Goal: Task Accomplishment & Management: Complete application form

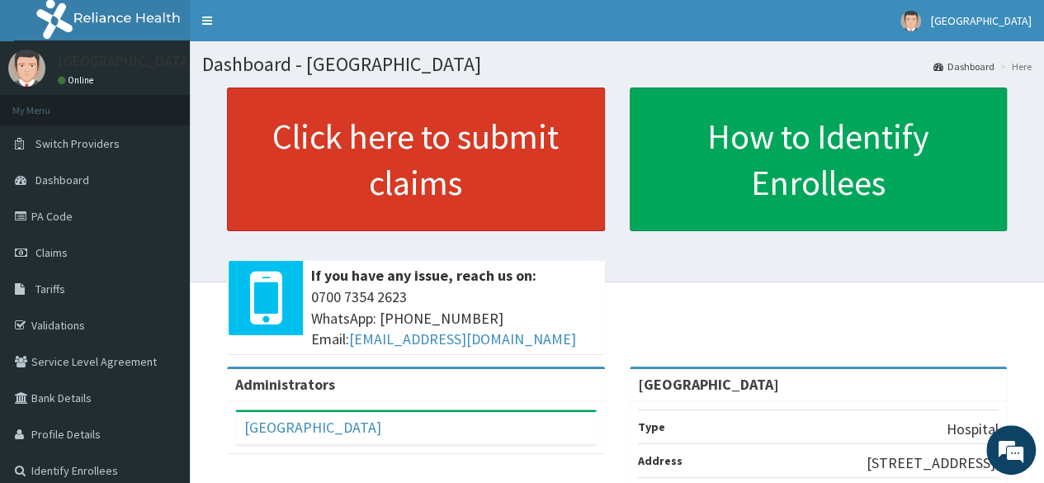
click at [437, 166] on link "Click here to submit claims" at bounding box center [416, 159] width 378 height 144
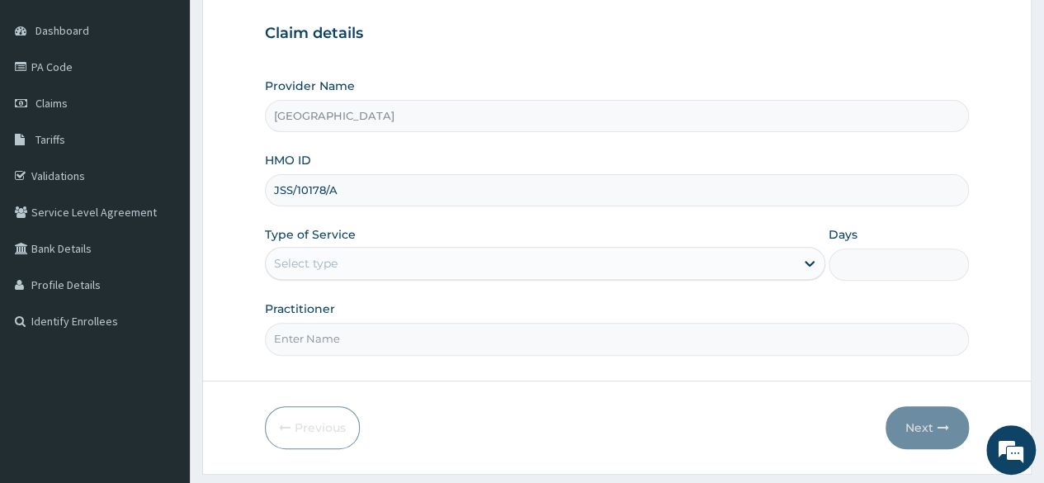
scroll to position [156, 0]
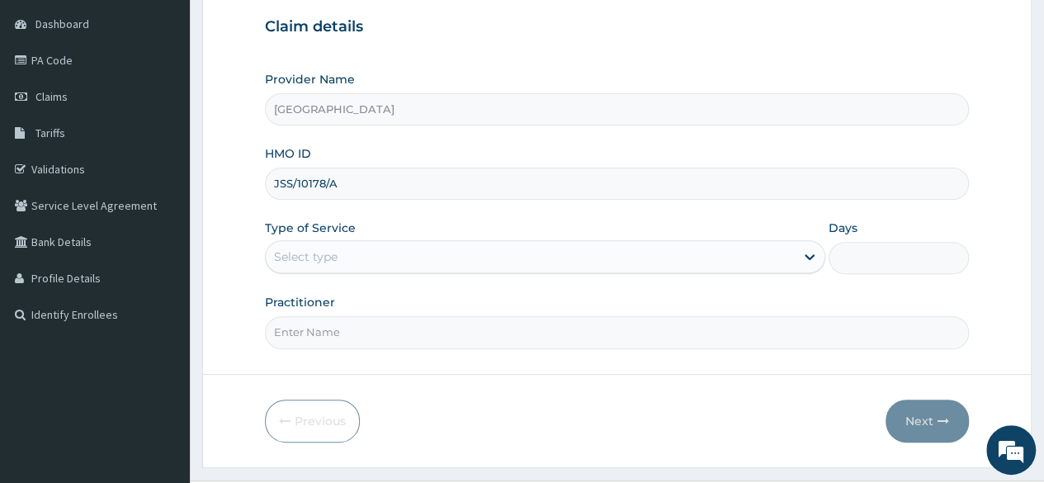
type input "JSS/10178/A"
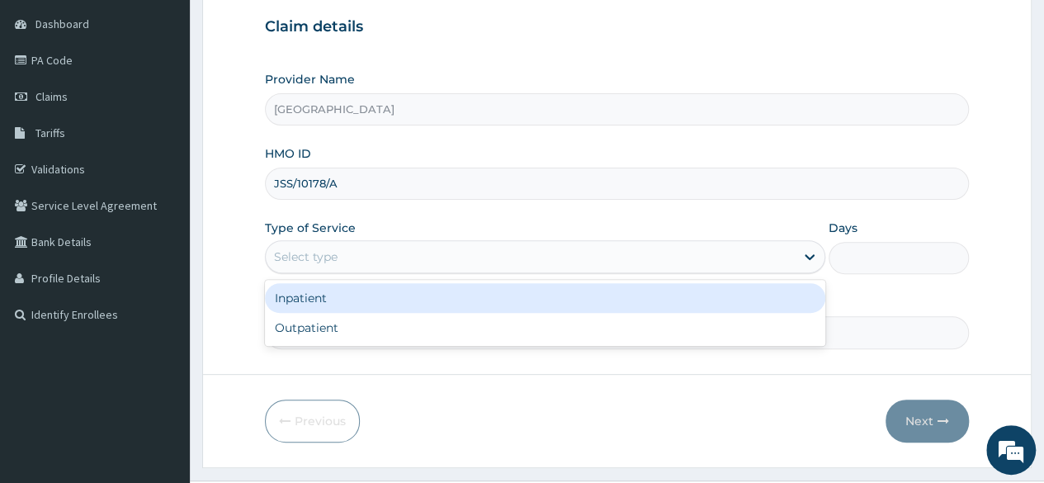
click at [576, 259] on div "Select type" at bounding box center [530, 256] width 529 height 26
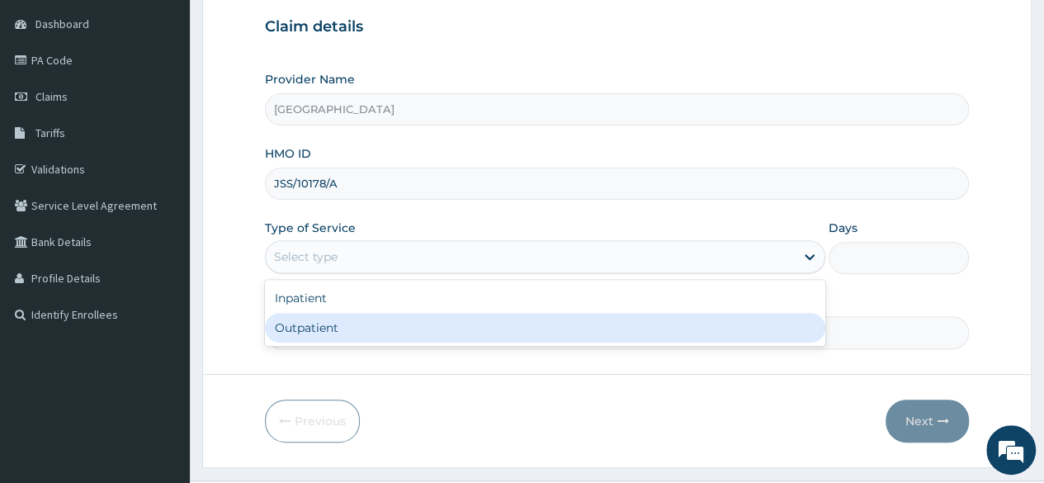
click at [556, 329] on div "Outpatient" at bounding box center [545, 328] width 560 height 30
type input "1"
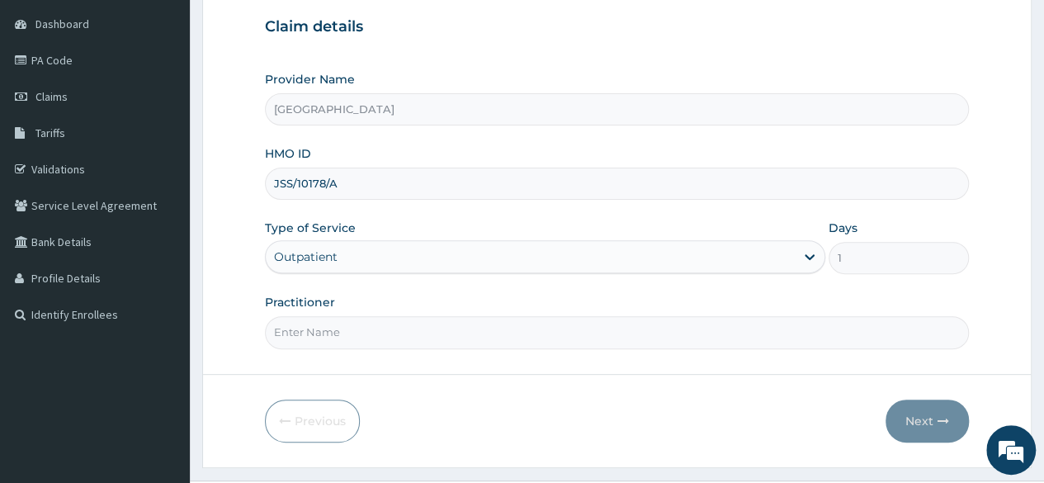
click at [535, 324] on input "Practitioner" at bounding box center [617, 332] width 704 height 32
type input "[PERSON_NAME]"
click at [933, 414] on button "Next" at bounding box center [926, 420] width 83 height 43
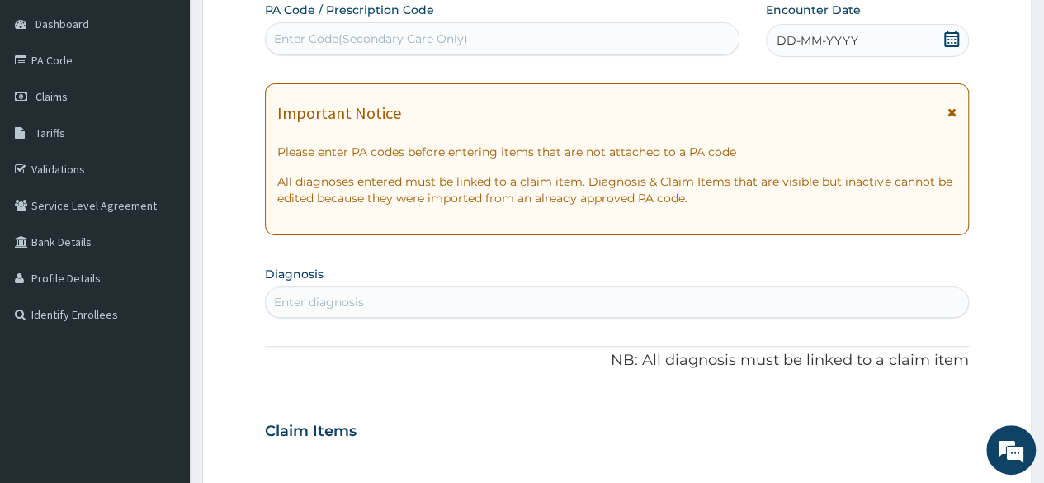
click at [856, 42] on div "DD-MM-YYYY" at bounding box center [867, 40] width 203 height 33
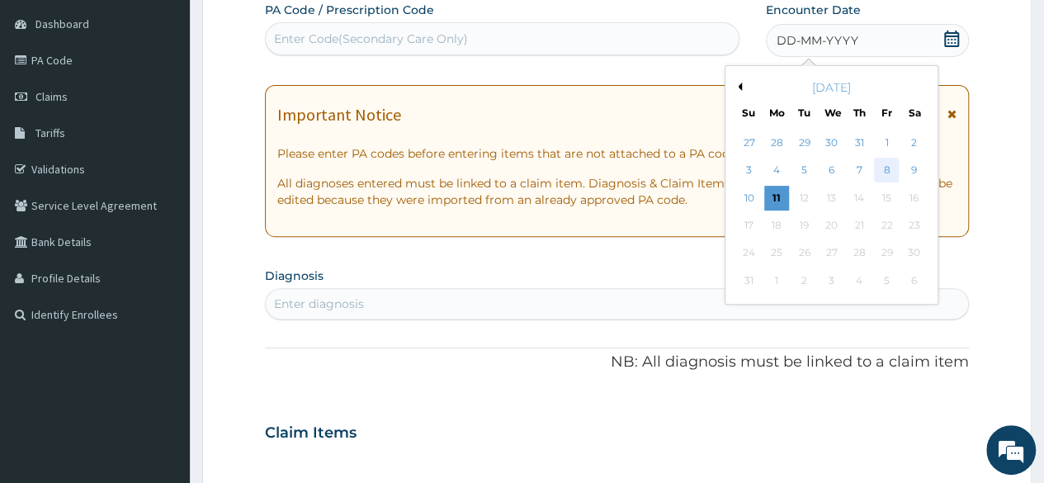
click at [885, 166] on div "8" at bounding box center [886, 170] width 25 height 25
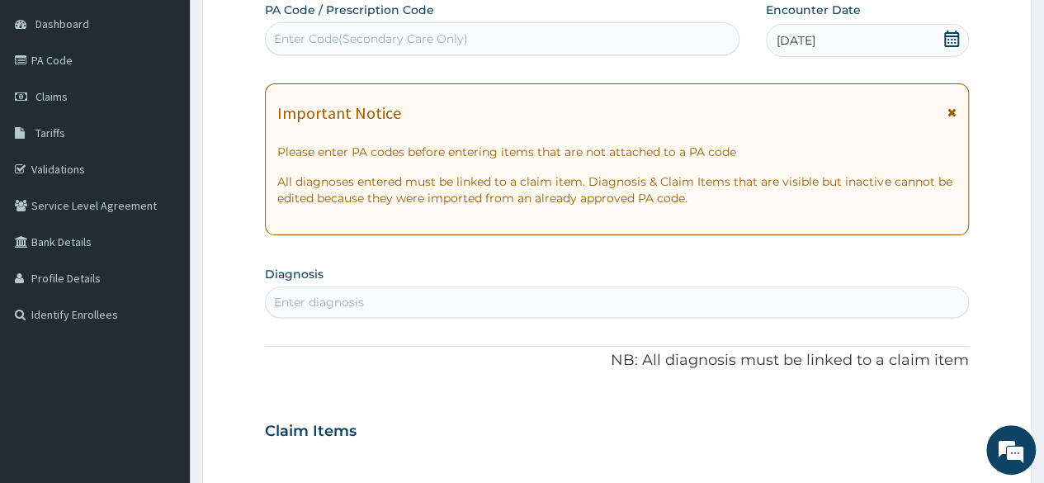
click at [505, 300] on div "Enter diagnosis" at bounding box center [617, 302] width 702 height 26
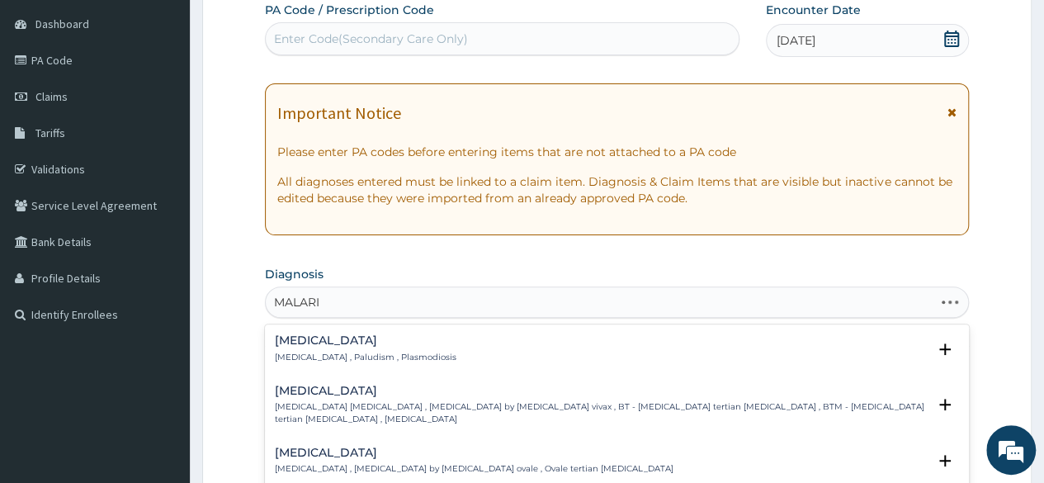
type input "[MEDICAL_DATA]"
click at [285, 360] on p "[MEDICAL_DATA] , Paludism , Plasmodiosis" at bounding box center [366, 357] width 182 height 12
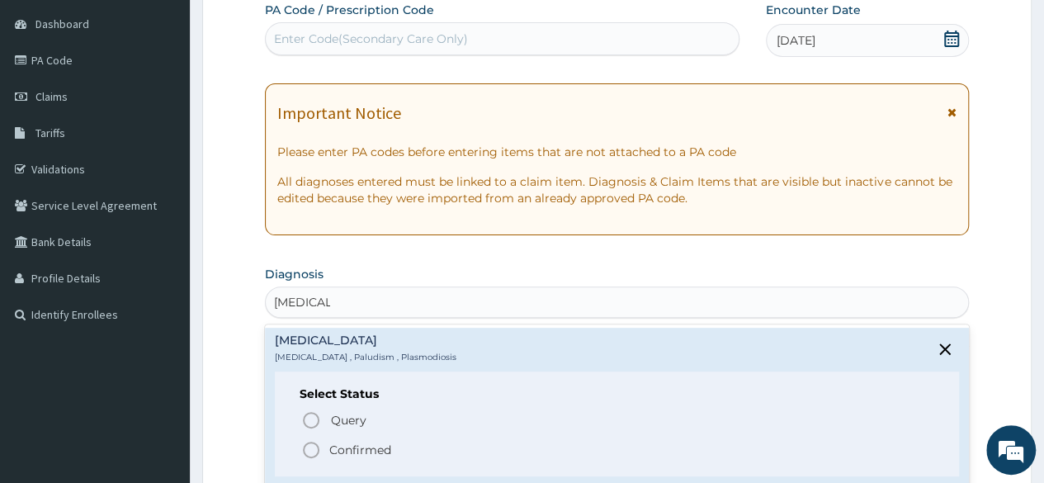
click at [314, 447] on icon "status option filled" at bounding box center [311, 450] width 20 height 20
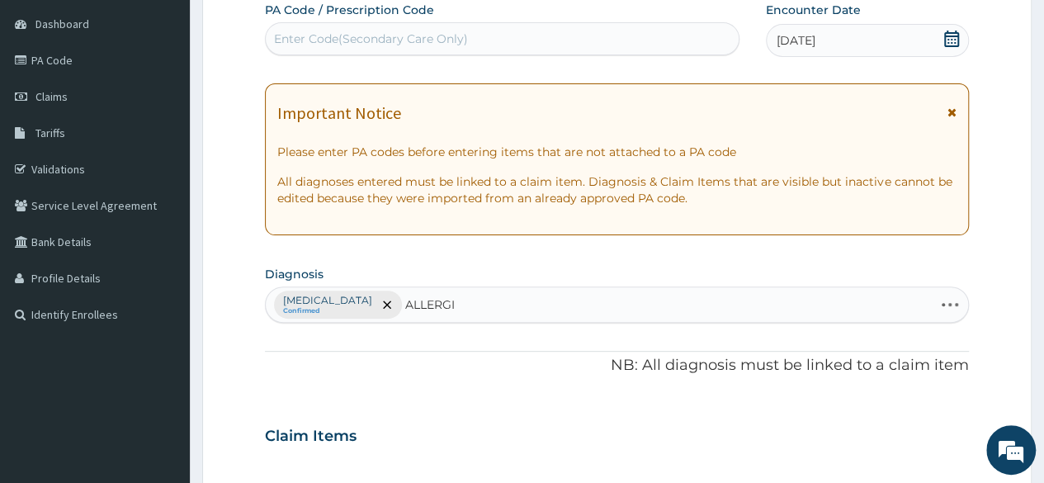
type input "ALLERGIC"
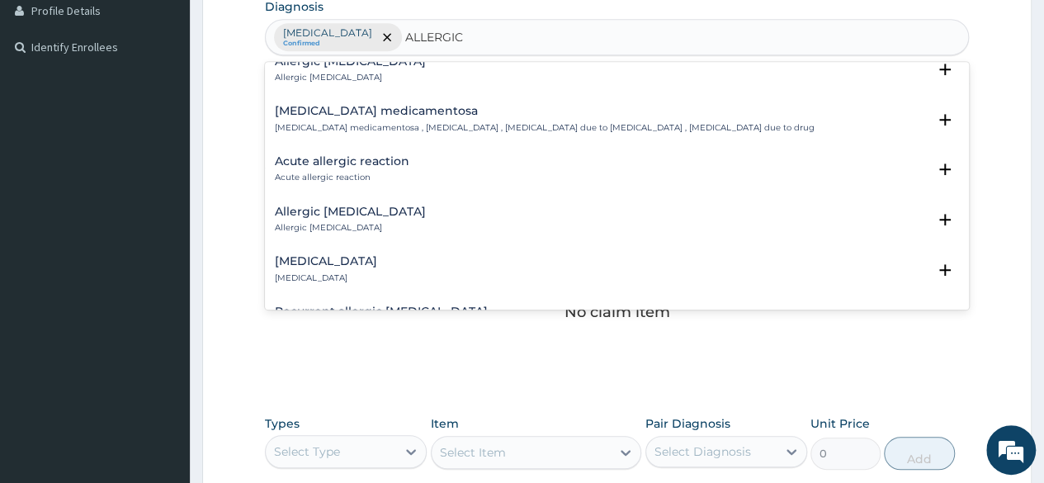
scroll to position [1856, 0]
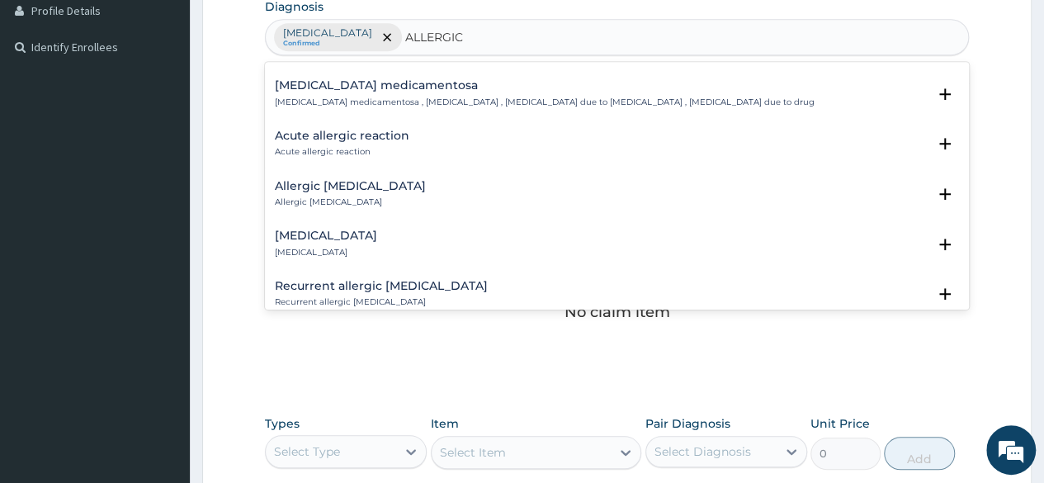
click at [341, 247] on p "Allergic conjunctivitis" at bounding box center [326, 253] width 102 height 12
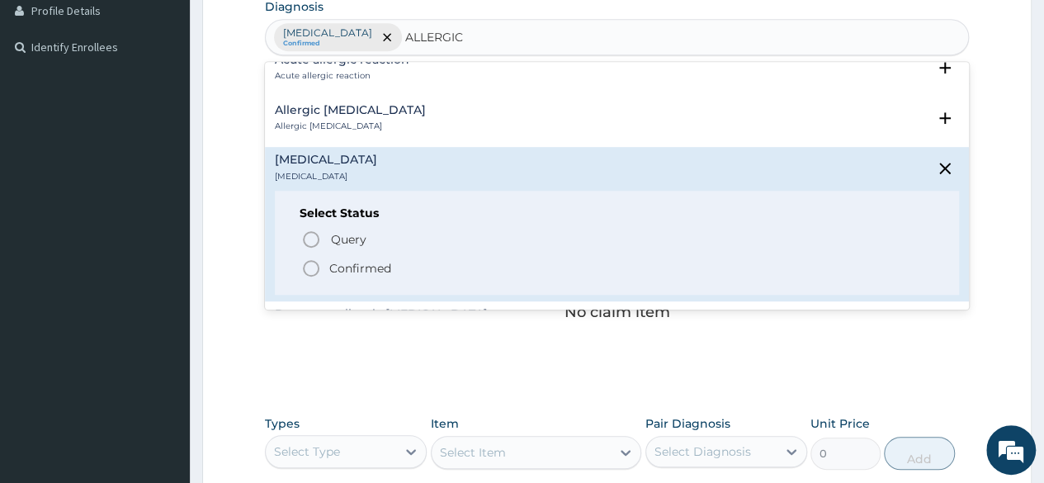
scroll to position [1939, 0]
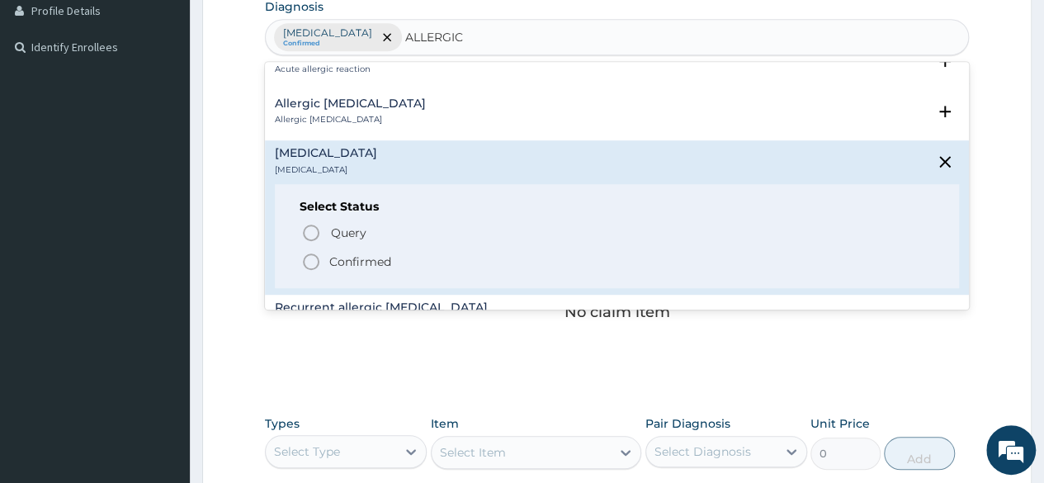
click at [311, 252] on icon "status option filled" at bounding box center [311, 262] width 20 height 20
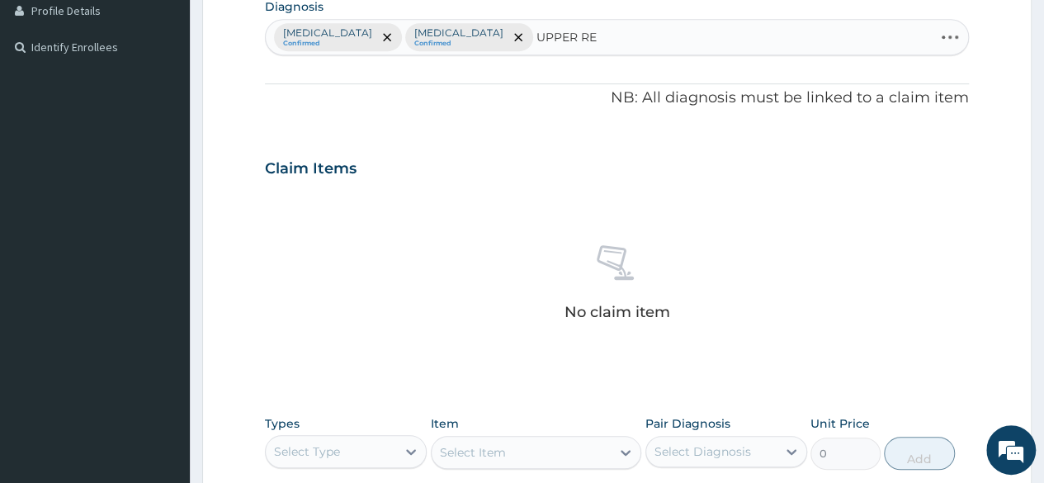
type input "UPPER RES"
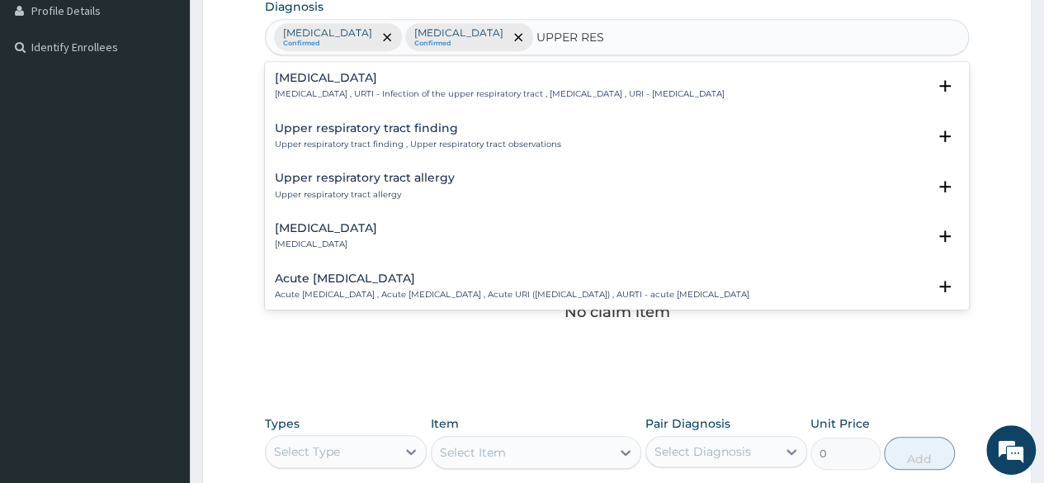
click at [378, 78] on h4 "Upper respiratory infection" at bounding box center [500, 78] width 450 height 12
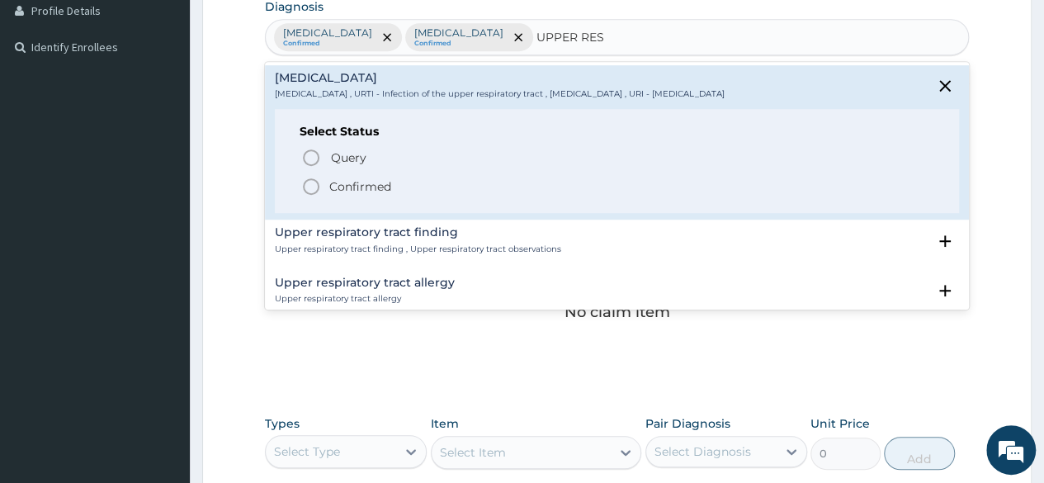
click at [306, 187] on icon "status option filled" at bounding box center [311, 187] width 20 height 20
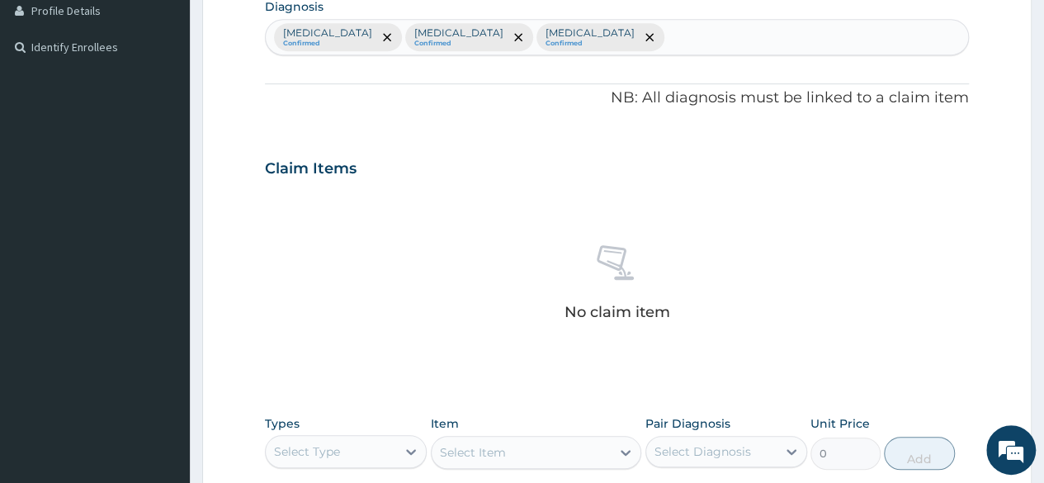
scroll to position [704, 0]
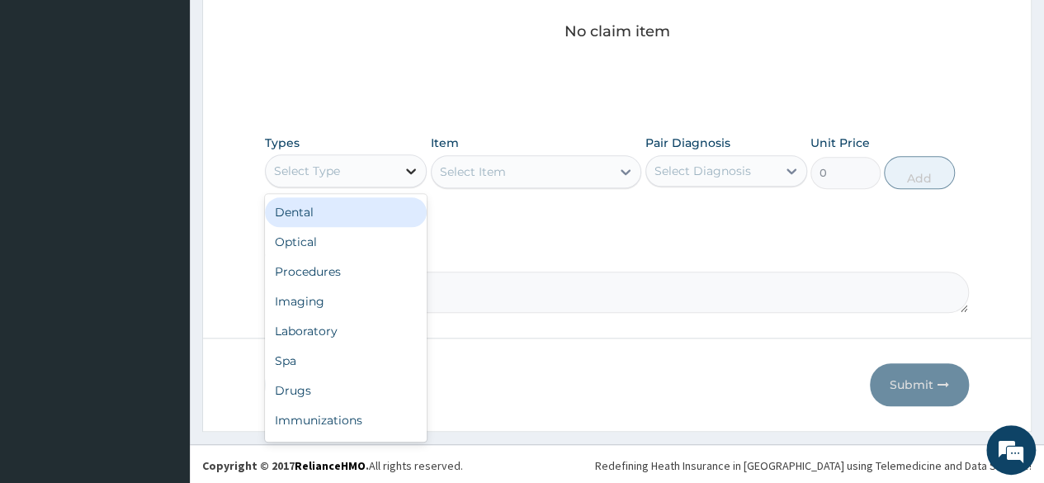
click at [400, 165] on div at bounding box center [411, 171] width 30 height 30
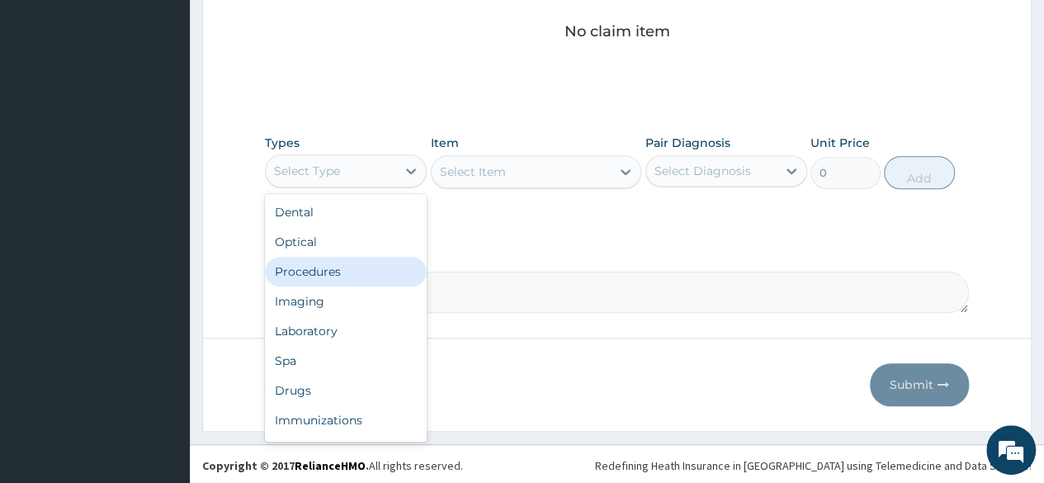
click at [394, 273] on div "Procedures" at bounding box center [346, 272] width 162 height 30
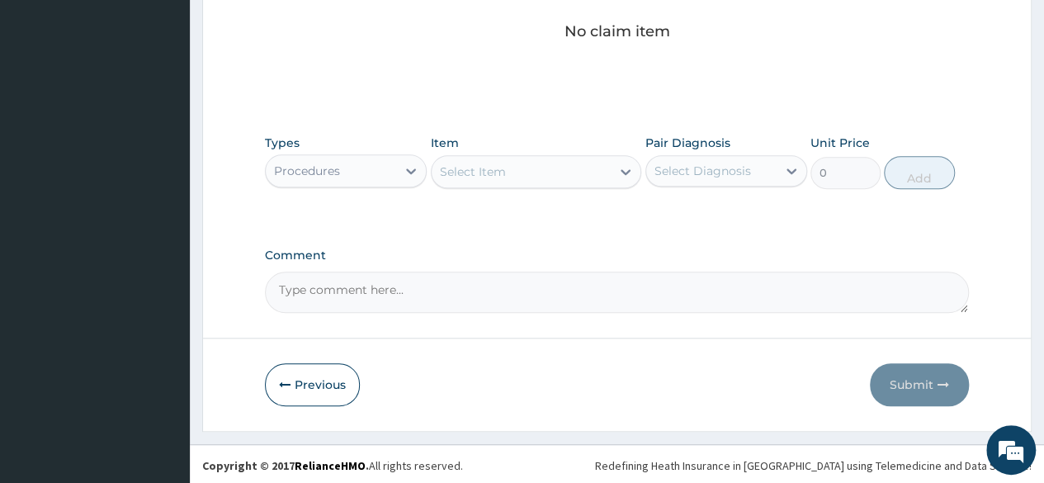
click at [545, 172] on div "Select Item" at bounding box center [522, 171] width 180 height 26
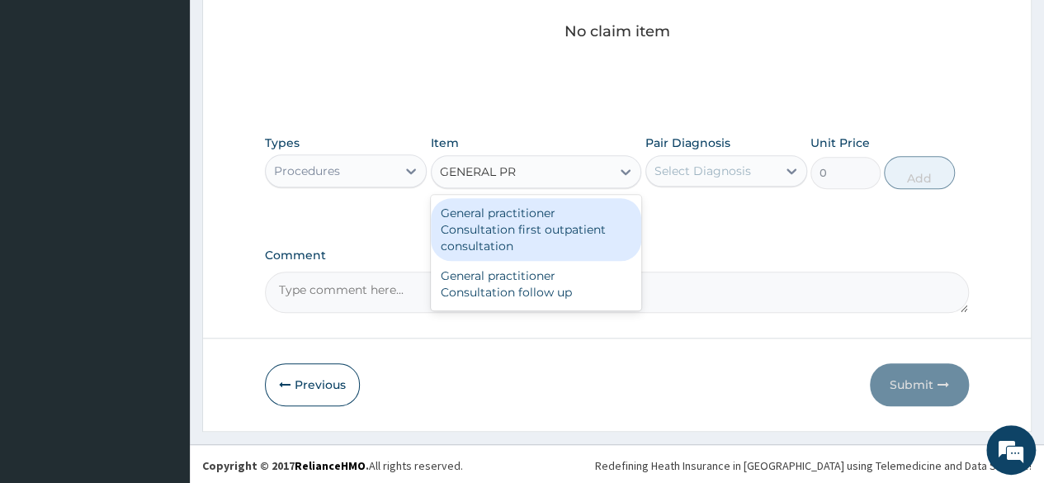
type input "GENERAL PRA"
click at [581, 230] on div "General practitioner Consultation first outpatient consultation" at bounding box center [536, 229] width 211 height 63
type input "3000"
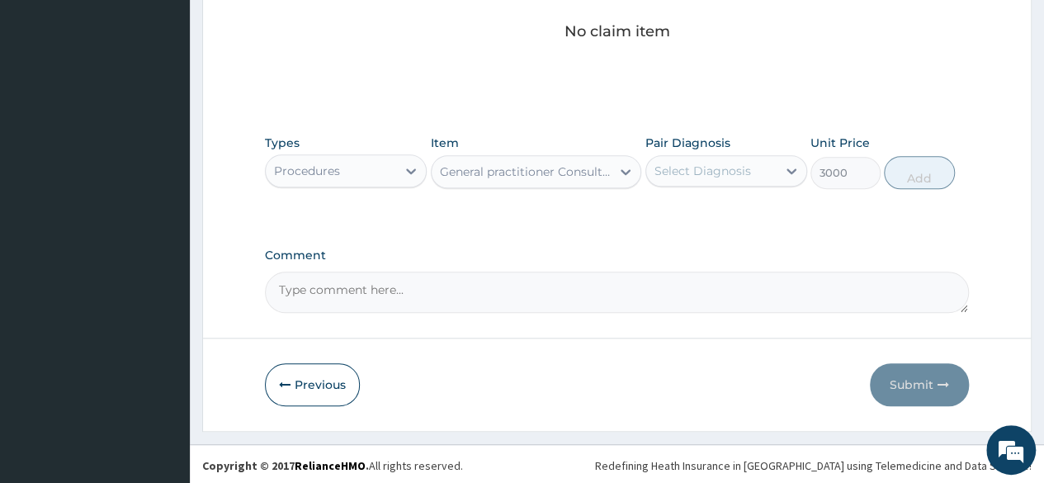
click at [746, 189] on div "Types Procedures Item General practitioner Consultation first outpatient consul…" at bounding box center [617, 161] width 704 height 71
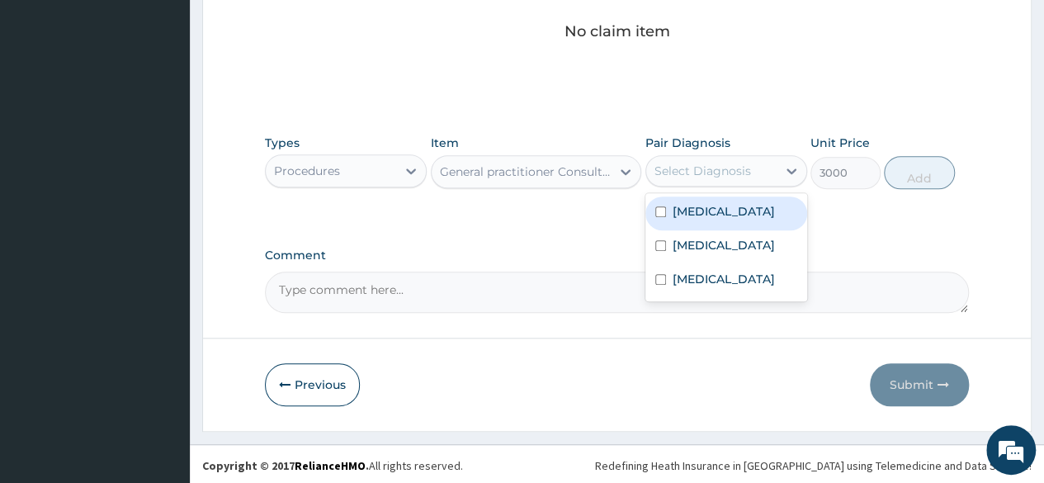
click at [736, 168] on div "Select Diagnosis" at bounding box center [702, 171] width 97 height 17
click at [728, 212] on div "[MEDICAL_DATA]" at bounding box center [726, 213] width 162 height 34
checkbox input "true"
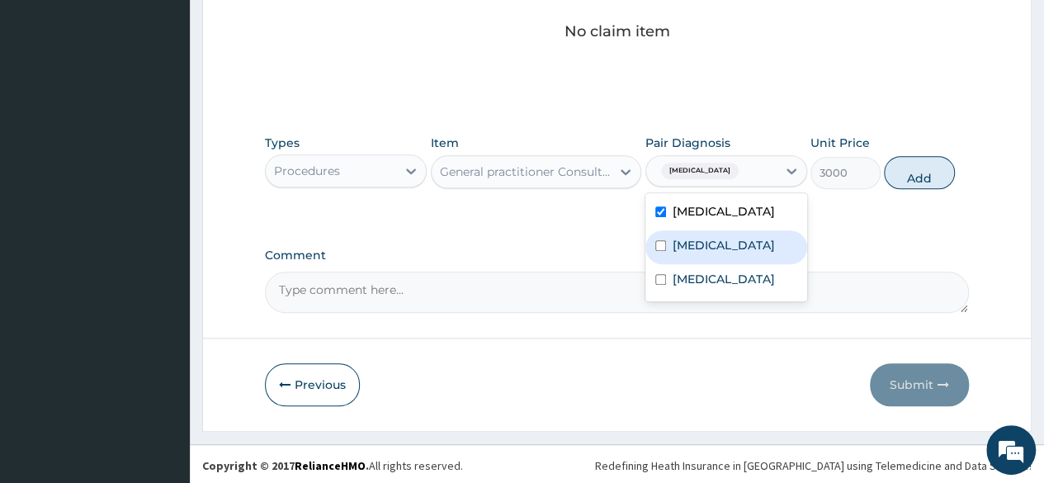
click at [729, 238] on label "Allergic conjunctivitis" at bounding box center [723, 245] width 102 height 17
checkbox input "true"
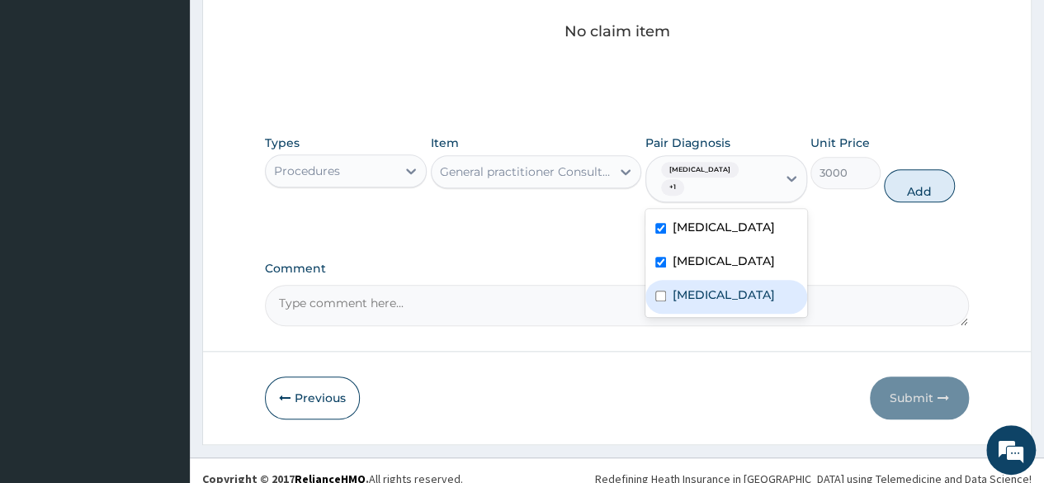
click at [745, 286] on label "Upper respiratory infection" at bounding box center [723, 294] width 102 height 17
checkbox input "true"
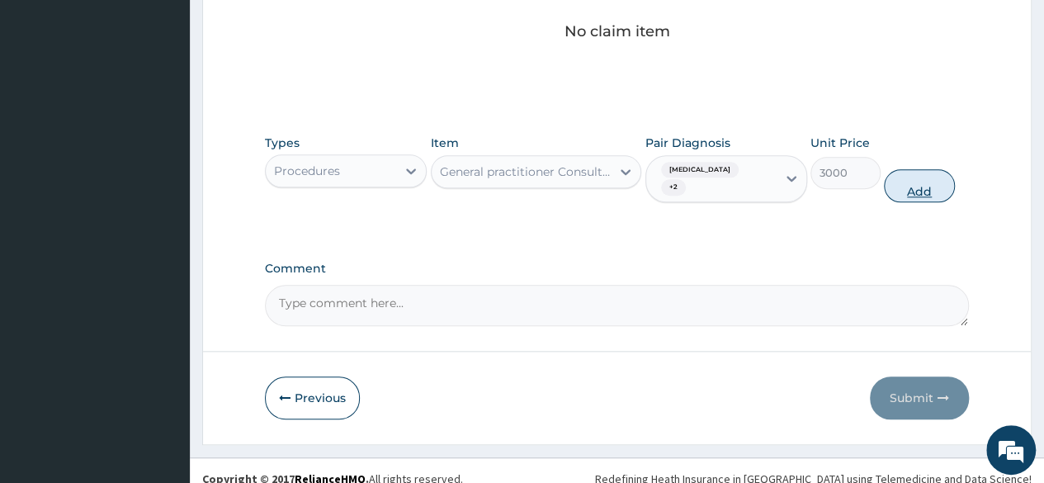
click at [919, 174] on button "Add" at bounding box center [919, 185] width 70 height 33
type input "0"
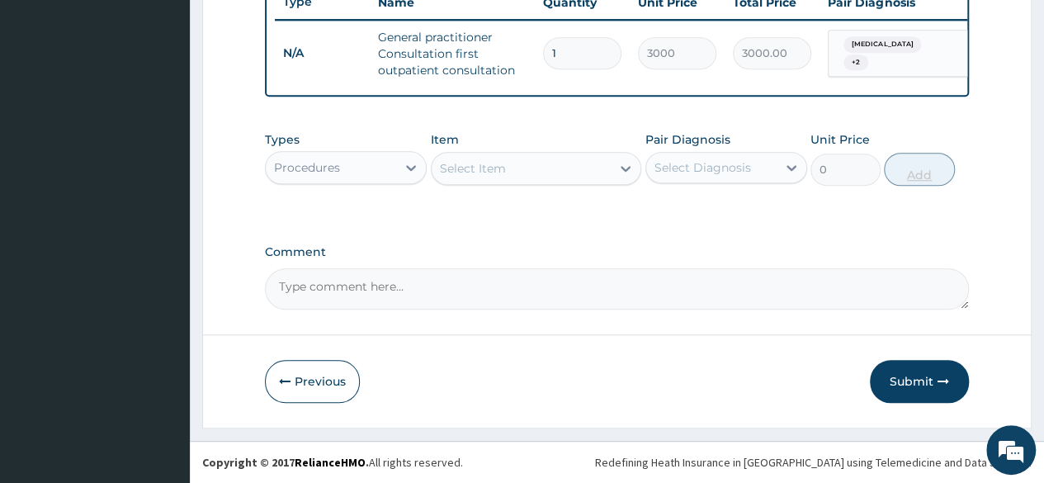
scroll to position [647, 0]
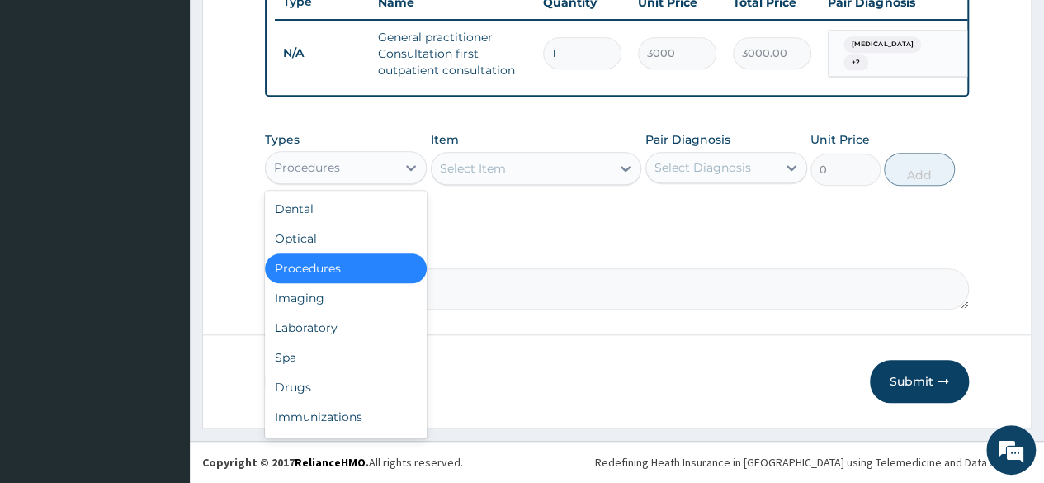
click at [384, 156] on div "Procedures" at bounding box center [331, 167] width 130 height 26
click at [356, 325] on div "Laboratory" at bounding box center [346, 328] width 162 height 30
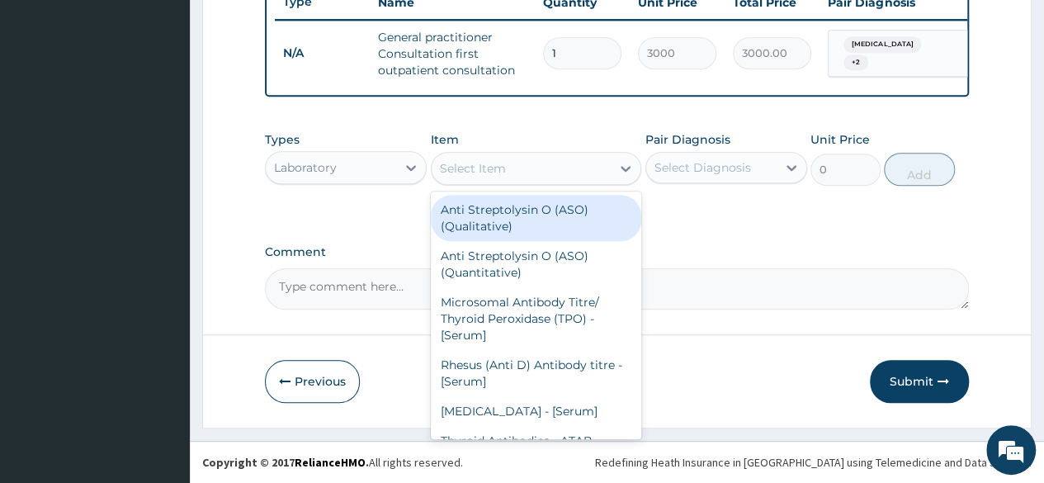
click at [576, 168] on div "Select Item" at bounding box center [522, 168] width 180 height 26
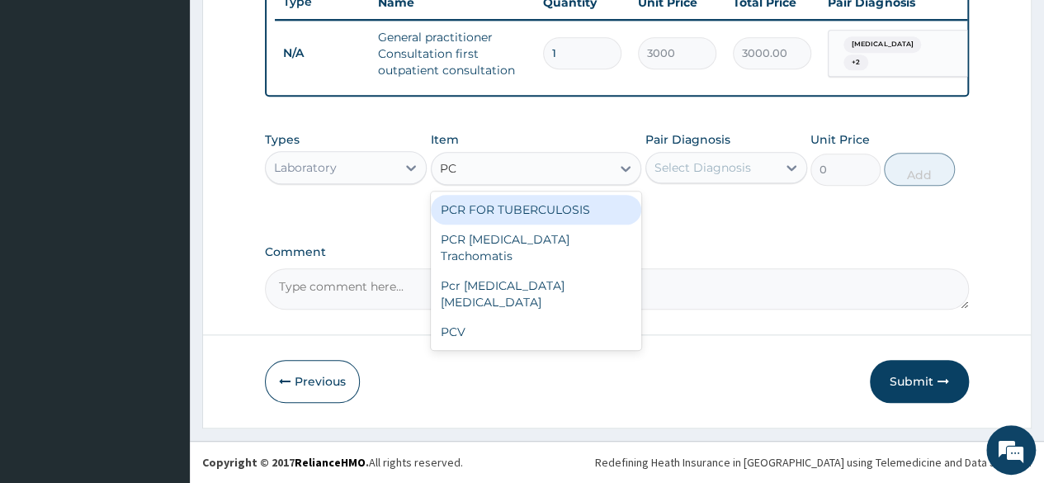
type input "PCV"
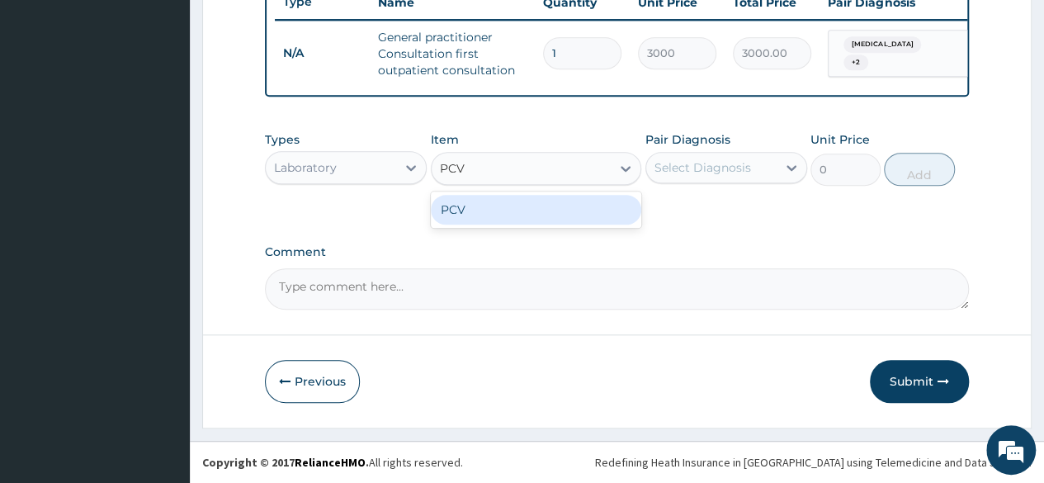
click at [581, 212] on div "PCV" at bounding box center [536, 210] width 211 height 30
type input "1500"
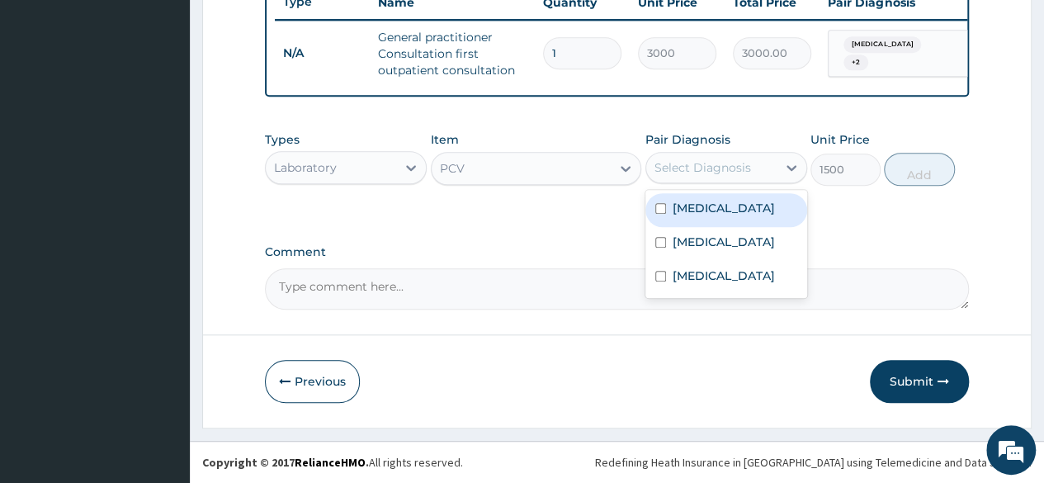
click at [723, 171] on div "Select Diagnosis" at bounding box center [702, 167] width 97 height 17
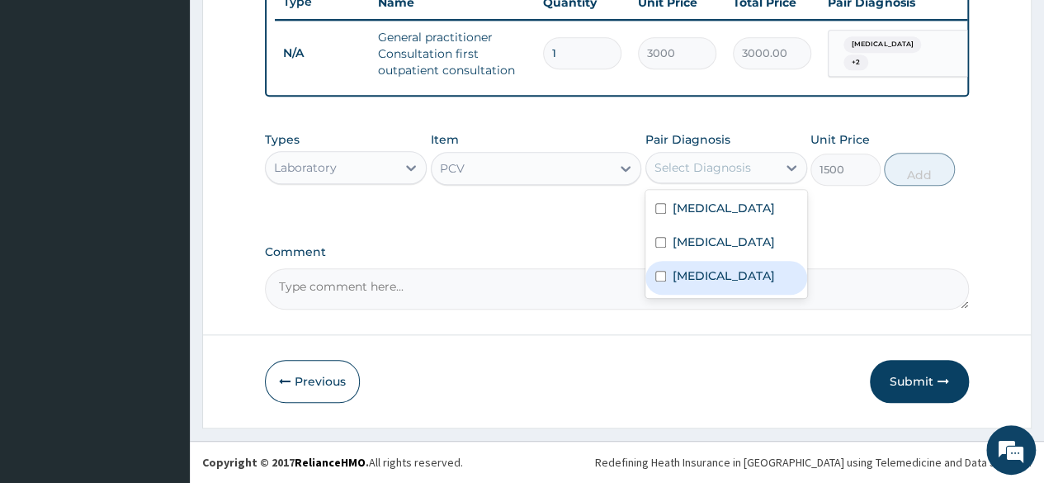
click at [730, 284] on label "Upper respiratory infection" at bounding box center [723, 275] width 102 height 17
checkbox input "true"
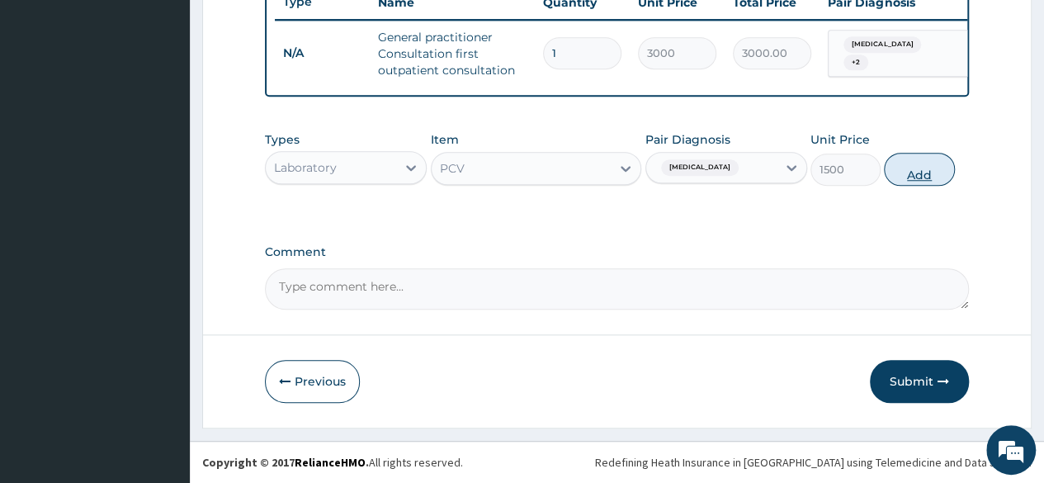
click at [934, 167] on button "Add" at bounding box center [919, 169] width 70 height 33
type input "0"
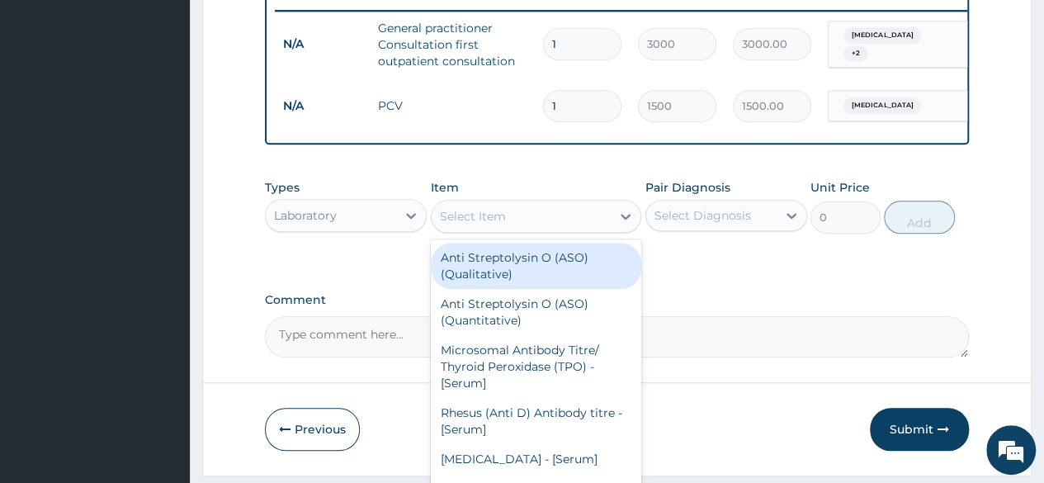
click at [554, 229] on div "Select Item" at bounding box center [522, 216] width 180 height 26
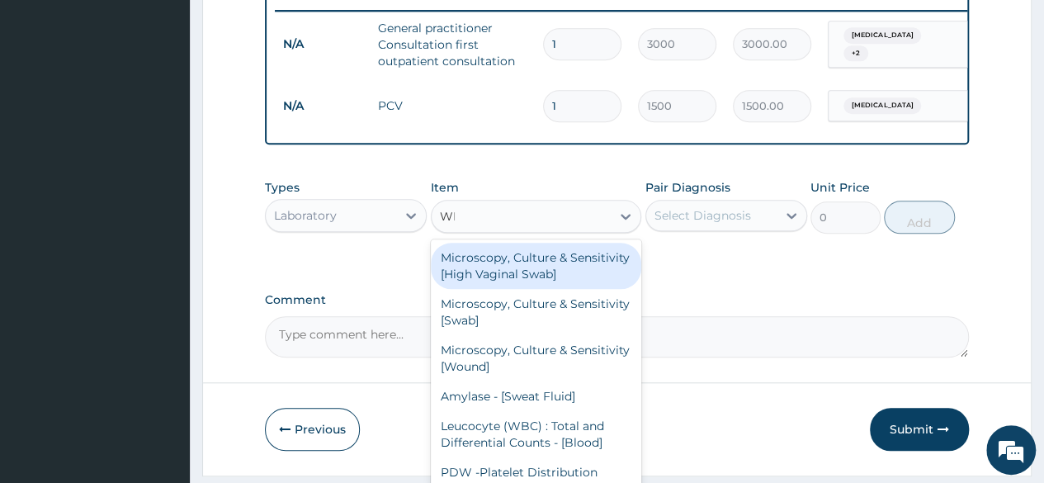
type input "WBC"
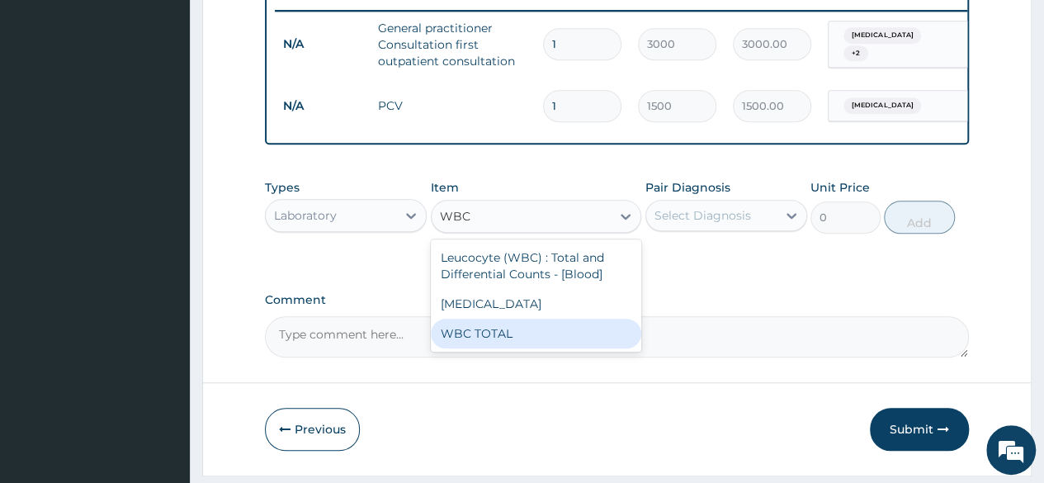
click at [571, 347] on div "WBC TOTAL" at bounding box center [536, 333] width 211 height 30
type input "1500"
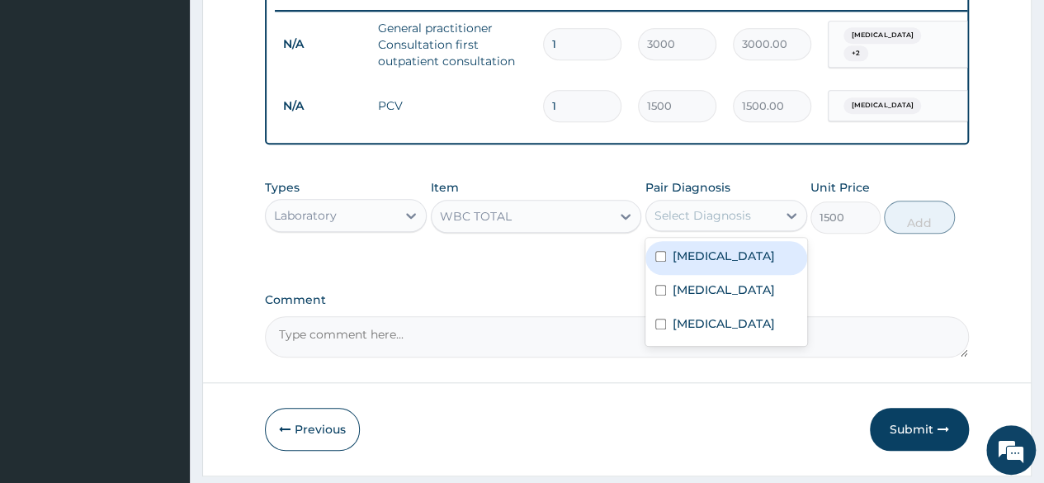
click at [751, 229] on div "Select Diagnosis" at bounding box center [711, 215] width 130 height 26
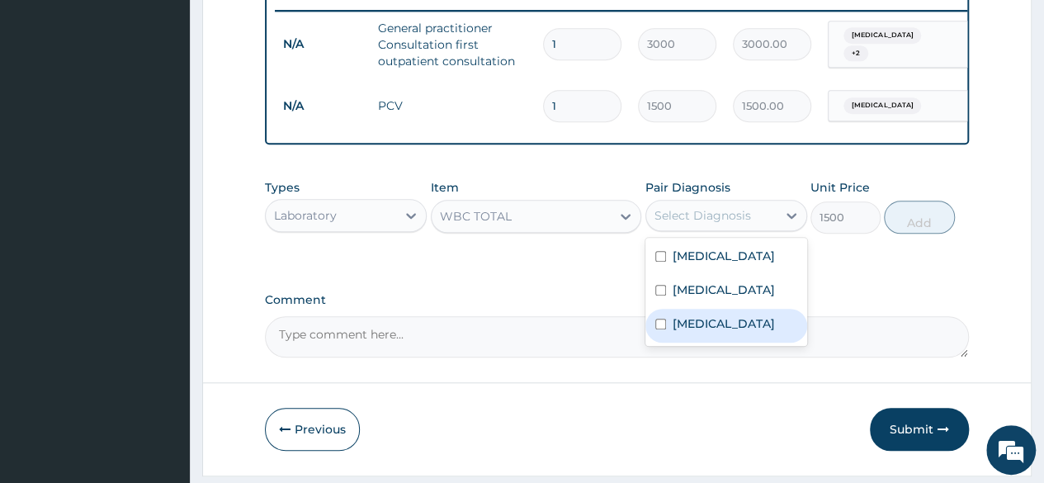
click at [726, 332] on label "Upper respiratory infection" at bounding box center [723, 323] width 102 height 17
checkbox input "true"
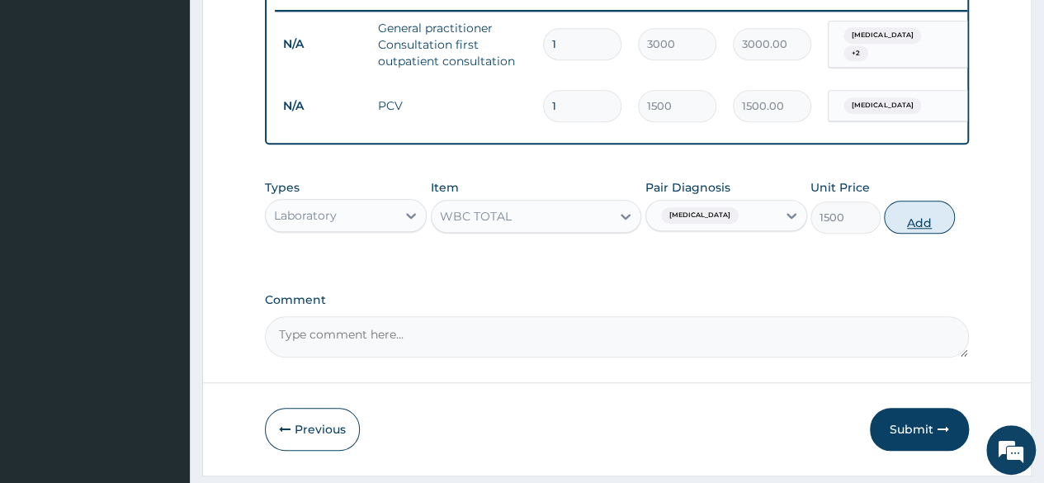
click at [916, 225] on button "Add" at bounding box center [919, 216] width 70 height 33
type input "0"
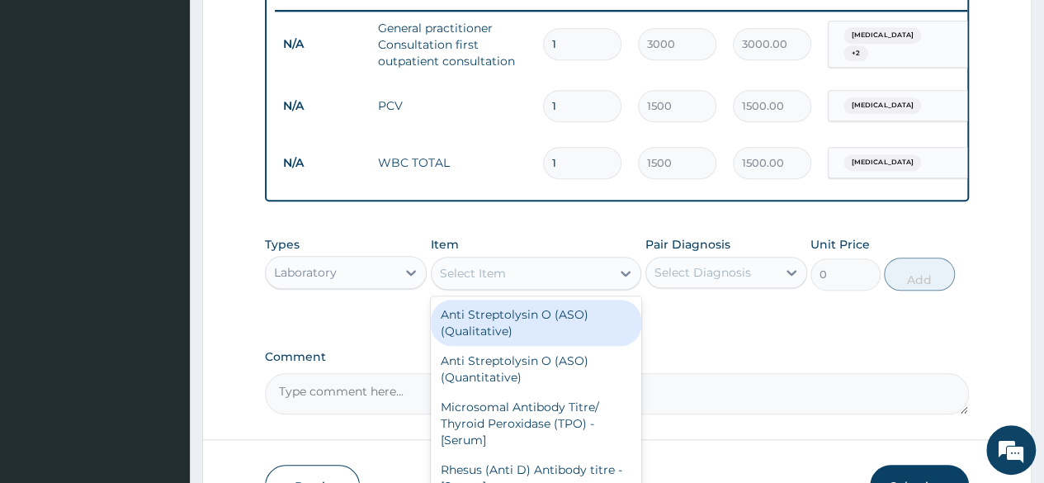
click at [483, 271] on div "Select Item" at bounding box center [522, 273] width 180 height 26
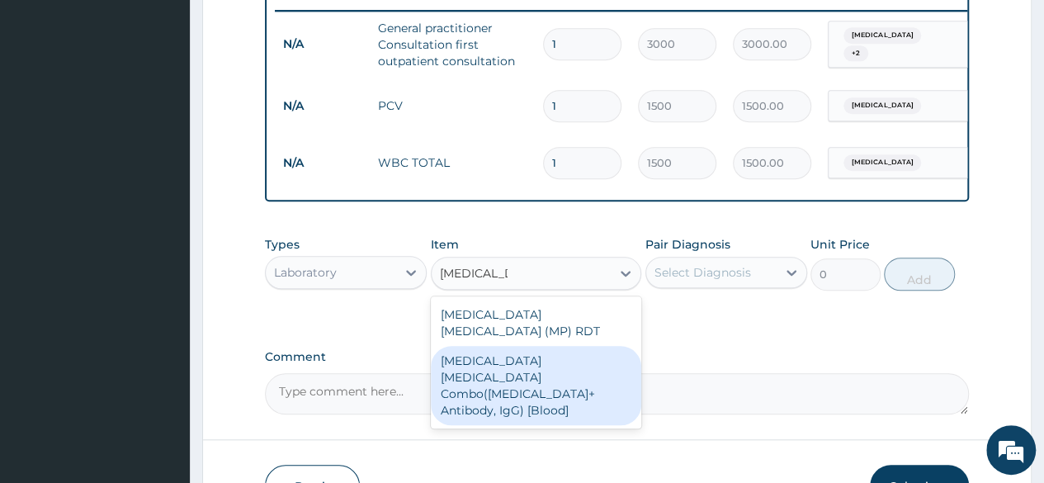
type input "[MEDICAL_DATA]"
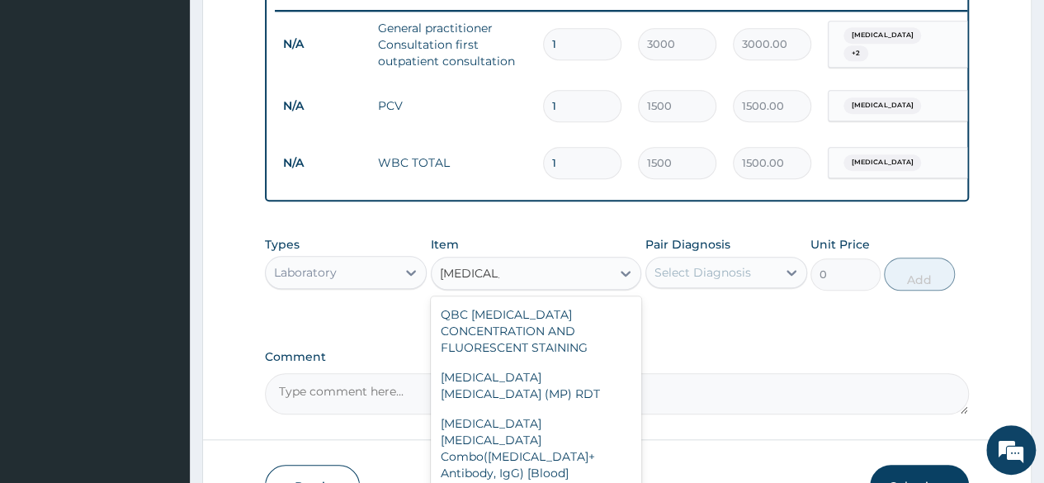
type input "1500"
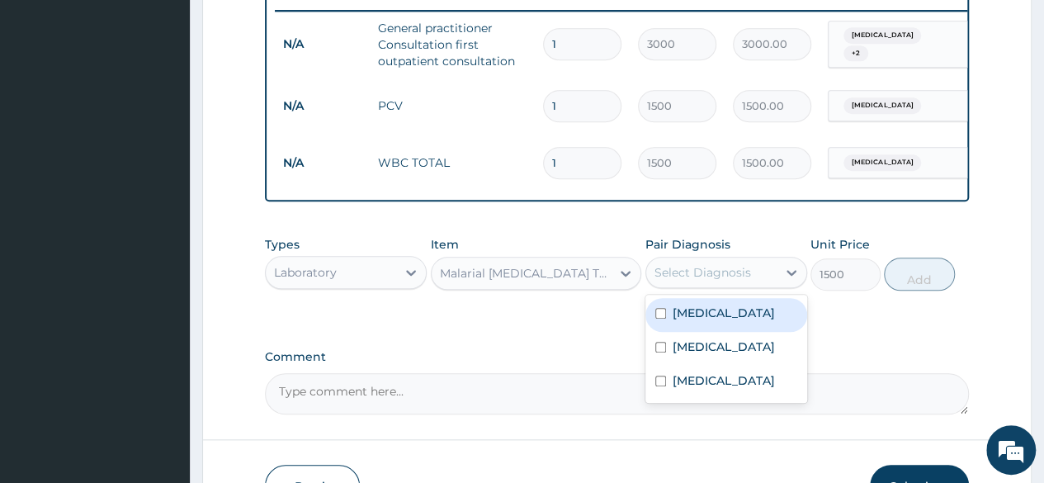
click at [759, 283] on div "Select Diagnosis" at bounding box center [711, 272] width 130 height 26
click at [744, 316] on div "[MEDICAL_DATA]" at bounding box center [726, 315] width 162 height 34
checkbox input "true"
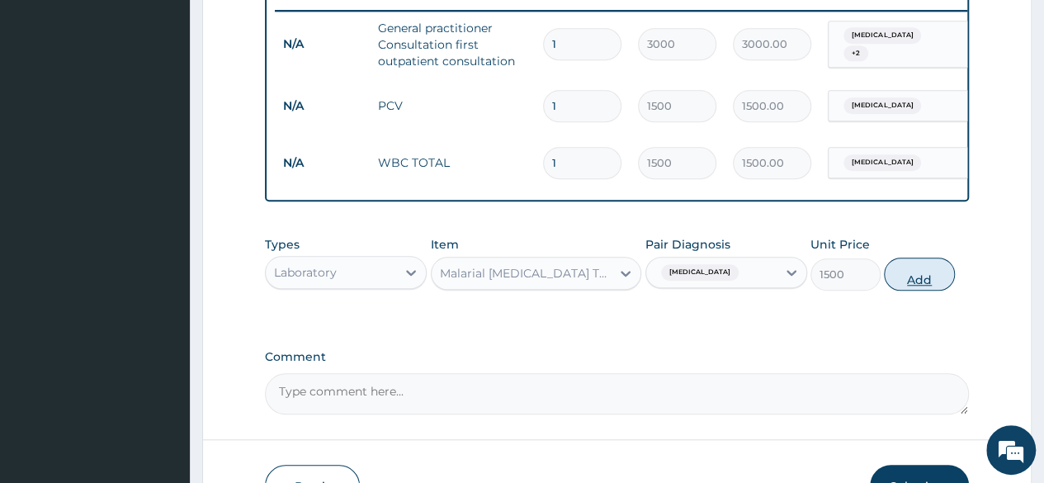
click at [932, 270] on button "Add" at bounding box center [919, 273] width 70 height 33
type input "0"
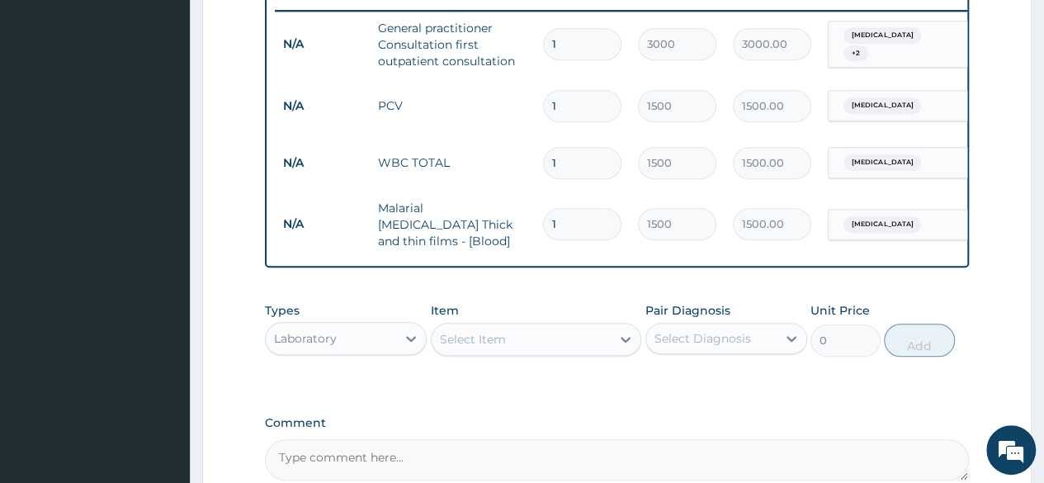
click at [559, 316] on div "Item Select Item" at bounding box center [536, 329] width 211 height 54
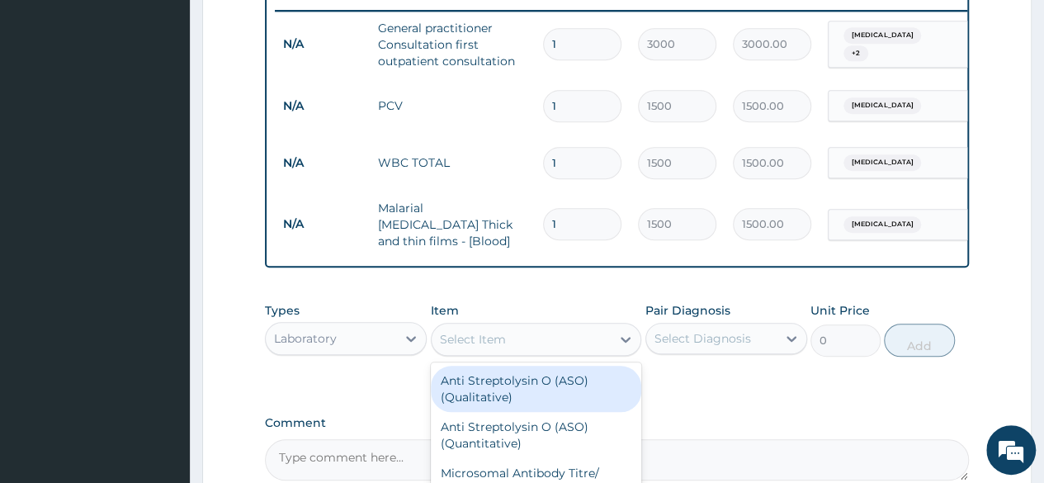
click at [569, 339] on div "Select Item" at bounding box center [522, 339] width 180 height 26
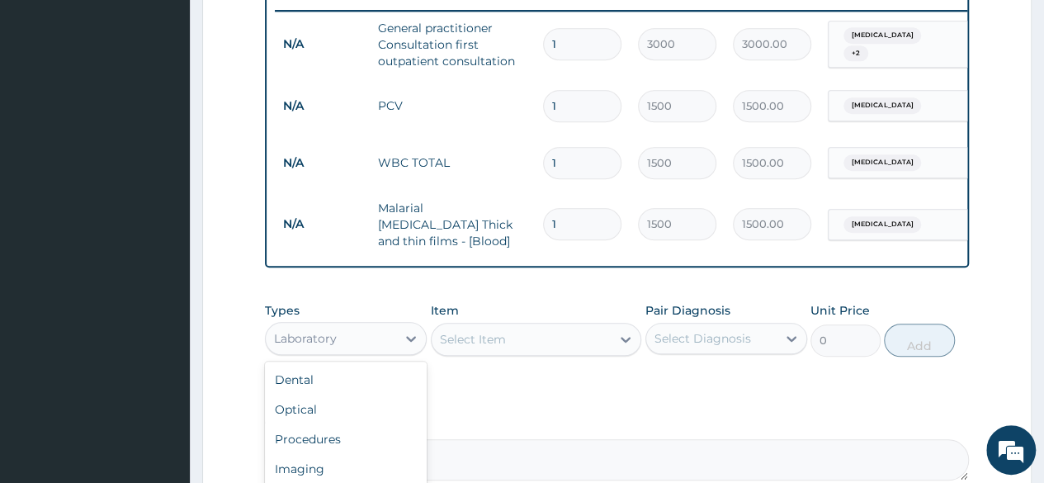
click at [387, 342] on div "Laboratory" at bounding box center [331, 338] width 130 height 26
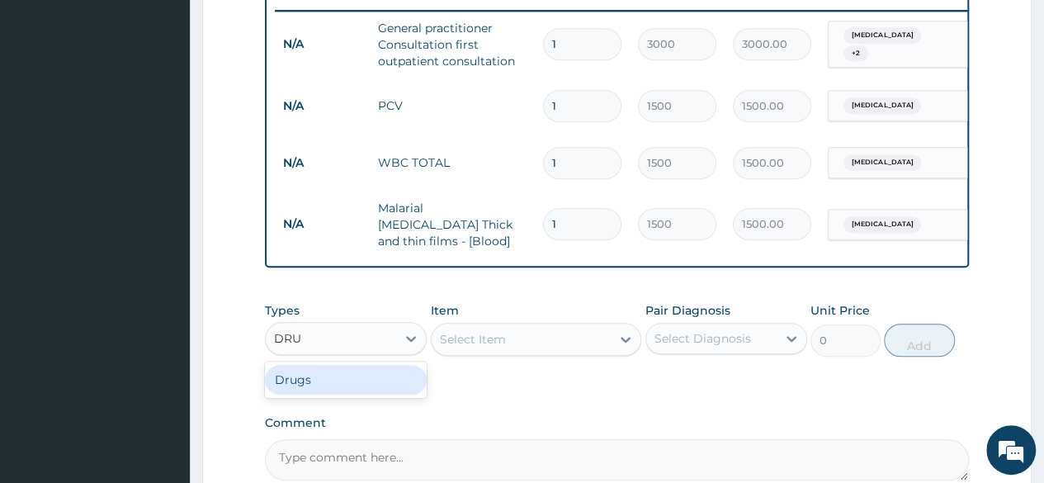
type input "DRUG"
click at [398, 382] on div "Drugs" at bounding box center [346, 380] width 162 height 30
click at [493, 339] on div "Select Item" at bounding box center [536, 339] width 211 height 33
click at [627, 345] on icon at bounding box center [625, 339] width 17 height 17
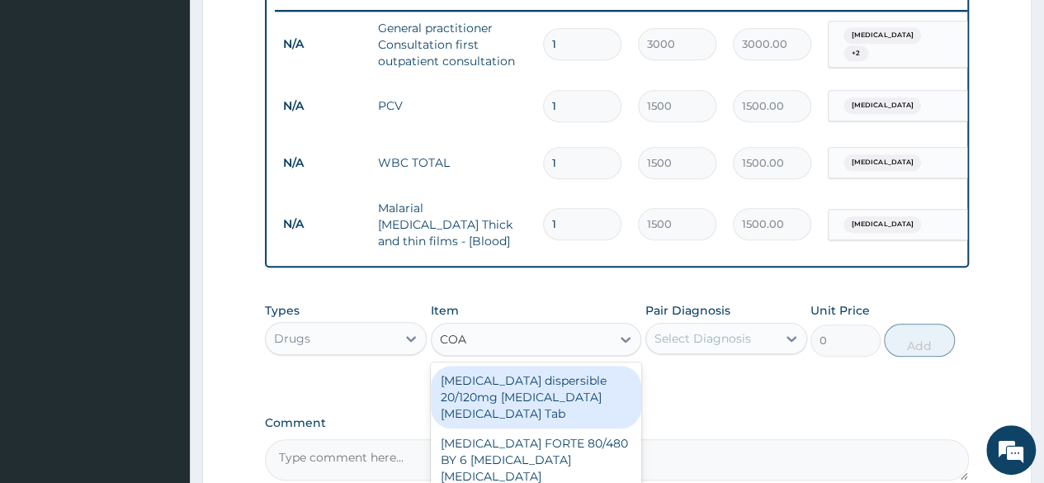
type input "[PERSON_NAME]"
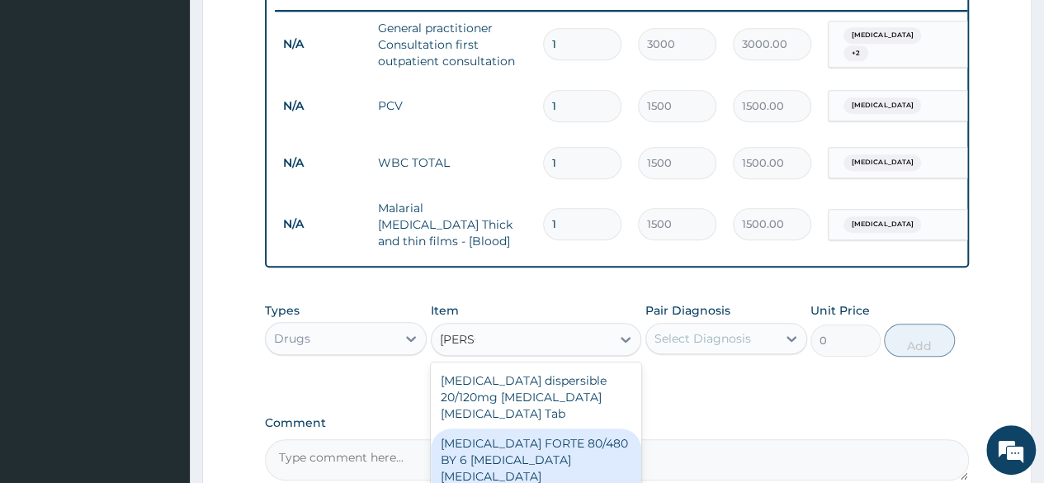
click at [615, 428] on div "[MEDICAL_DATA] FORTE 80/480 BY 6 [MEDICAL_DATA] [MEDICAL_DATA][PERSON_NAME]" at bounding box center [536, 467] width 211 height 79
type input "2800"
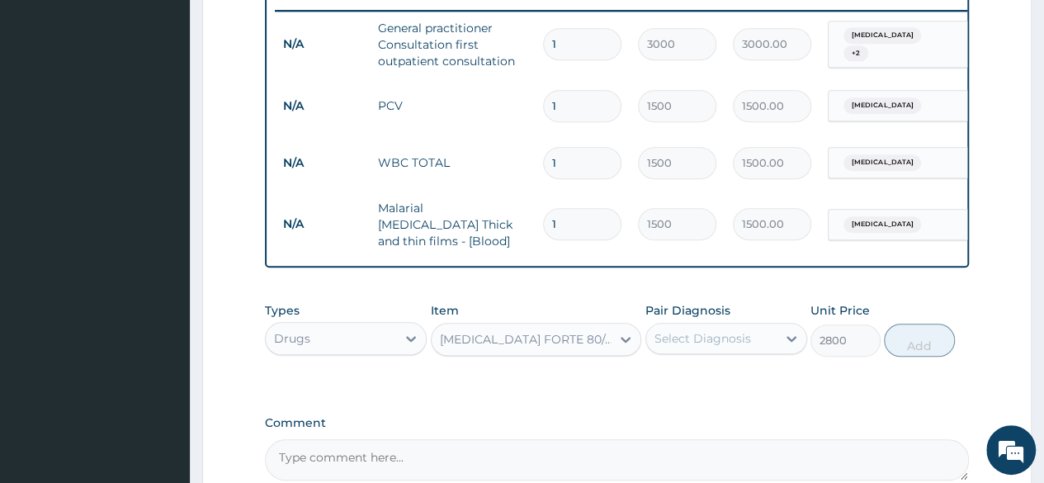
click at [727, 343] on div "Select Diagnosis" at bounding box center [702, 338] width 97 height 17
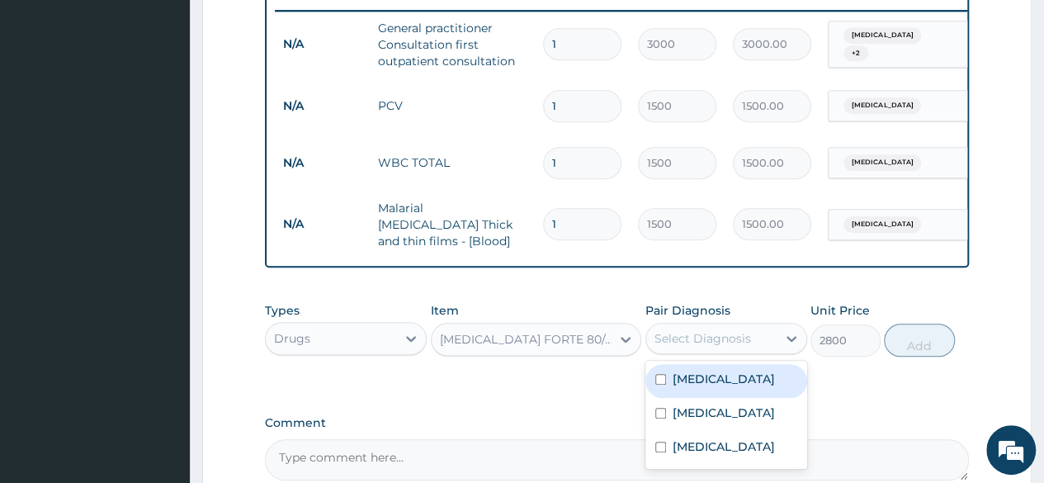
click at [735, 370] on div "[MEDICAL_DATA]" at bounding box center [726, 381] width 162 height 34
checkbox input "true"
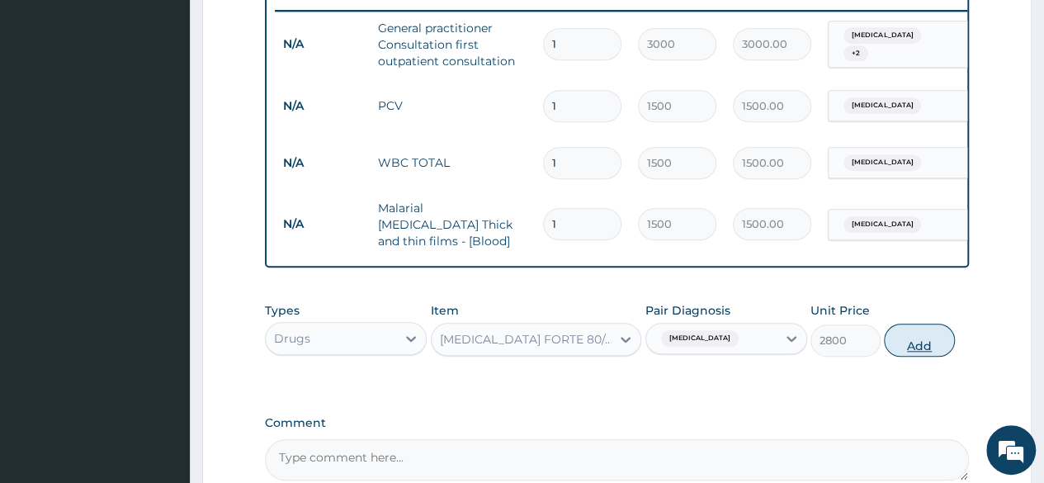
click at [915, 344] on button "Add" at bounding box center [919, 339] width 70 height 33
type input "0"
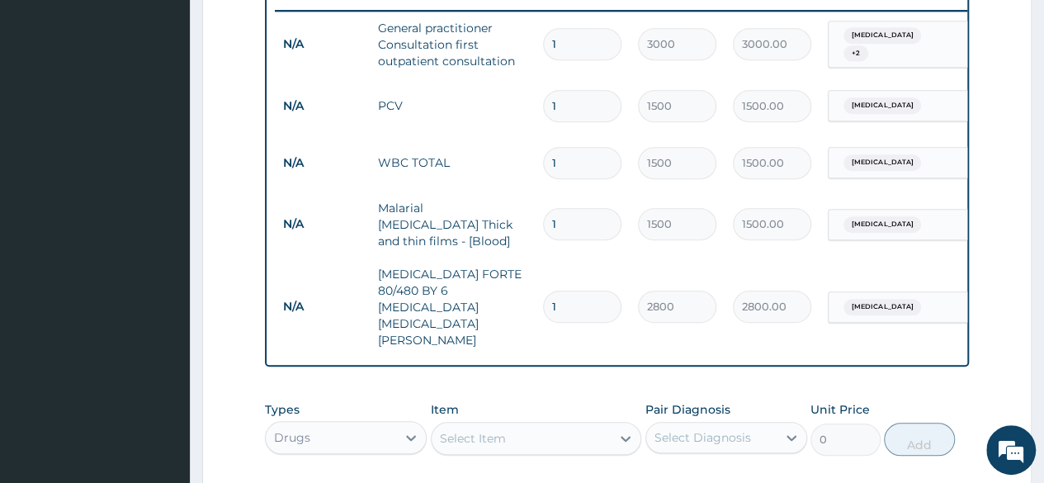
click at [562, 425] on div "Select Item" at bounding box center [522, 438] width 180 height 26
type input "LORAT"
click at [520, 465] on div "[MEDICAL_DATA] 10 mg [MEDICAL_DATA] Pck" at bounding box center [536, 488] width 211 height 46
type input "700"
click at [705, 429] on div "Select Diagnosis" at bounding box center [702, 437] width 97 height 17
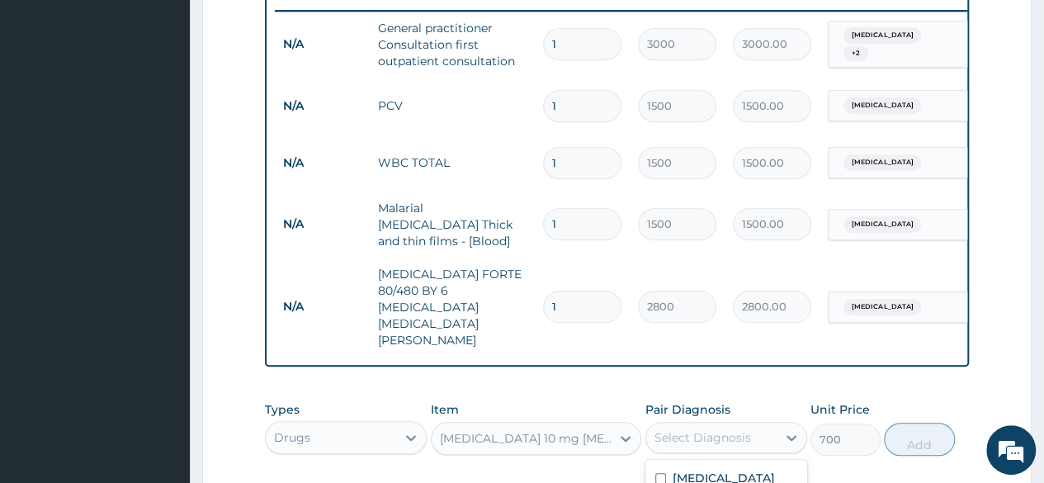
checkbox input "true"
click at [930, 422] on button "Add" at bounding box center [919, 438] width 70 height 33
type input "0"
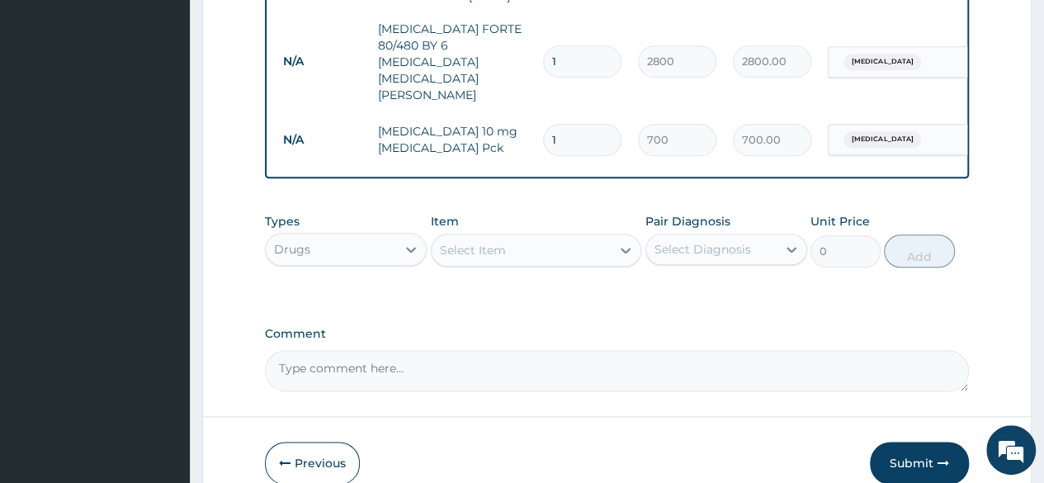
scroll to position [913, 0]
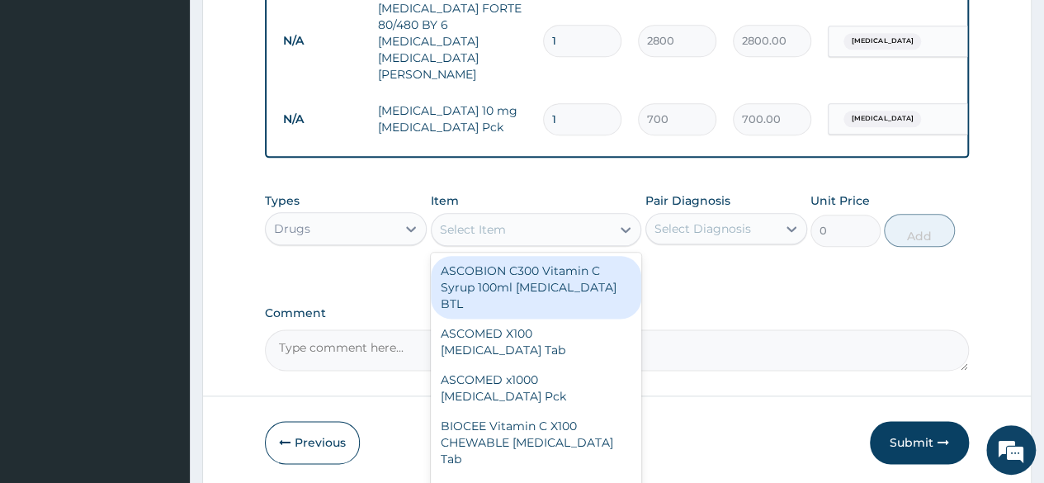
click at [517, 216] on div "Select Item" at bounding box center [522, 229] width 180 height 26
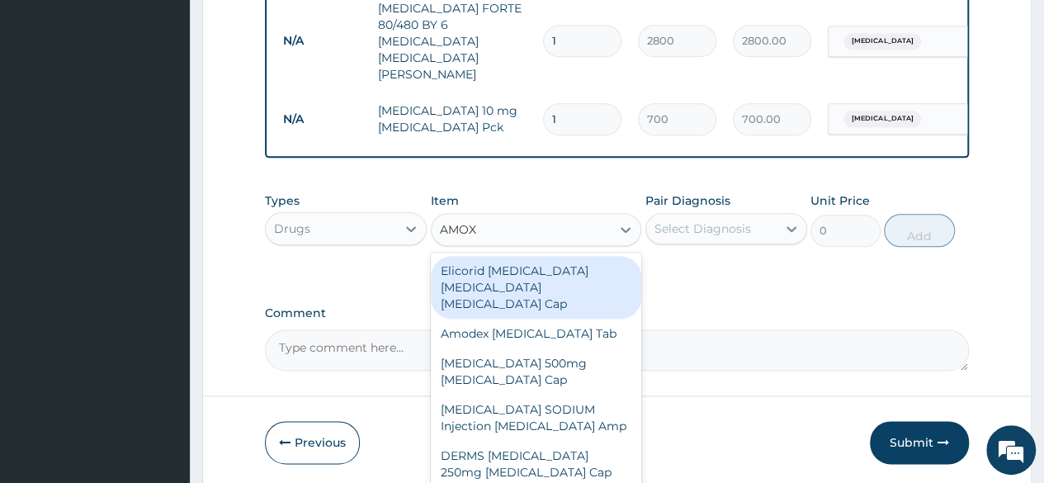
type input "AMOXI"
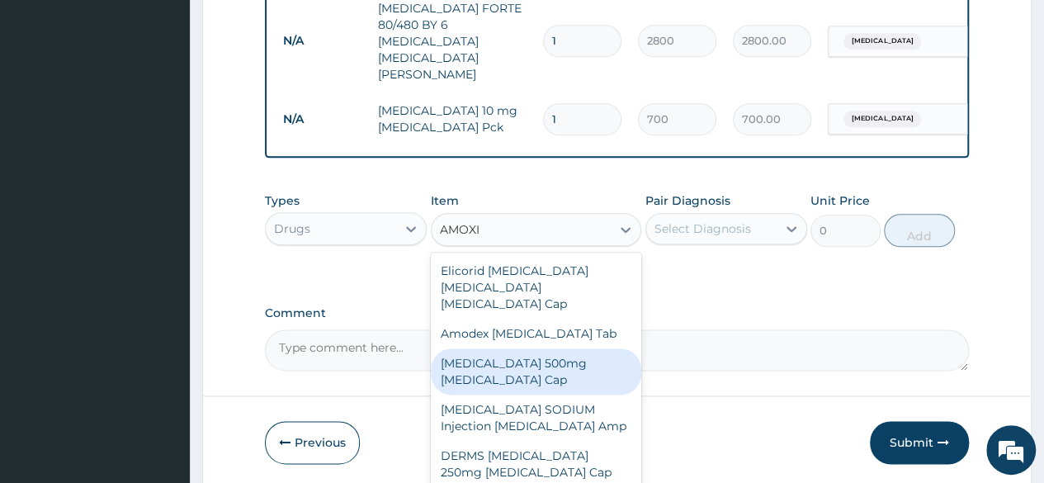
click at [464, 348] on div "[MEDICAL_DATA] 500mg [MEDICAL_DATA] Cap" at bounding box center [536, 371] width 211 height 46
type input "70"
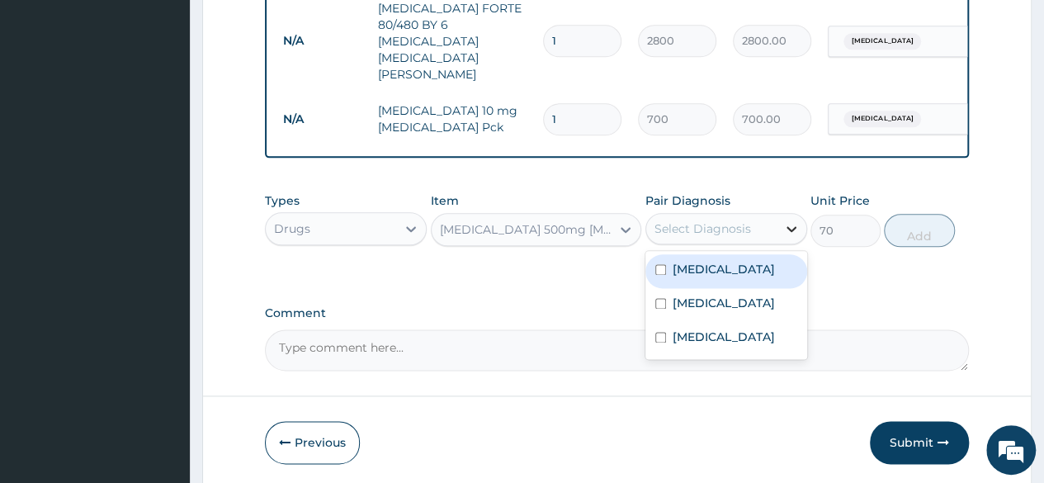
click at [795, 220] on icon at bounding box center [791, 228] width 17 height 17
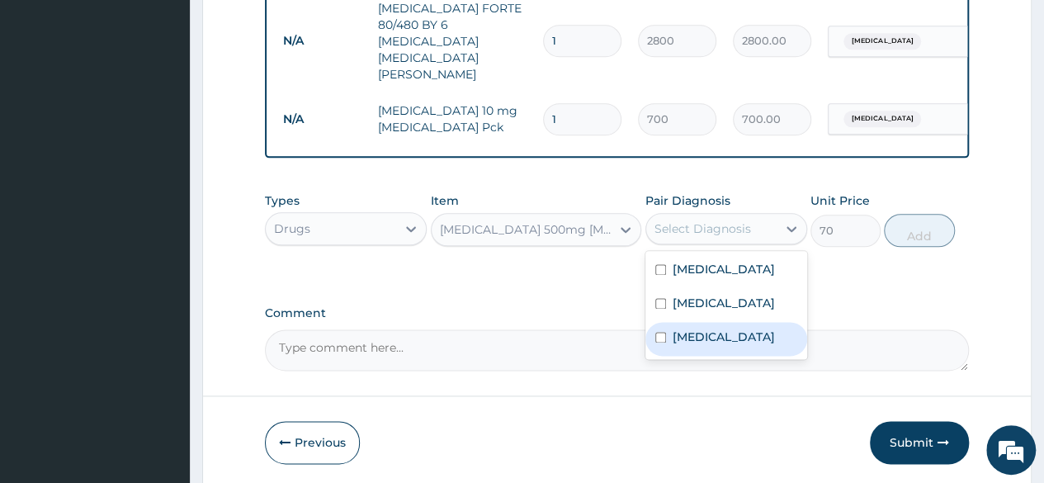
click at [770, 328] on label "Upper respiratory infection" at bounding box center [723, 336] width 102 height 17
checkbox input "true"
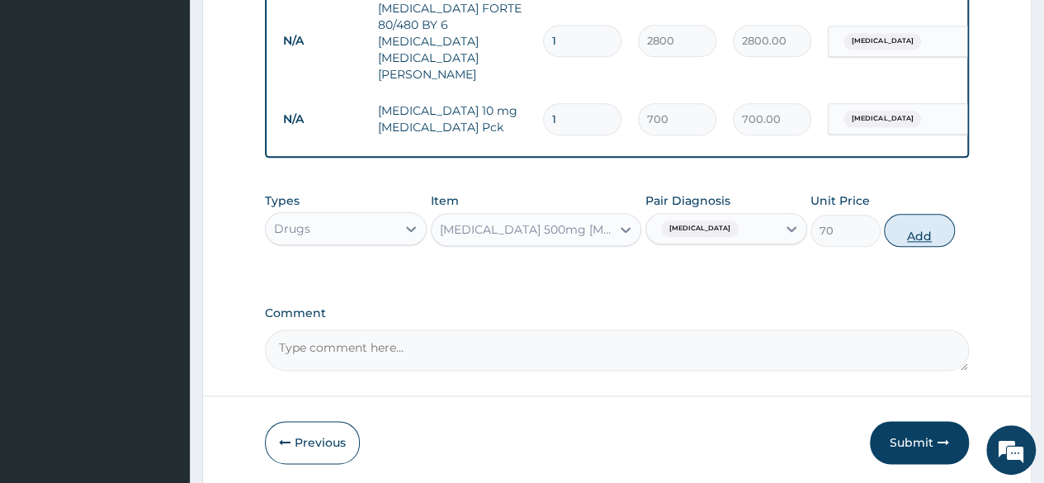
click at [908, 214] on button "Add" at bounding box center [919, 230] width 70 height 33
type input "0"
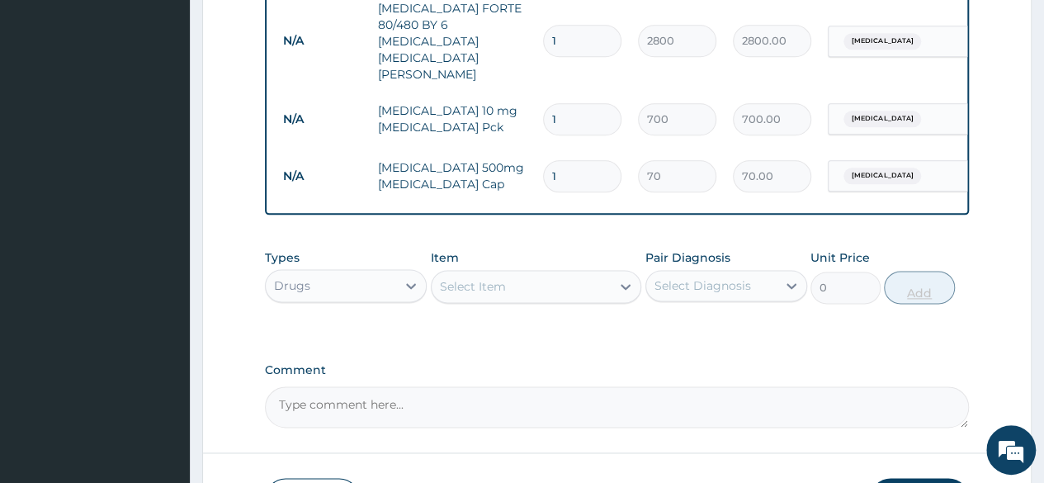
type input "15"
type input "1050.00"
type input "15"
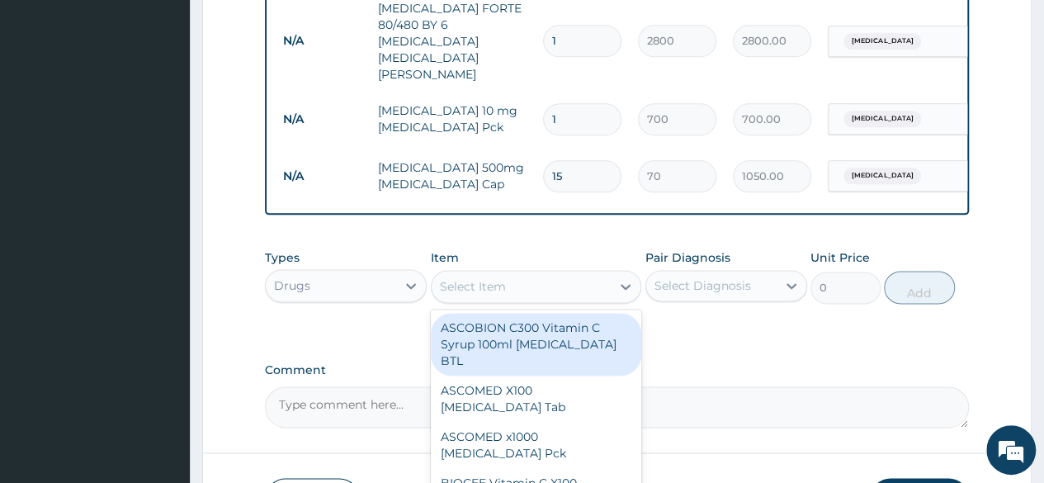
click at [580, 273] on div "Select Item" at bounding box center [522, 286] width 180 height 26
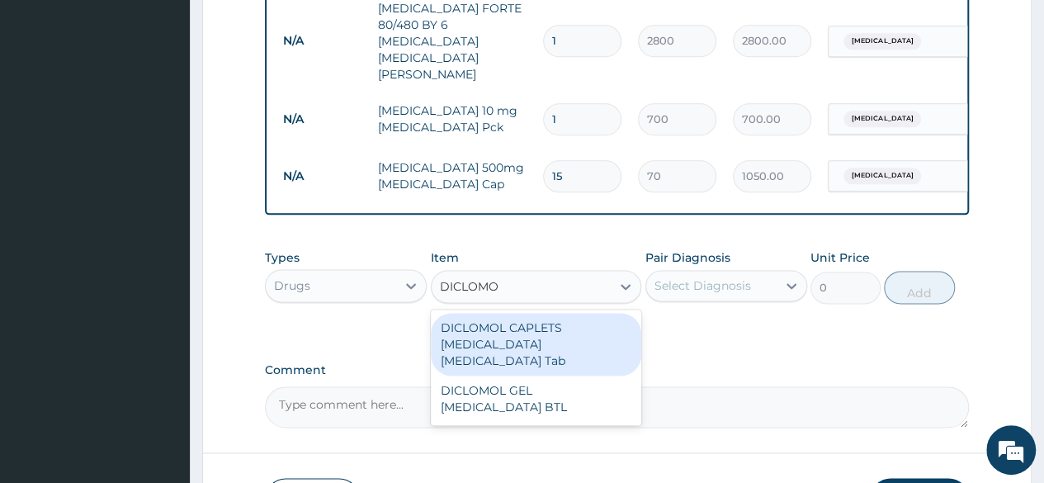
type input "DICLOMOL"
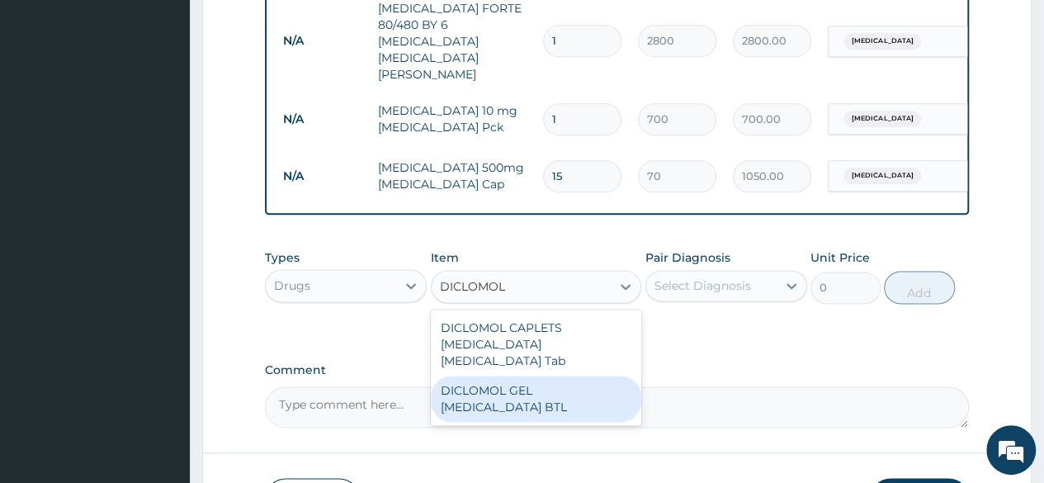
click at [562, 375] on div "DICLOMOL GEL [MEDICAL_DATA] BTL" at bounding box center [536, 398] width 211 height 46
type input "2000"
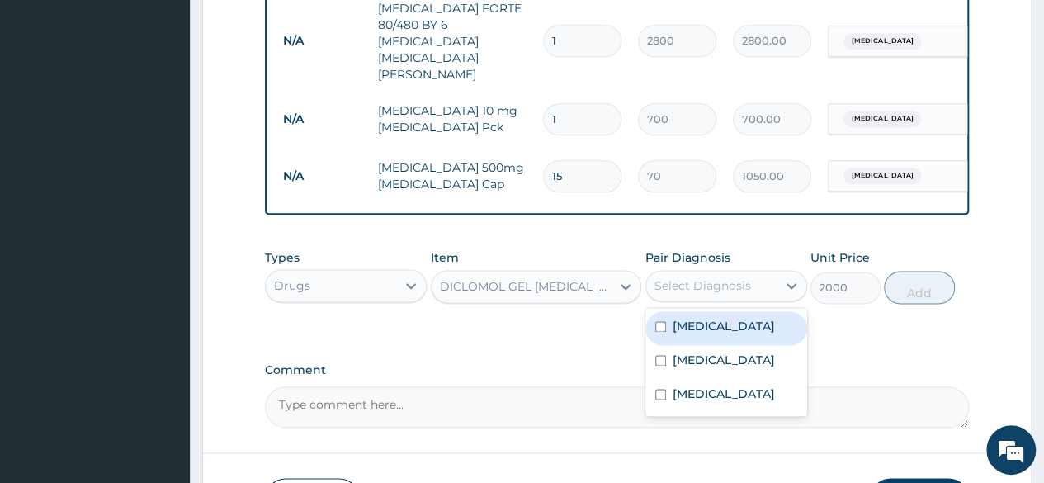
click at [769, 272] on div "Select Diagnosis" at bounding box center [711, 285] width 130 height 26
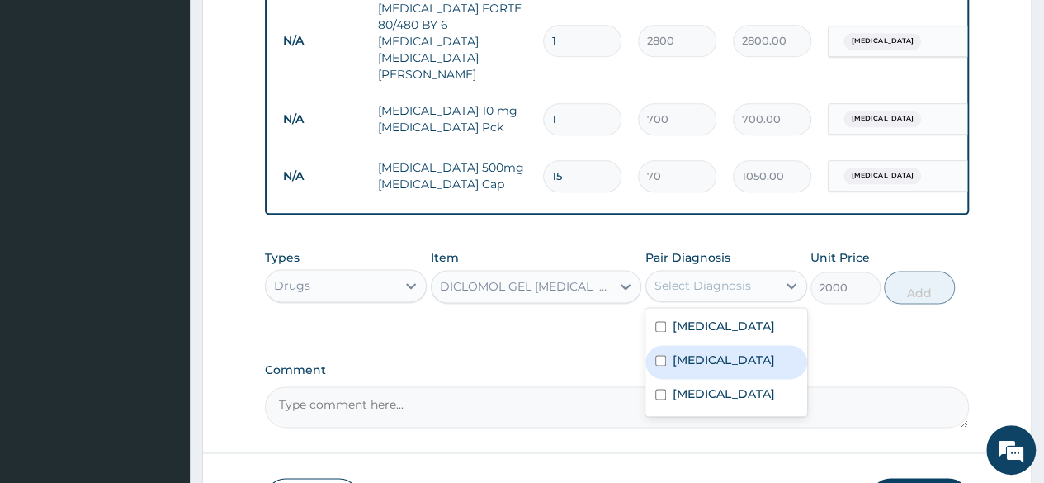
click at [774, 351] on label "Allergic conjunctivitis" at bounding box center [723, 359] width 102 height 17
checkbox input "true"
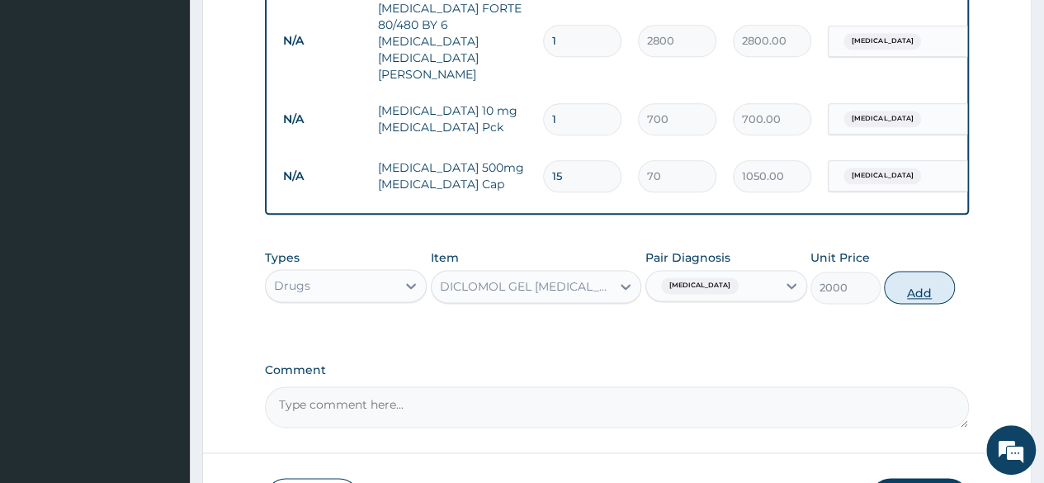
click at [930, 271] on button "Add" at bounding box center [919, 287] width 70 height 33
type input "0"
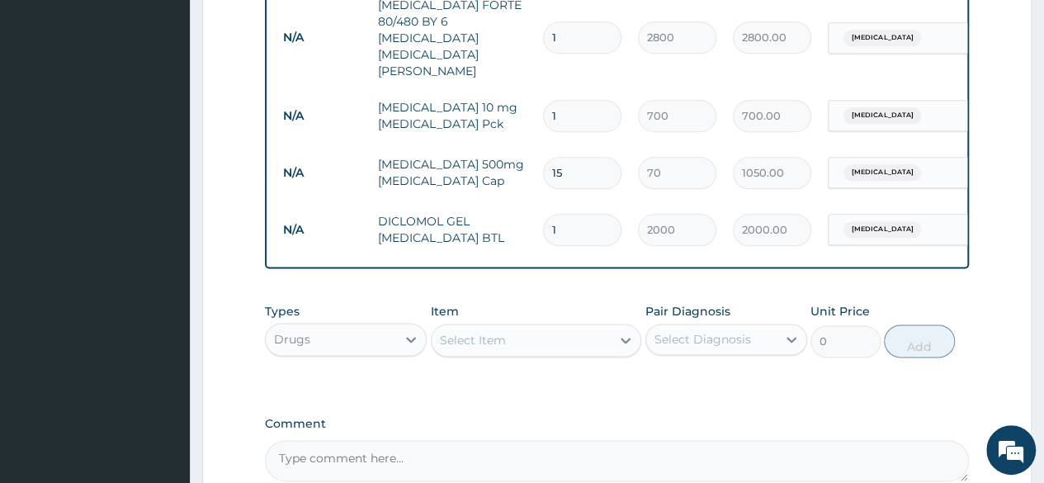
scroll to position [980, 0]
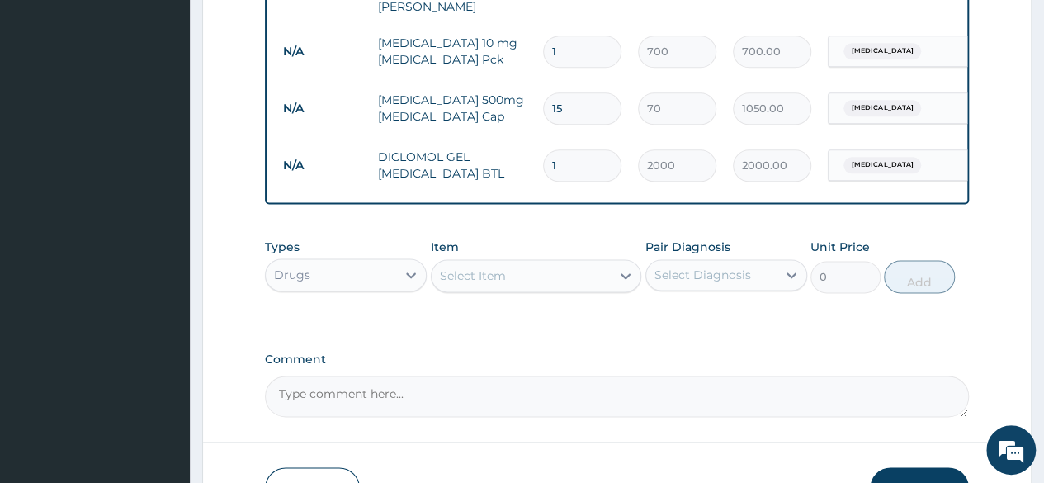
click at [914, 467] on button "Submit" at bounding box center [919, 488] width 99 height 43
click at [933, 467] on button "Submit" at bounding box center [919, 488] width 99 height 43
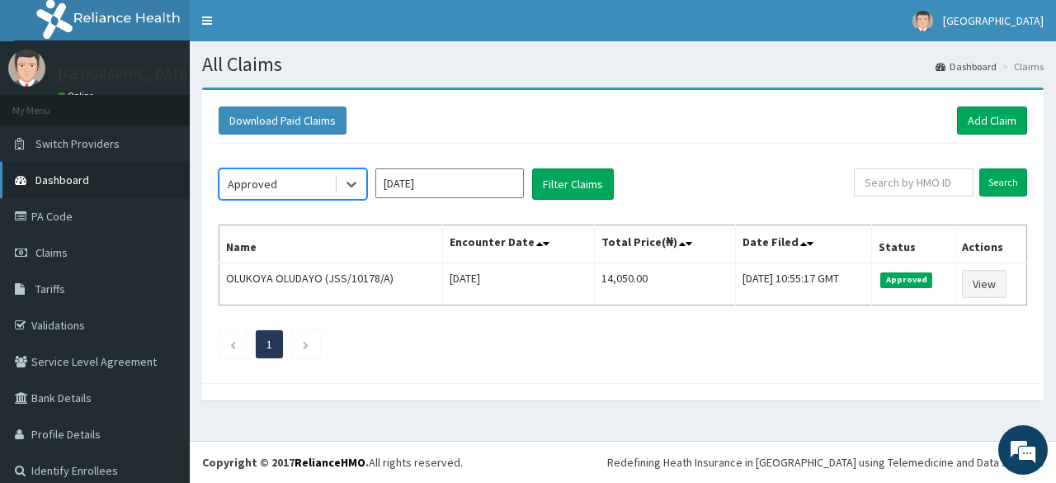
click at [92, 186] on link "Dashboard" at bounding box center [95, 180] width 190 height 36
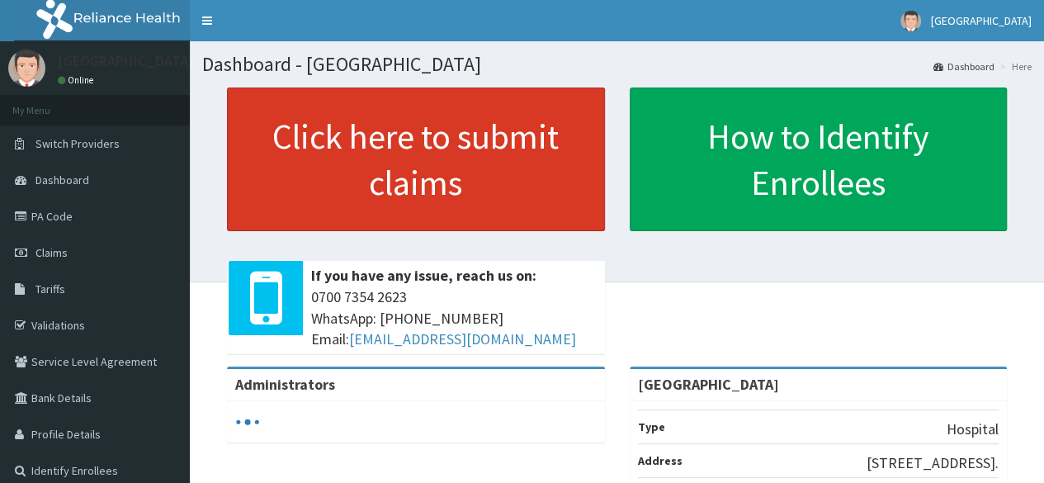
click at [370, 129] on link "Click here to submit claims" at bounding box center [416, 159] width 378 height 144
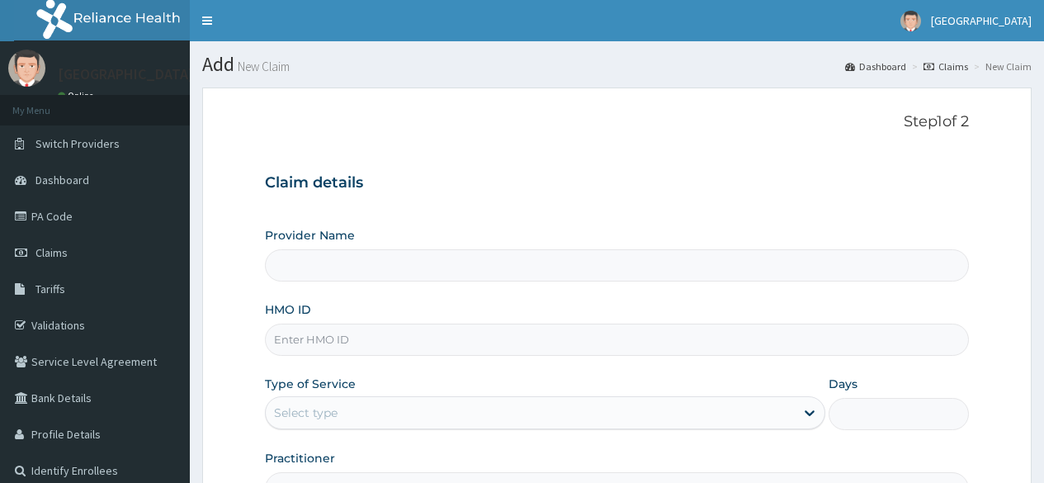
type input "[GEOGRAPHIC_DATA]"
click at [378, 335] on input "HMO ID" at bounding box center [617, 339] width 704 height 32
type input "RRD/10025/B"
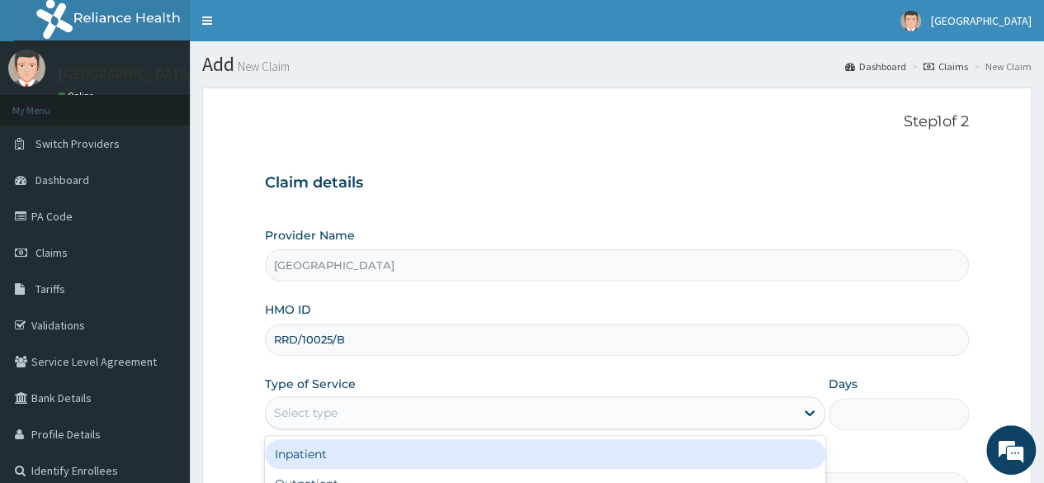
click at [477, 404] on div "Select type" at bounding box center [530, 412] width 529 height 26
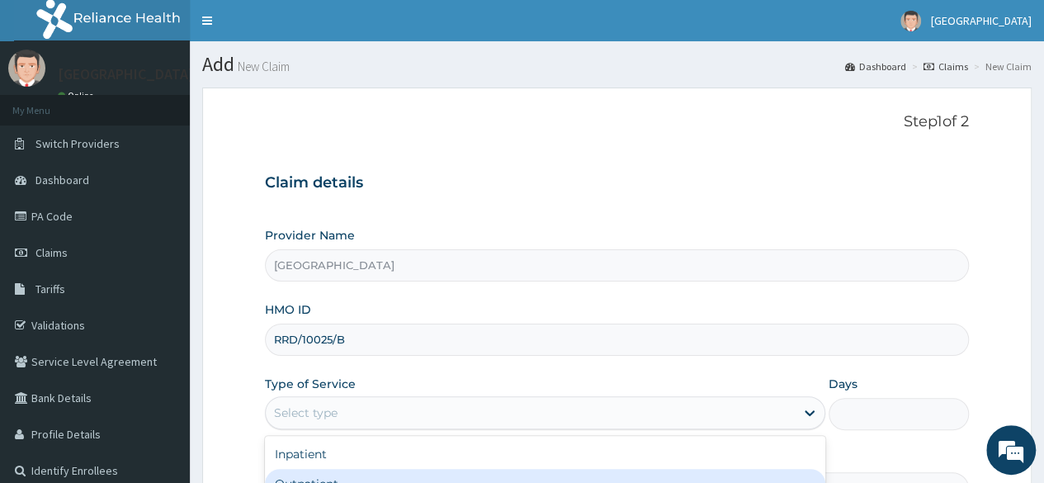
click at [474, 472] on div "Outpatient" at bounding box center [545, 484] width 560 height 30
type input "1"
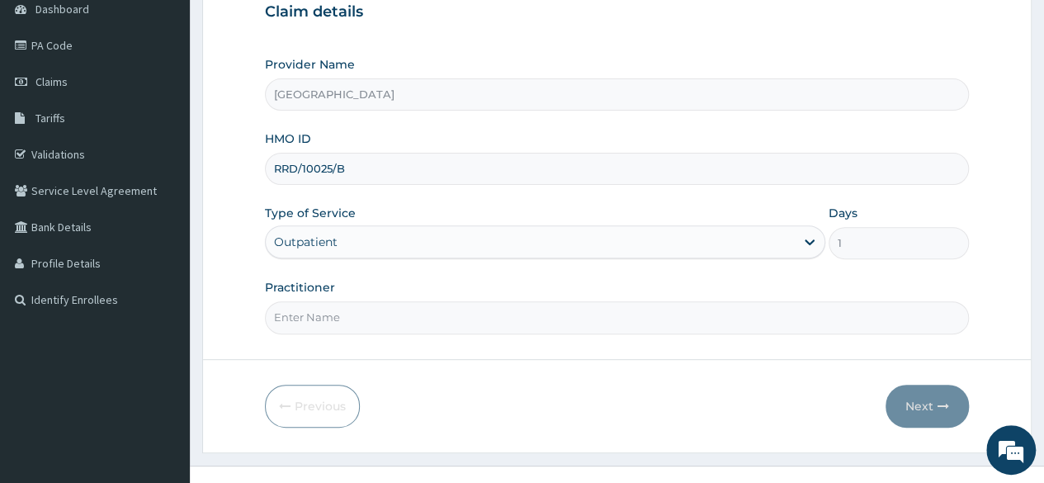
scroll to position [191, 0]
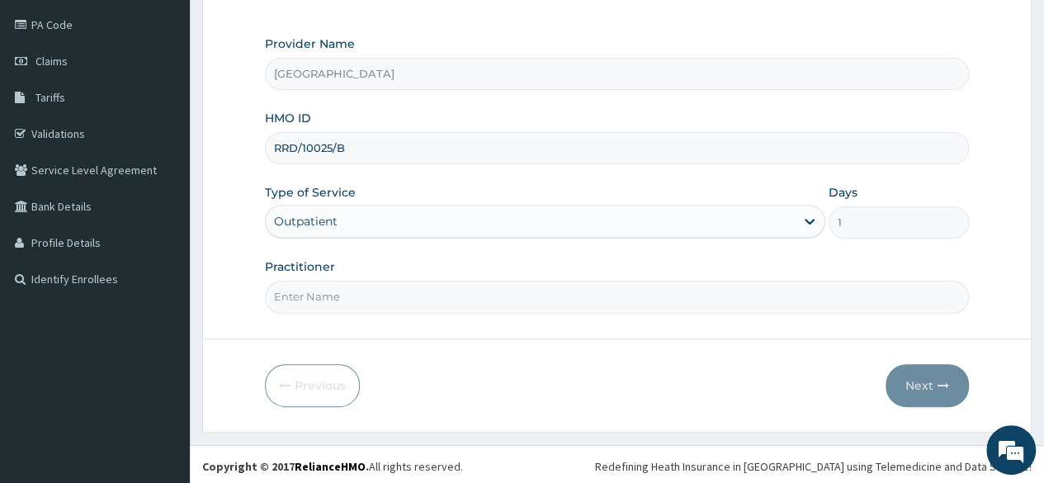
click at [466, 292] on input "Practitioner" at bounding box center [617, 297] width 704 height 32
type input "[PERSON_NAME]"
click at [944, 371] on button "Next" at bounding box center [926, 385] width 83 height 43
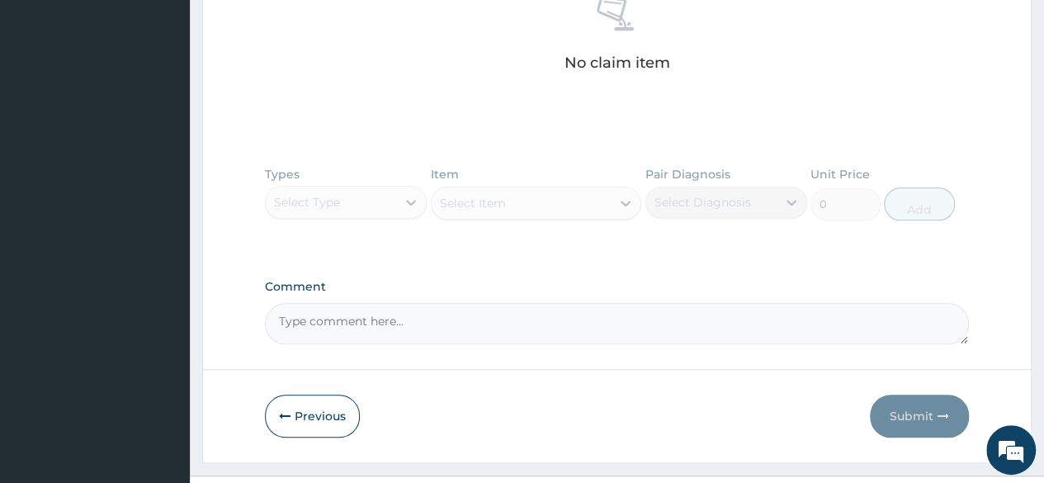
scroll to position [698, 0]
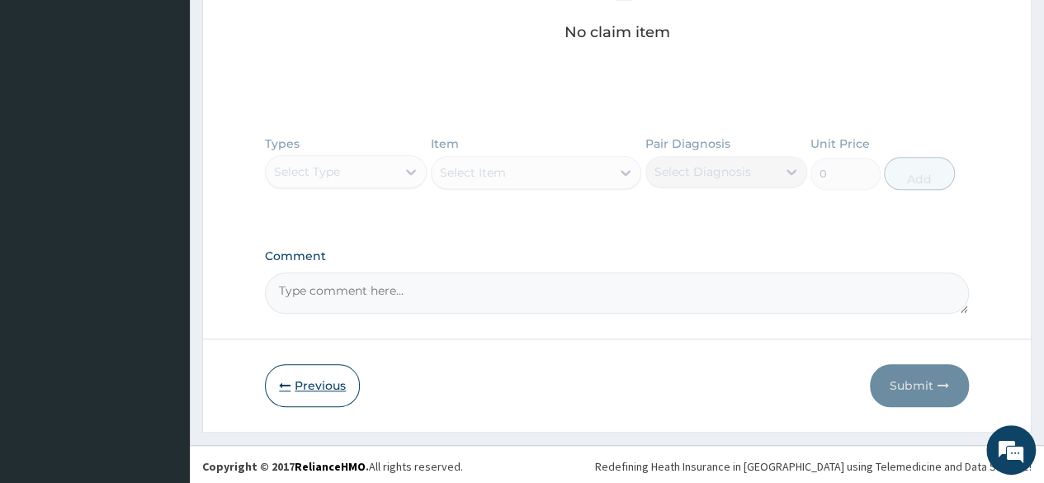
click at [300, 397] on button "Previous" at bounding box center [312, 385] width 95 height 43
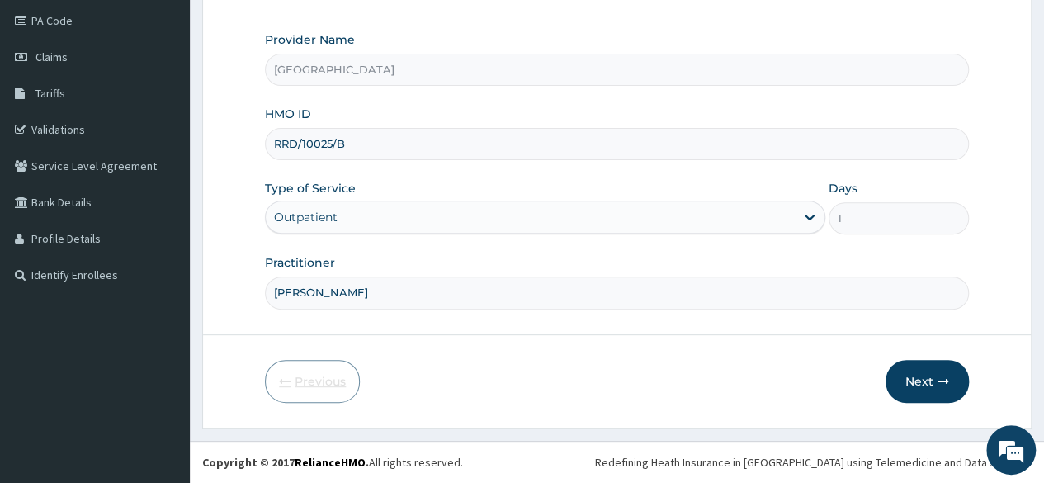
scroll to position [191, 0]
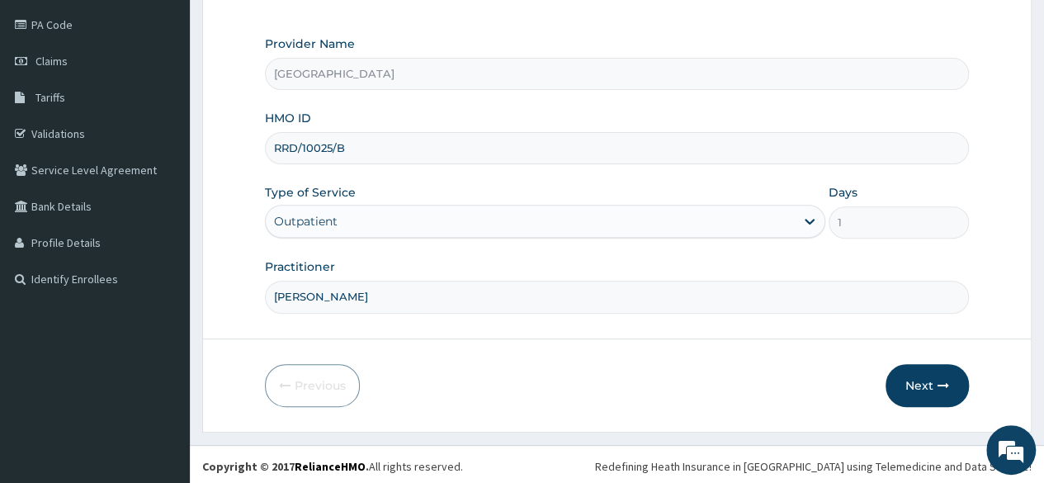
click at [286, 143] on input "RRD/10025/B" at bounding box center [617, 148] width 704 height 32
type input "RLD/10025/B"
click at [910, 380] on button "Next" at bounding box center [926, 385] width 83 height 43
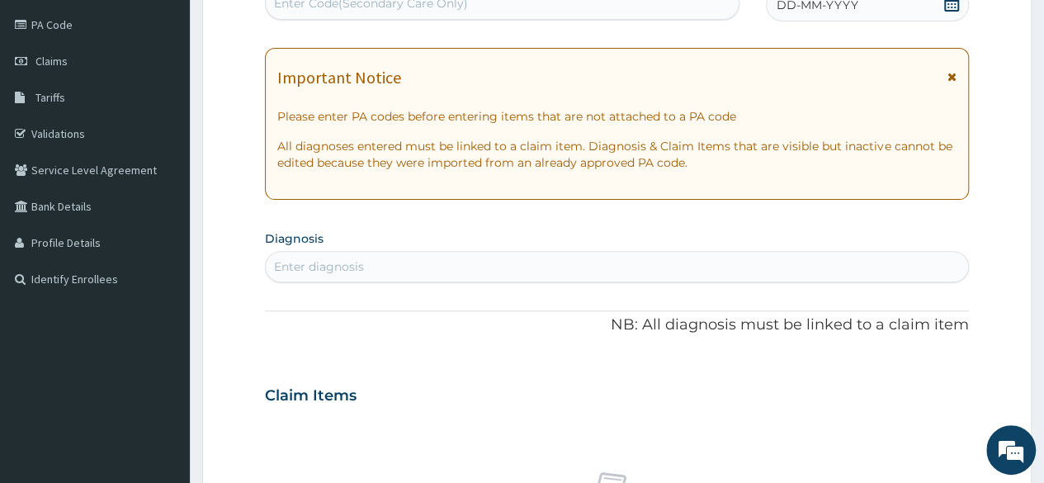
click at [926, 5] on div "DD-MM-YYYY" at bounding box center [867, 4] width 203 height 33
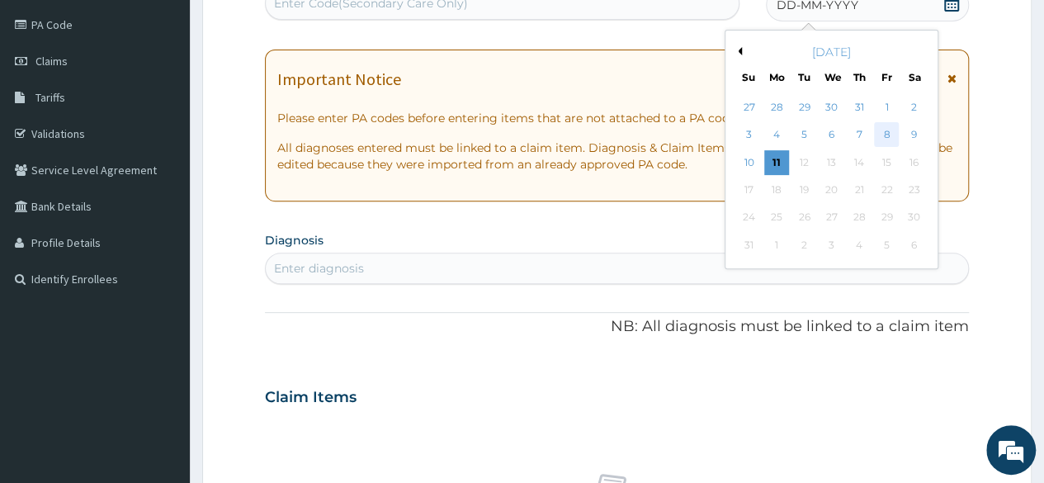
click at [893, 134] on div "8" at bounding box center [886, 135] width 25 height 25
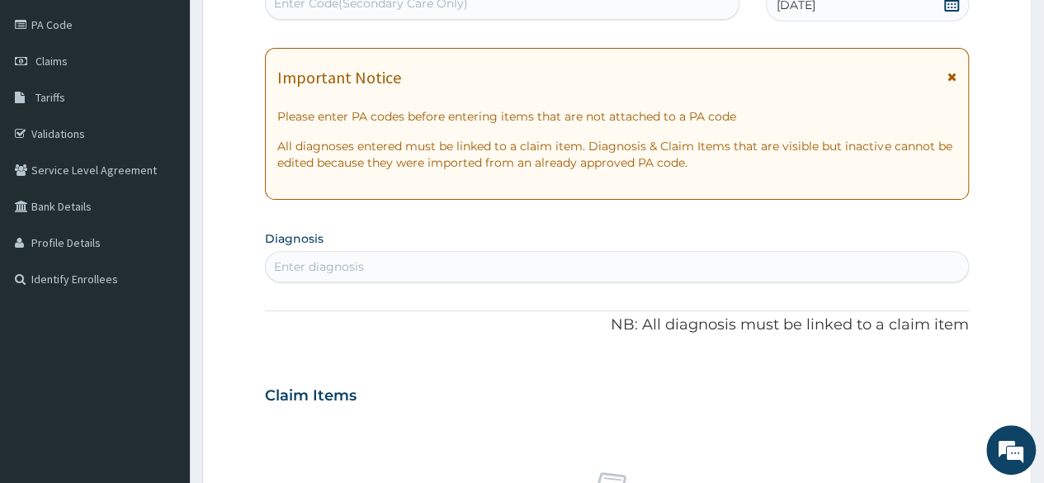
click at [568, 264] on div "Enter diagnosis" at bounding box center [617, 266] width 702 height 26
type input "[MEDICAL_DATA]"
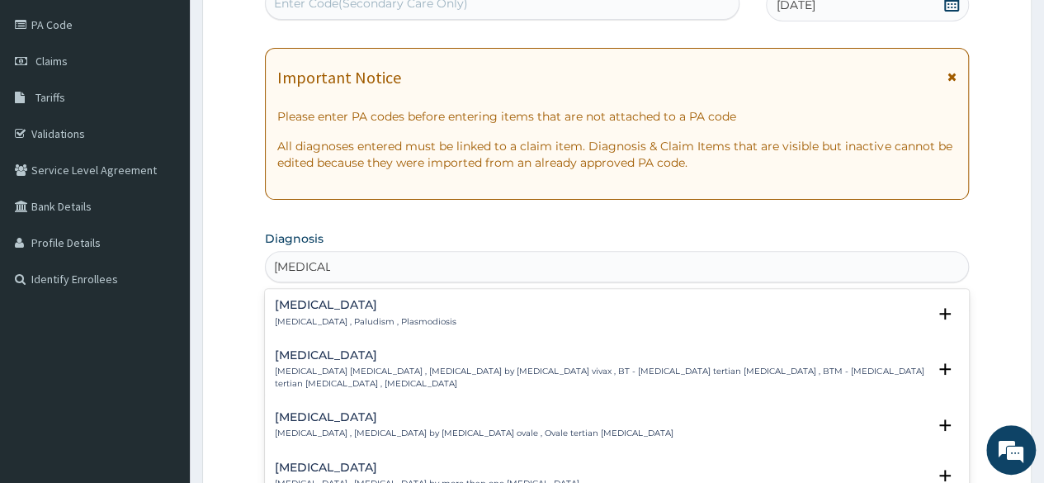
click at [356, 323] on p "[MEDICAL_DATA] , Paludism , Plasmodiosis" at bounding box center [366, 322] width 182 height 12
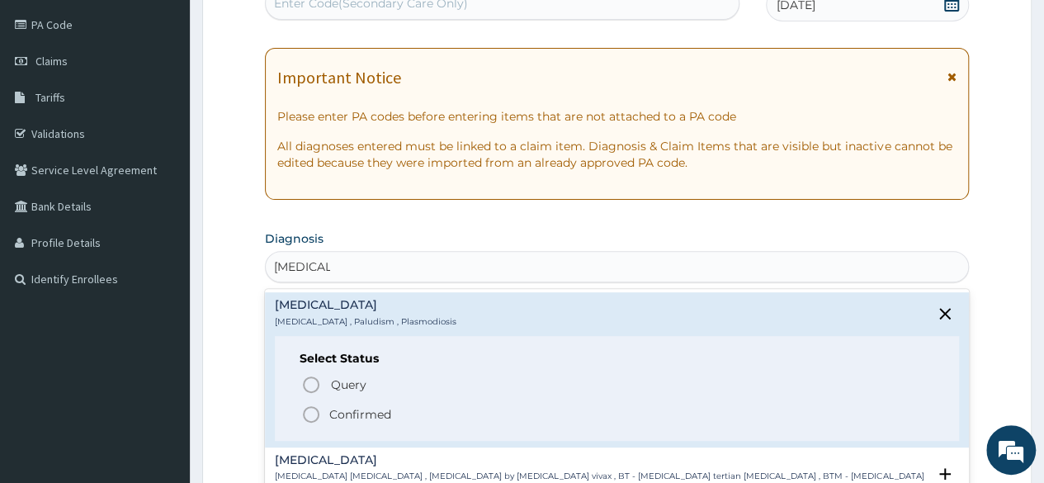
click at [305, 411] on icon "status option filled" at bounding box center [311, 414] width 20 height 20
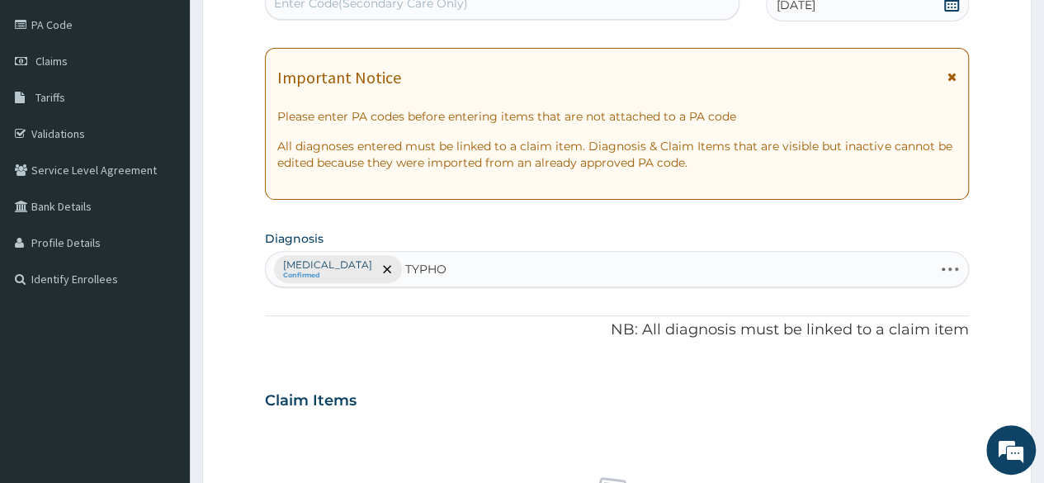
type input "TYPHOI"
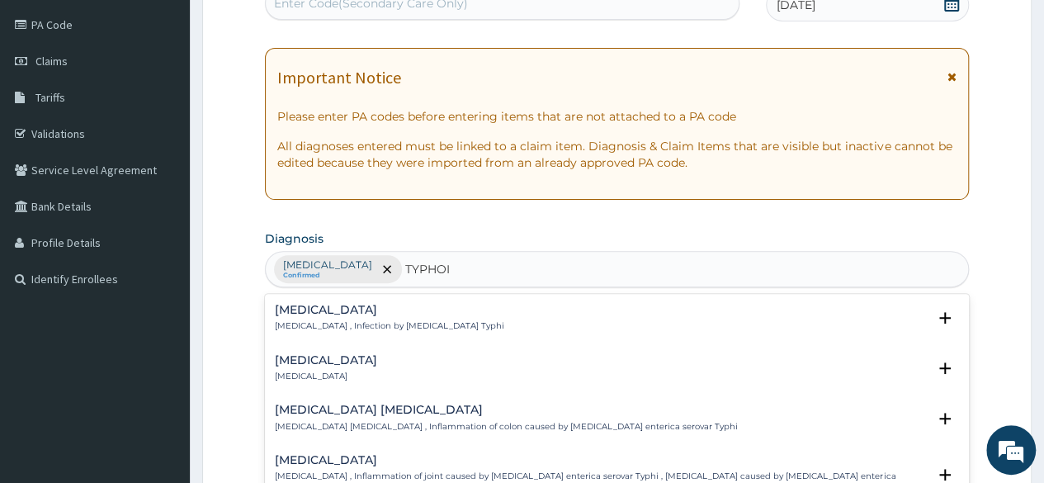
click at [328, 306] on h4 "[MEDICAL_DATA]" at bounding box center [389, 310] width 229 height 12
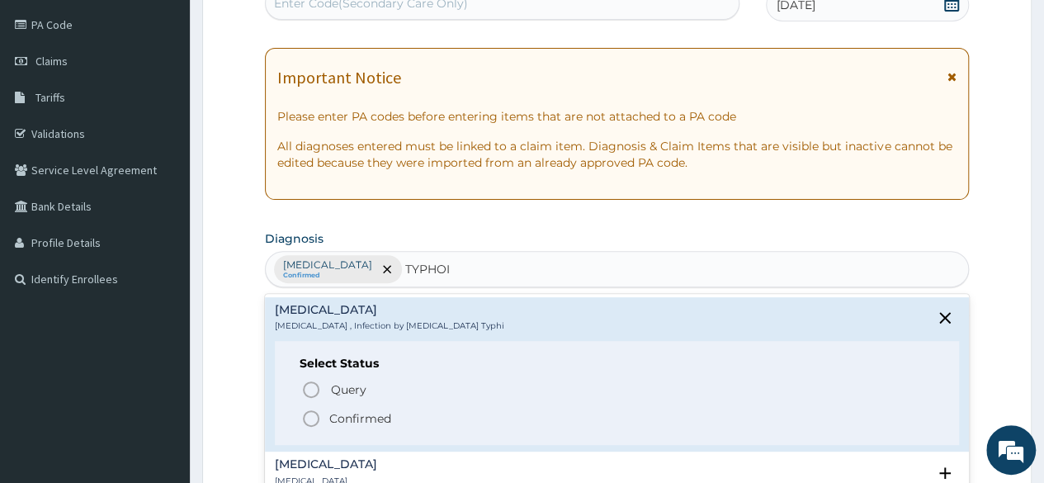
click at [315, 422] on circle "status option filled" at bounding box center [311, 418] width 15 height 15
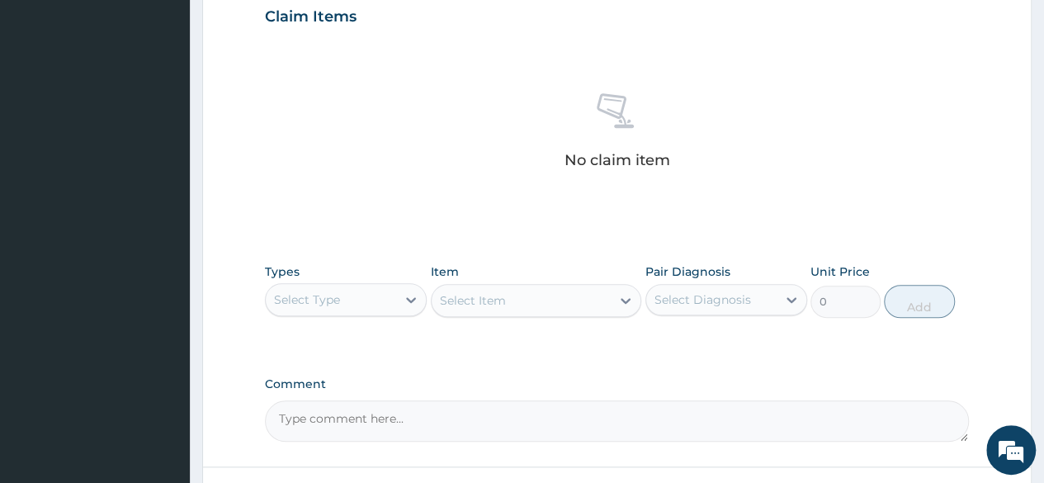
scroll to position [594, 0]
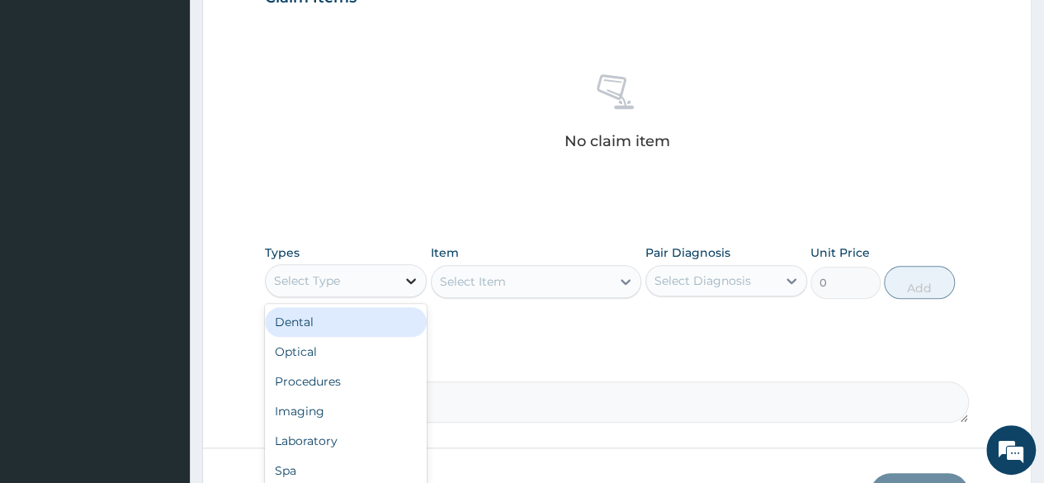
click at [411, 277] on icon at bounding box center [411, 280] width 17 height 17
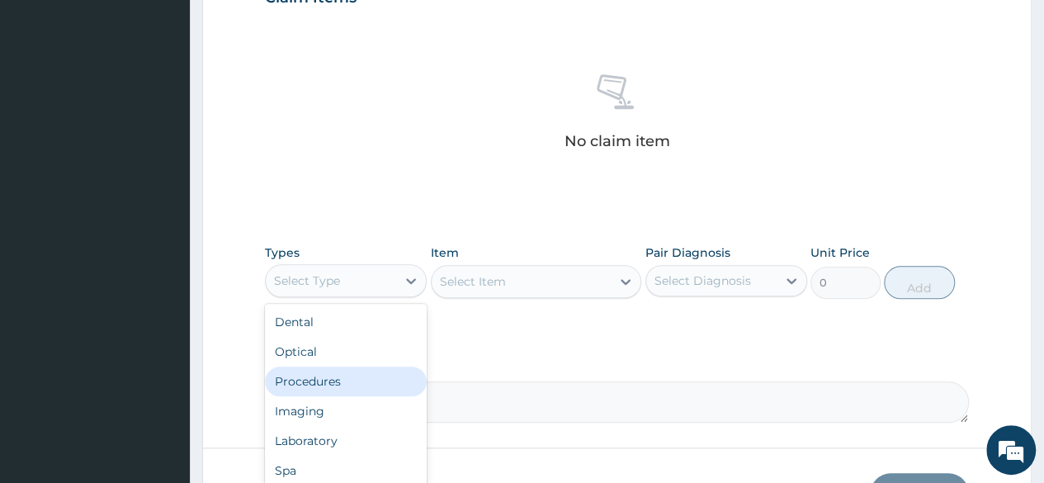
click at [392, 377] on div "Procedures" at bounding box center [346, 381] width 162 height 30
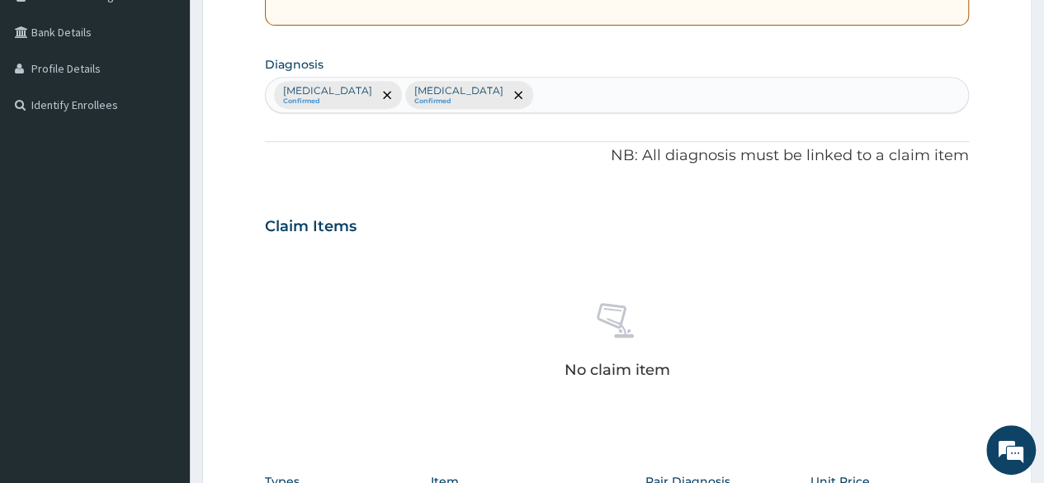
scroll to position [570, 0]
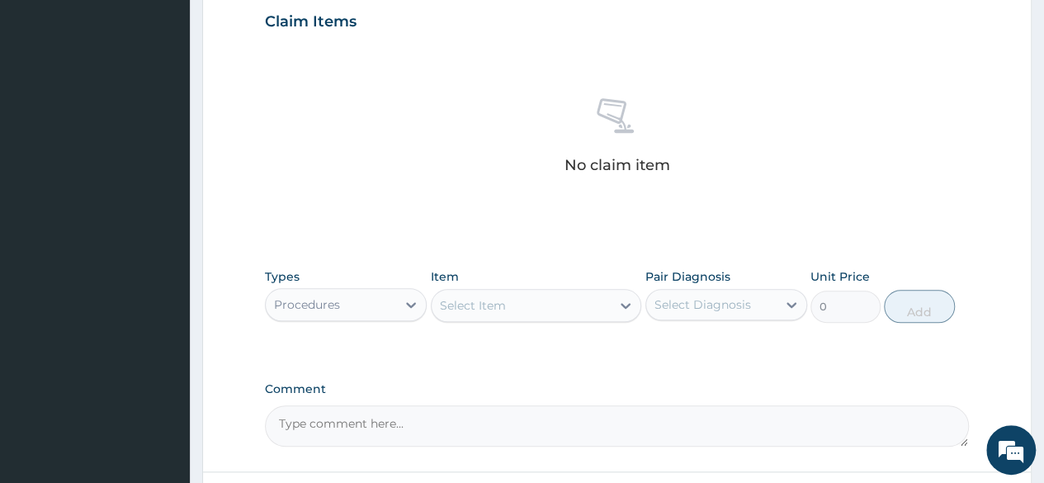
click at [542, 299] on div "Select Item" at bounding box center [522, 305] width 180 height 26
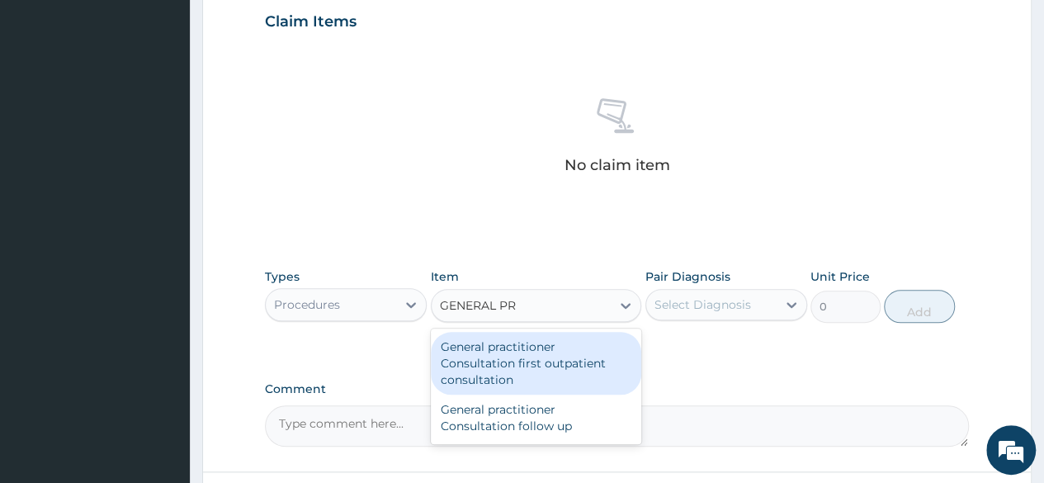
type input "GENERAL PRA"
click at [520, 372] on div "General practitioner Consultation first outpatient consultation" at bounding box center [536, 363] width 211 height 63
type input "3000"
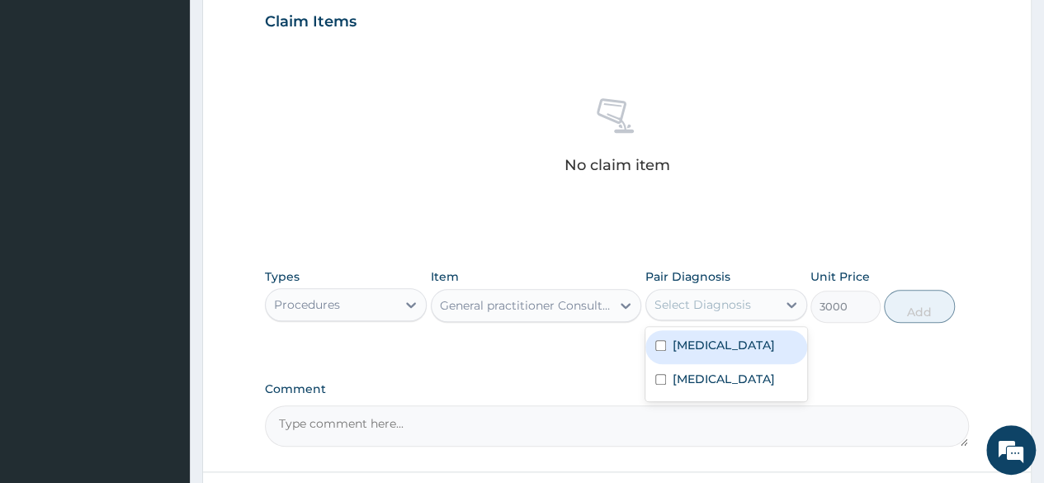
click at [722, 309] on div "Select Diagnosis" at bounding box center [702, 304] width 97 height 17
click at [699, 359] on div "[MEDICAL_DATA]" at bounding box center [726, 347] width 162 height 34
checkbox input "true"
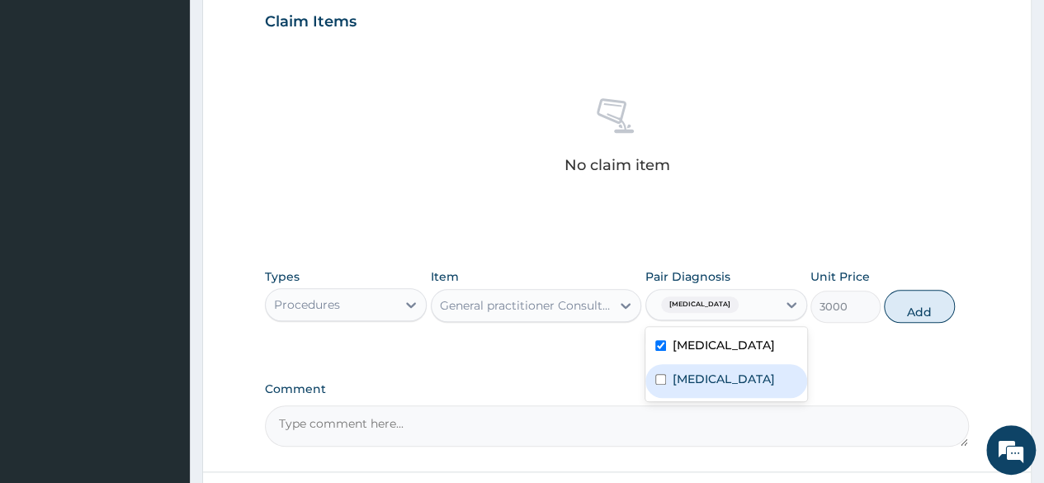
click at [698, 382] on label "[MEDICAL_DATA]" at bounding box center [723, 378] width 102 height 17
checkbox input "true"
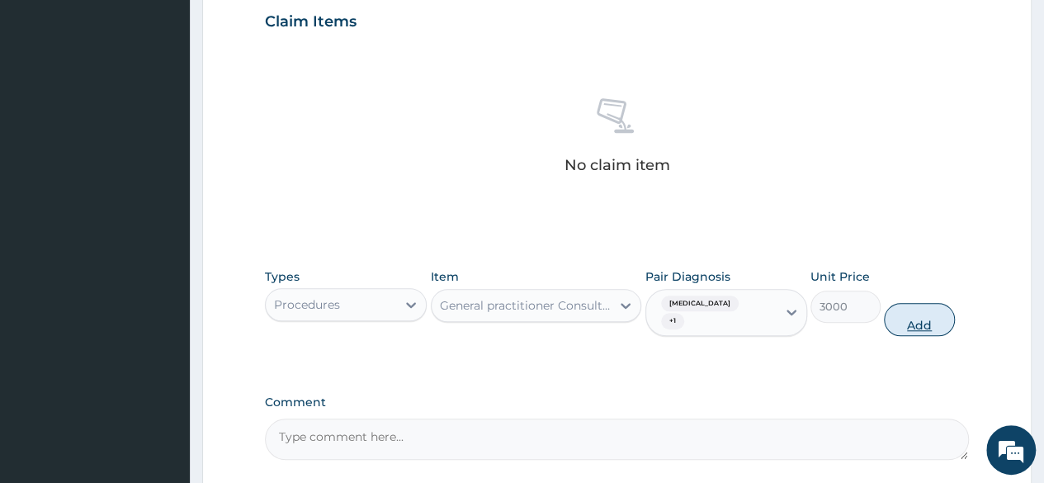
click at [941, 303] on button "Add" at bounding box center [919, 319] width 70 height 33
type input "0"
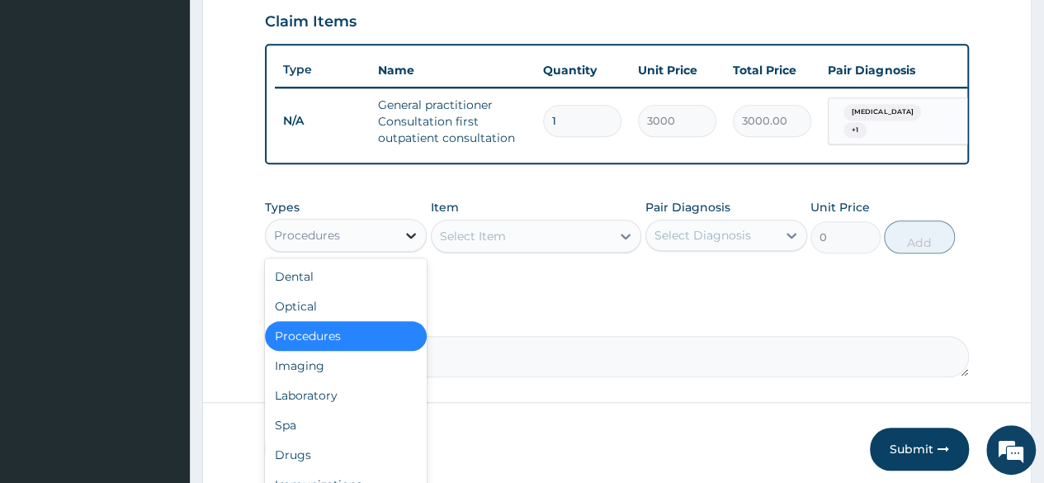
click at [398, 250] on div at bounding box center [411, 235] width 30 height 30
click at [356, 410] on div "Laboratory" at bounding box center [346, 395] width 162 height 30
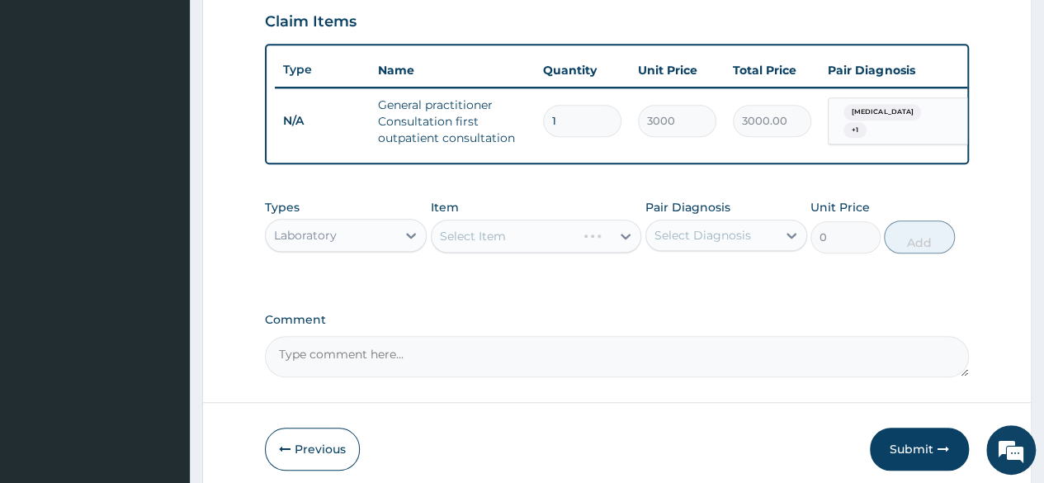
click at [583, 250] on div "Select Item" at bounding box center [536, 235] width 211 height 33
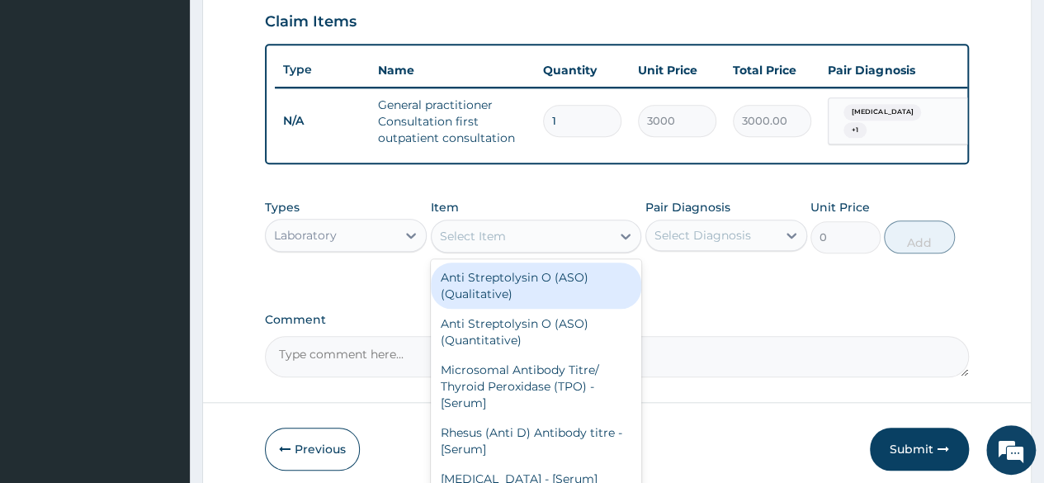
click at [583, 249] on div "Select Item" at bounding box center [522, 236] width 180 height 26
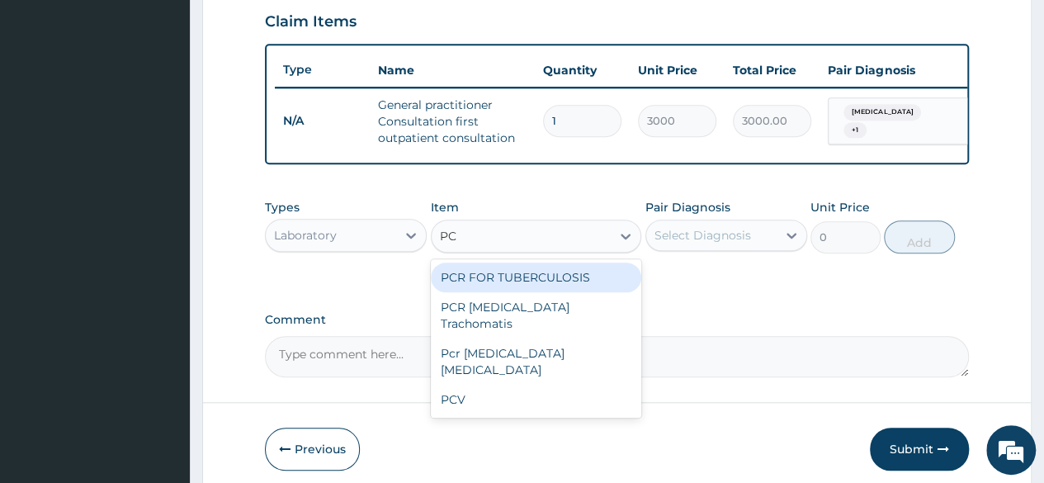
type input "PCV"
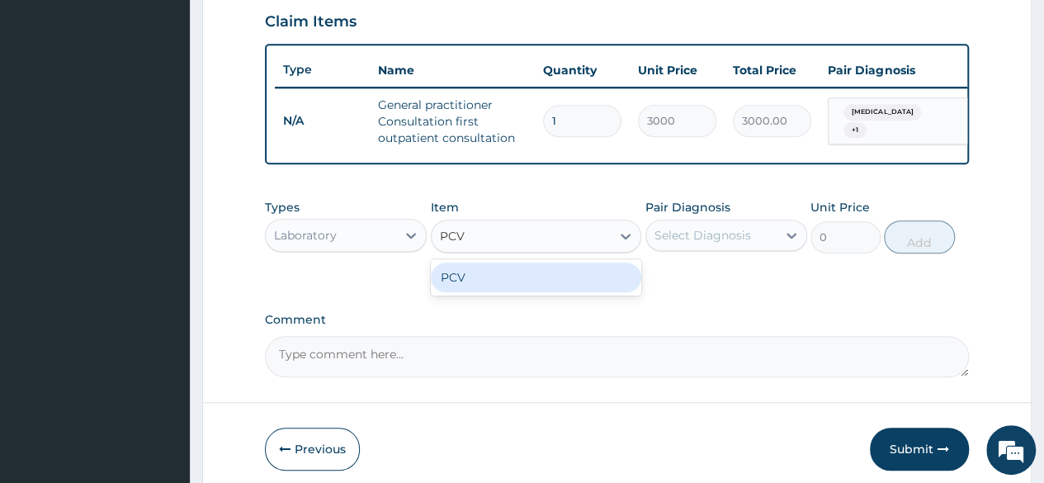
click at [583, 291] on div "PCV" at bounding box center [536, 277] width 211 height 30
type input "1500"
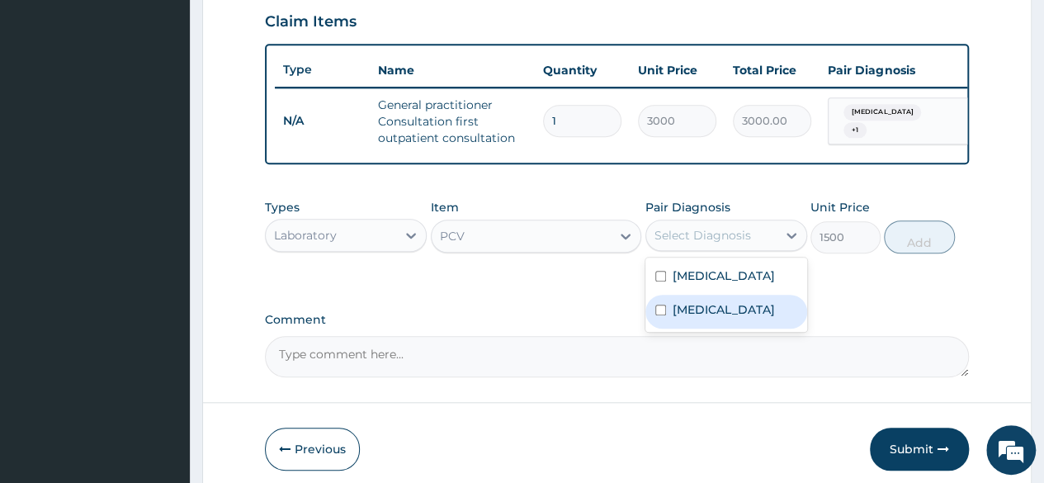
drag, startPoint x: 708, startPoint y: 236, endPoint x: 695, endPoint y: 337, distance: 102.3
click at [695, 251] on div "option [MEDICAL_DATA], selected. option [MEDICAL_DATA] focused, 2 of 2. 2 resul…" at bounding box center [726, 234] width 162 height 31
click at [695, 328] on div "[MEDICAL_DATA]" at bounding box center [726, 312] width 162 height 34
checkbox input "true"
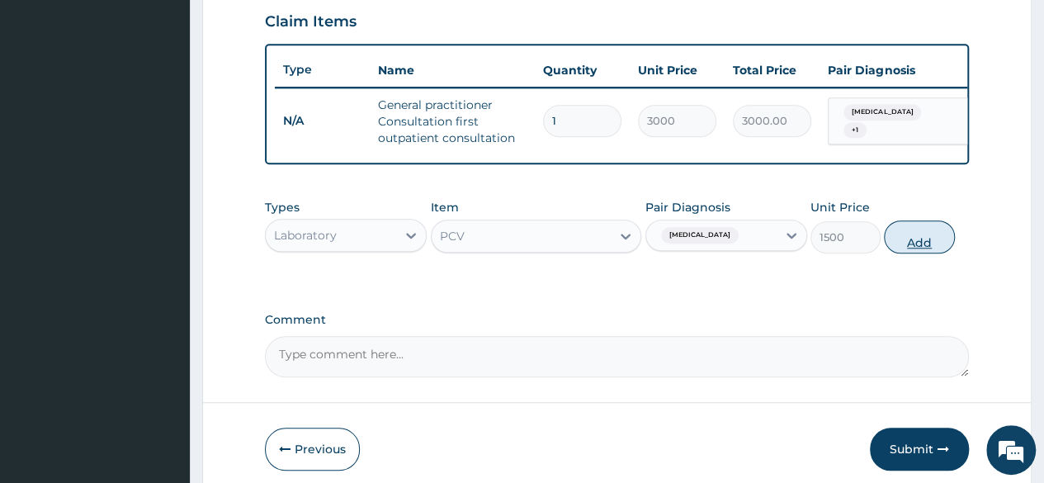
click at [918, 243] on button "Add" at bounding box center [919, 236] width 70 height 33
type input "0"
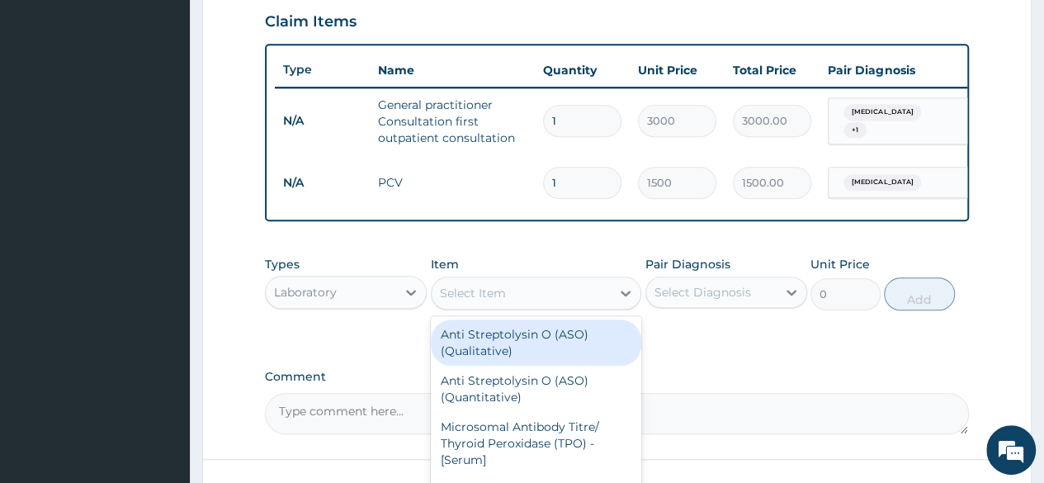
click at [543, 306] on div "Select Item" at bounding box center [522, 293] width 180 height 26
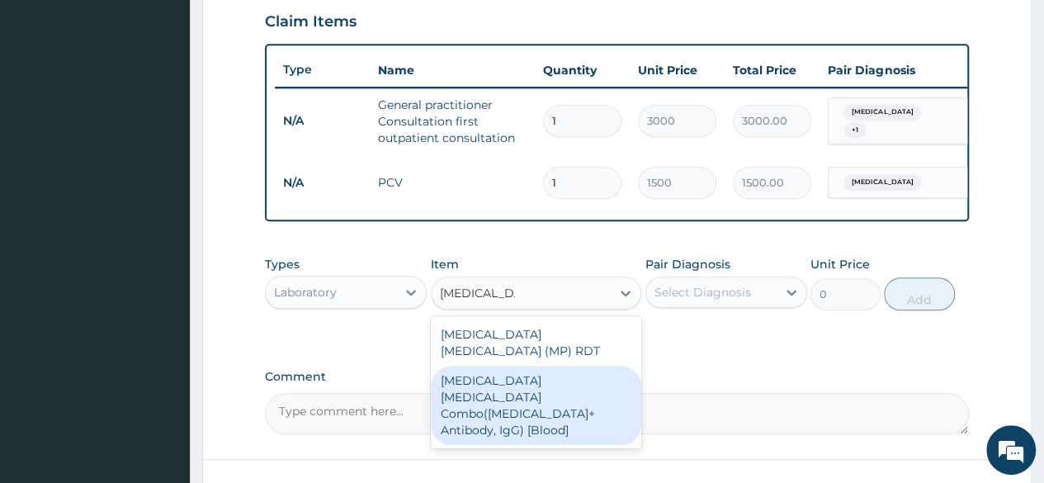
click at [576, 408] on div "[MEDICAL_DATA] [MEDICAL_DATA] (MP) RDT [MEDICAL_DATA] [MEDICAL_DATA] Combo([MED…" at bounding box center [536, 382] width 211 height 132
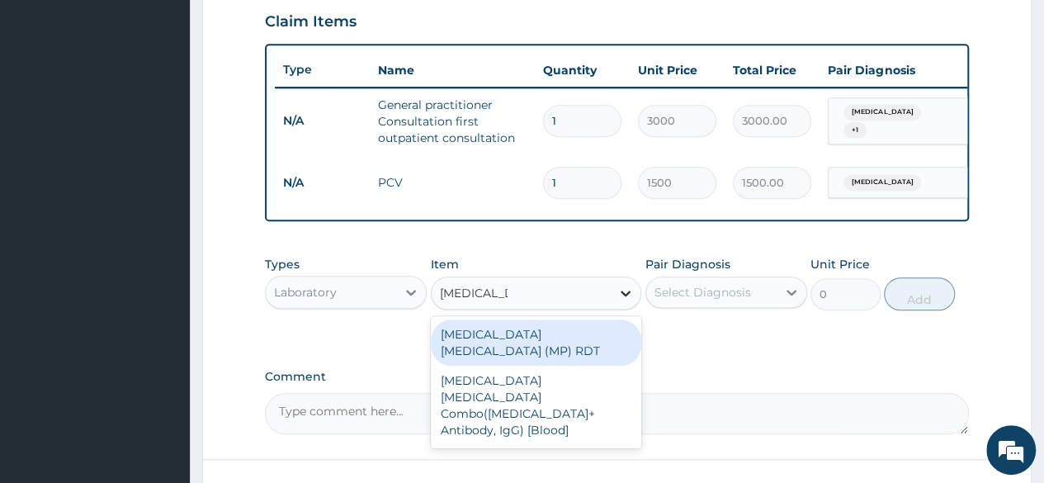
type input "[MEDICAL_DATA]"
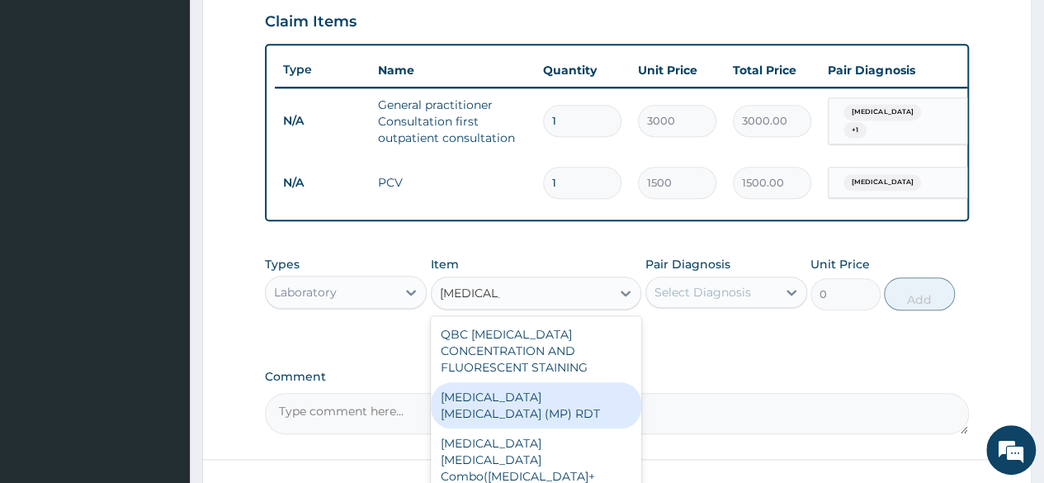
scroll to position [705, 0]
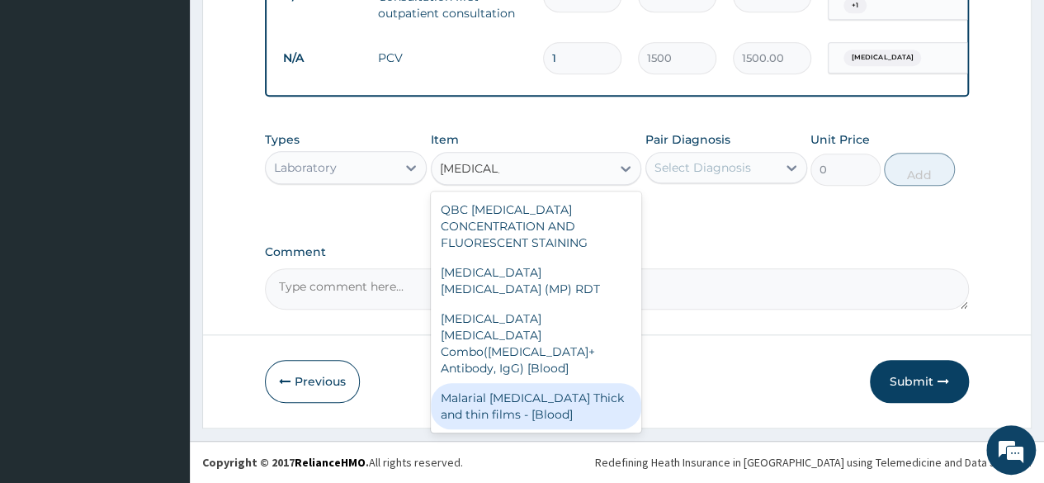
click at [541, 383] on div "Malarial [MEDICAL_DATA] Thick and thin films - [Blood]" at bounding box center [536, 406] width 211 height 46
type input "1500"
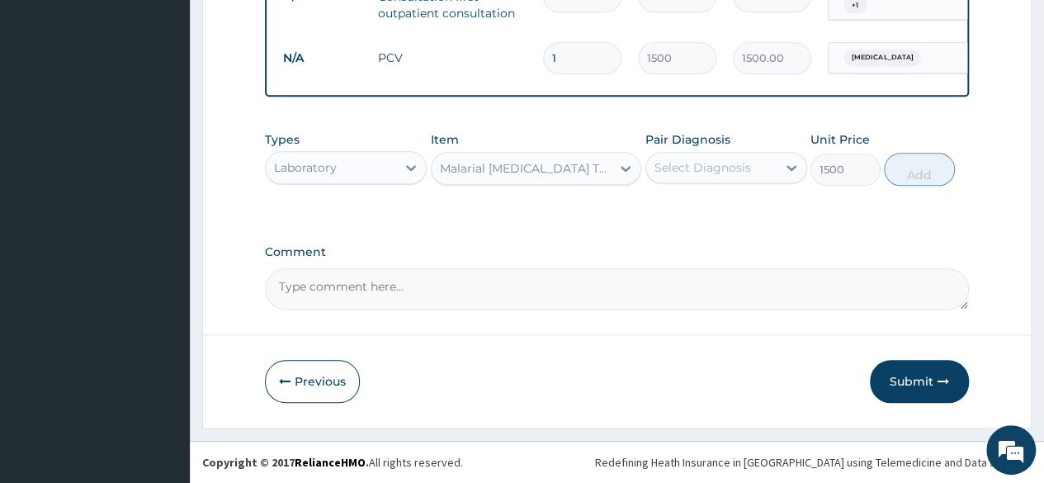
click at [757, 168] on div "Select Diagnosis" at bounding box center [711, 167] width 130 height 26
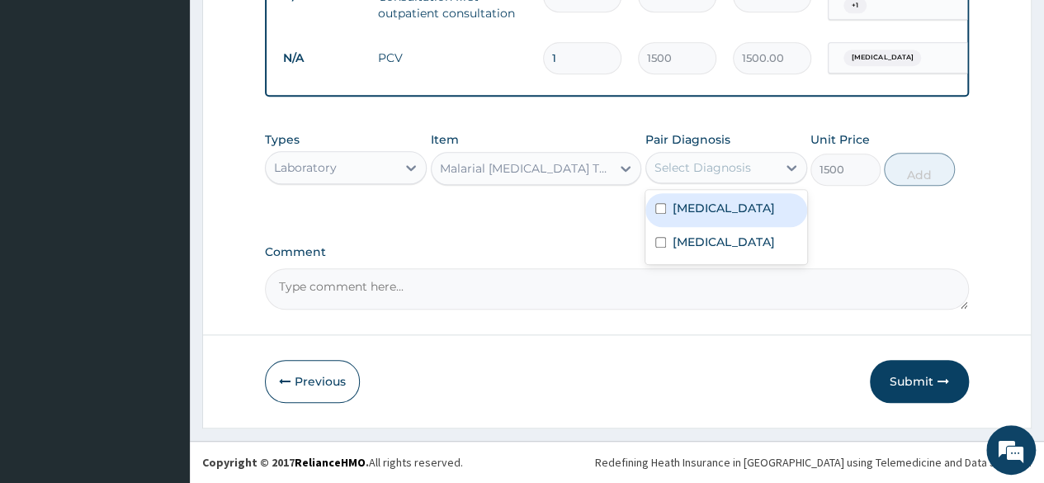
click at [752, 206] on div "[MEDICAL_DATA]" at bounding box center [726, 210] width 162 height 34
checkbox input "true"
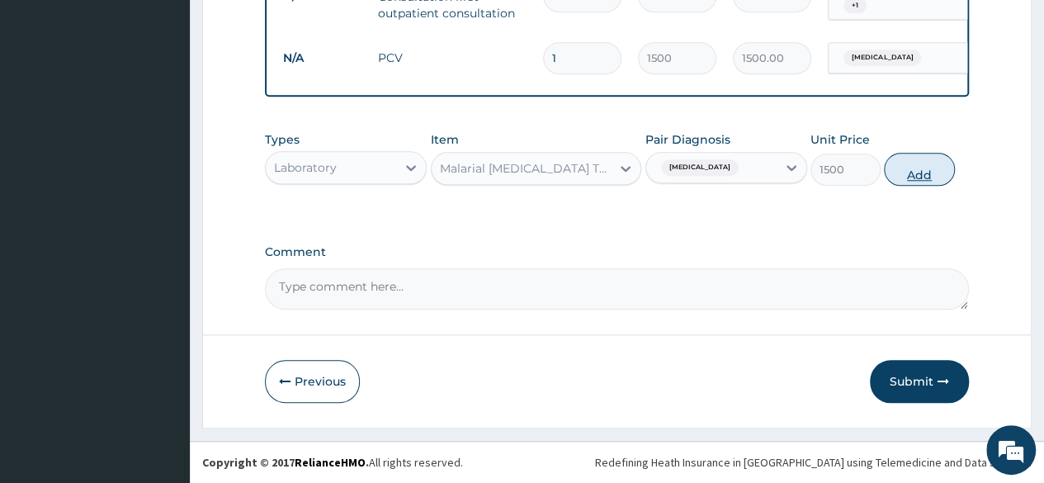
click at [924, 165] on button "Add" at bounding box center [919, 169] width 70 height 33
type input "0"
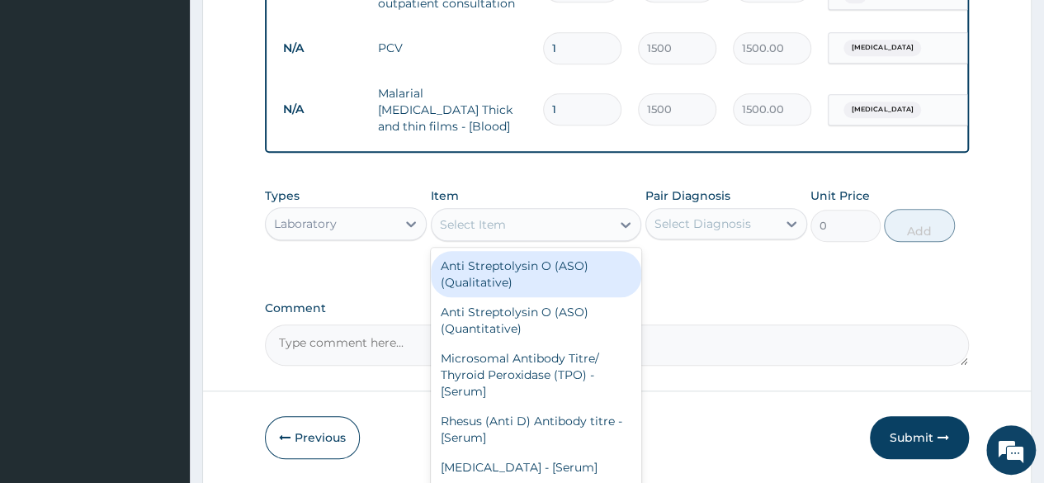
click at [485, 232] on div "Select Item" at bounding box center [473, 224] width 66 height 17
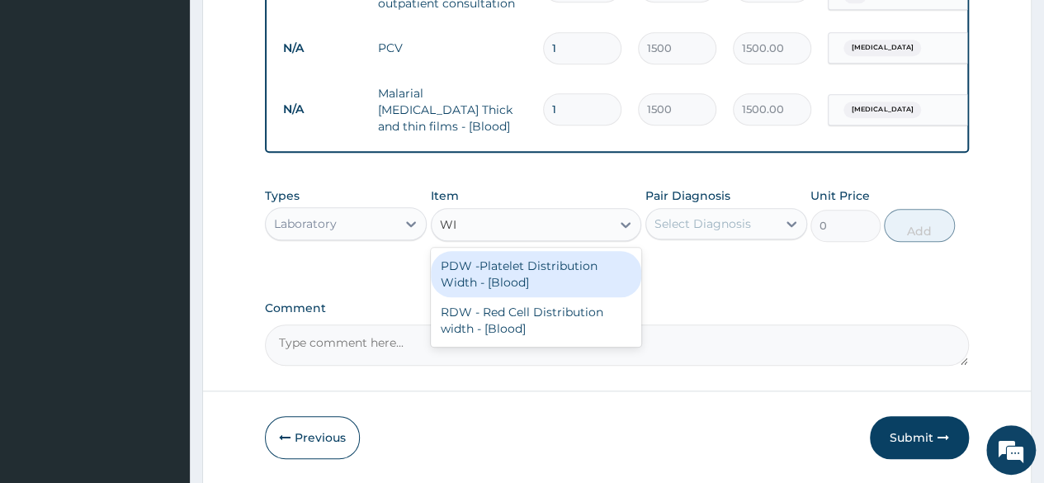
type input "W"
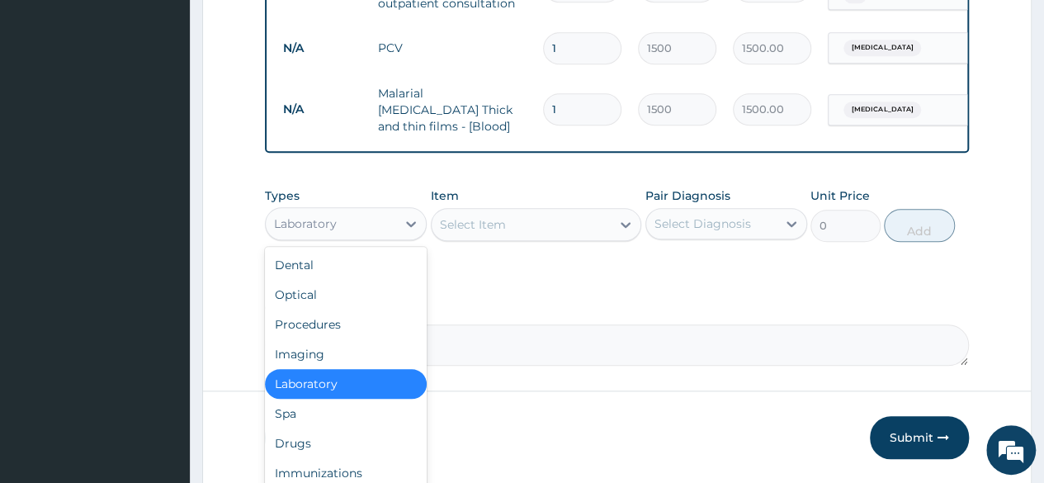
click at [394, 220] on div "Laboratory" at bounding box center [331, 223] width 130 height 26
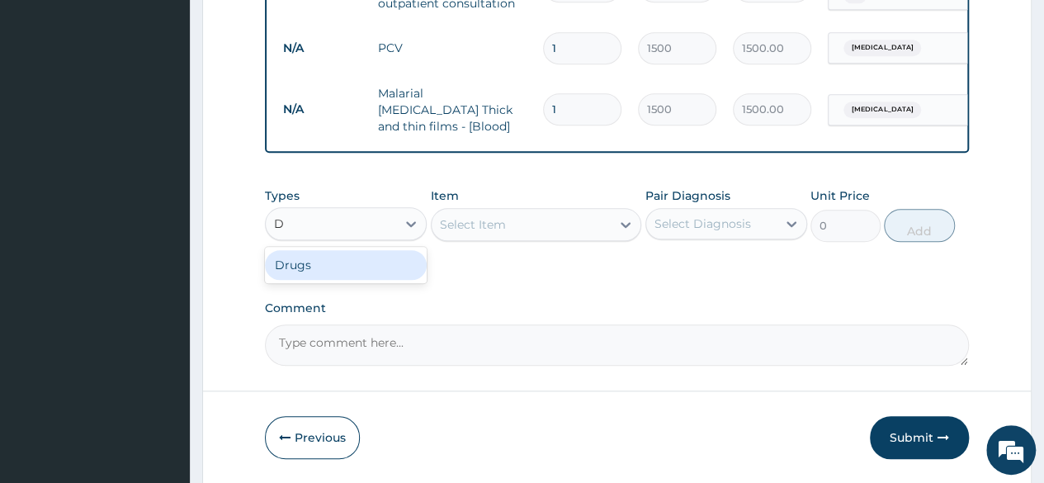
type input "DR"
click at [396, 269] on div "Drugs" at bounding box center [346, 265] width 162 height 30
type input "DRUG"
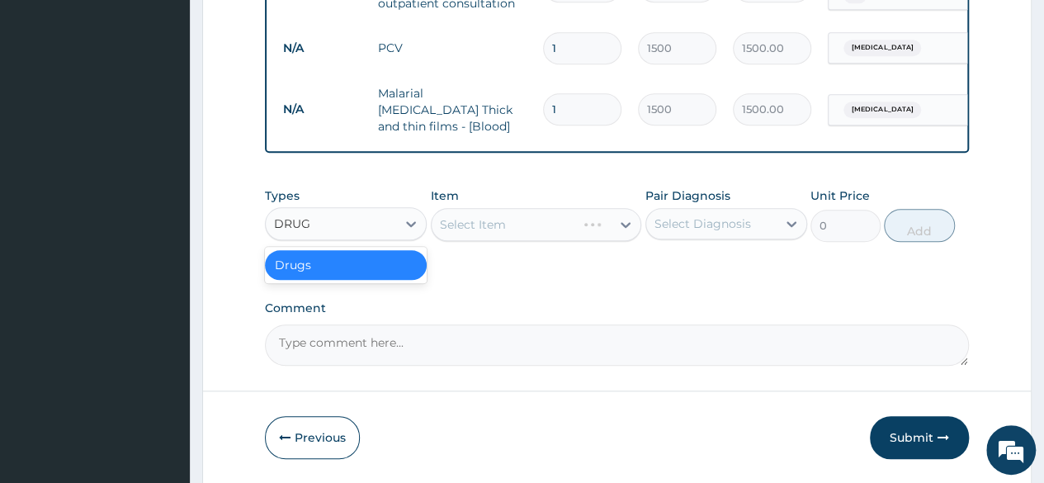
click at [388, 259] on div "Drugs" at bounding box center [346, 265] width 162 height 30
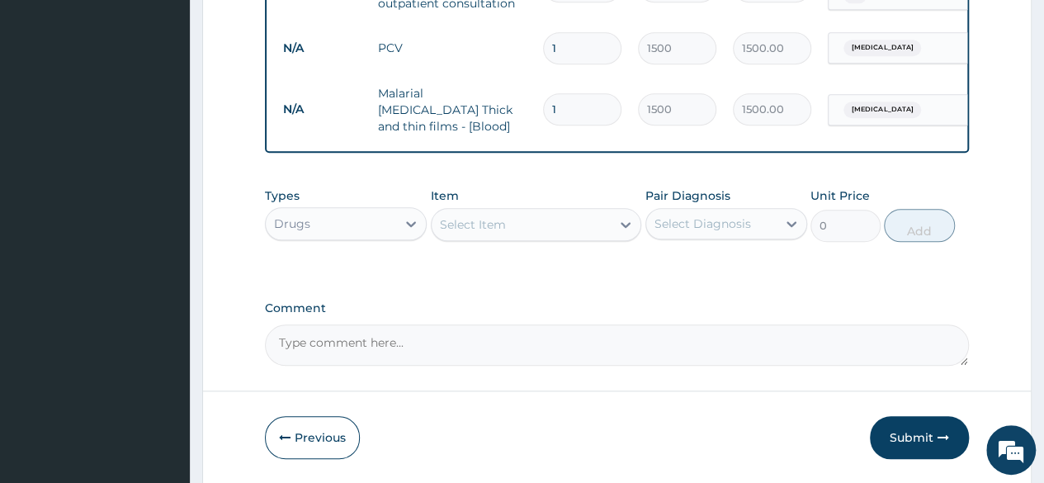
type input "H"
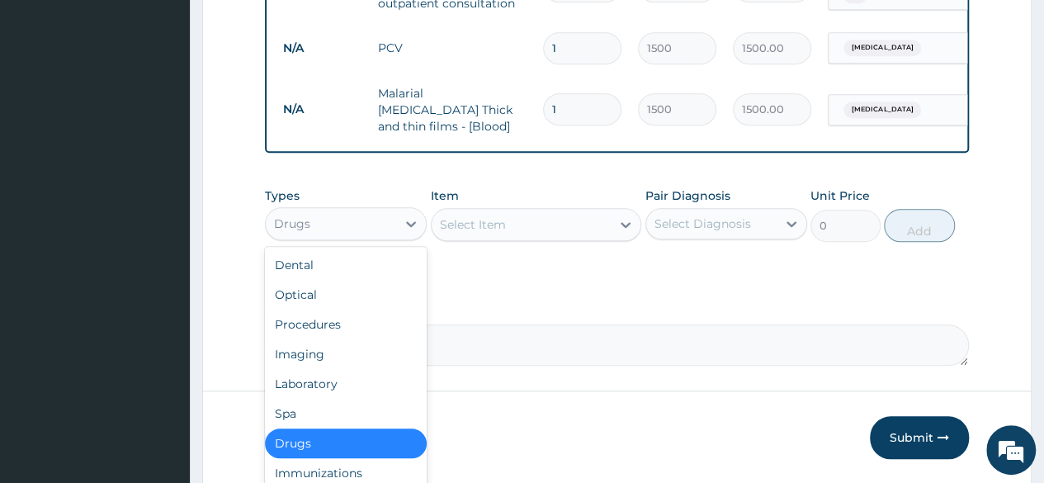
click at [518, 215] on div "Select Item" at bounding box center [522, 224] width 180 height 26
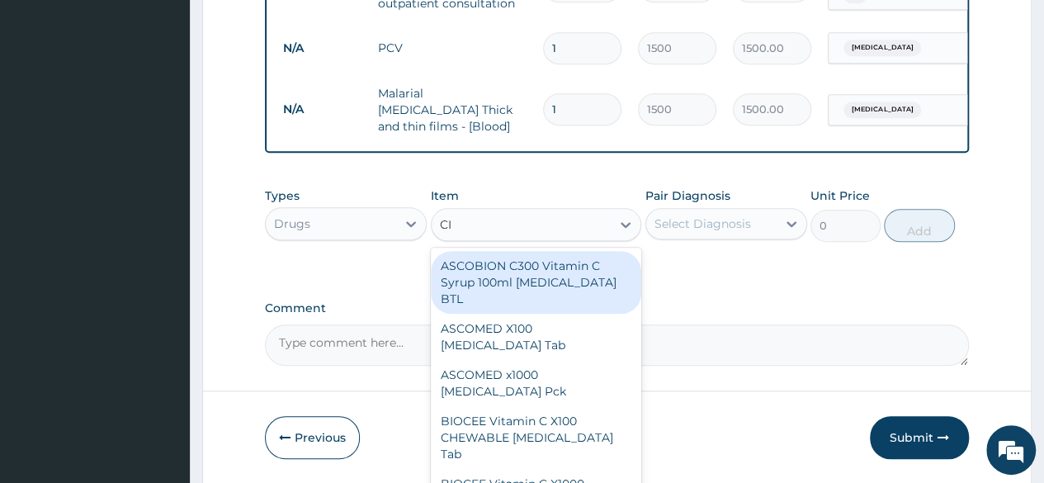
type input "CIP"
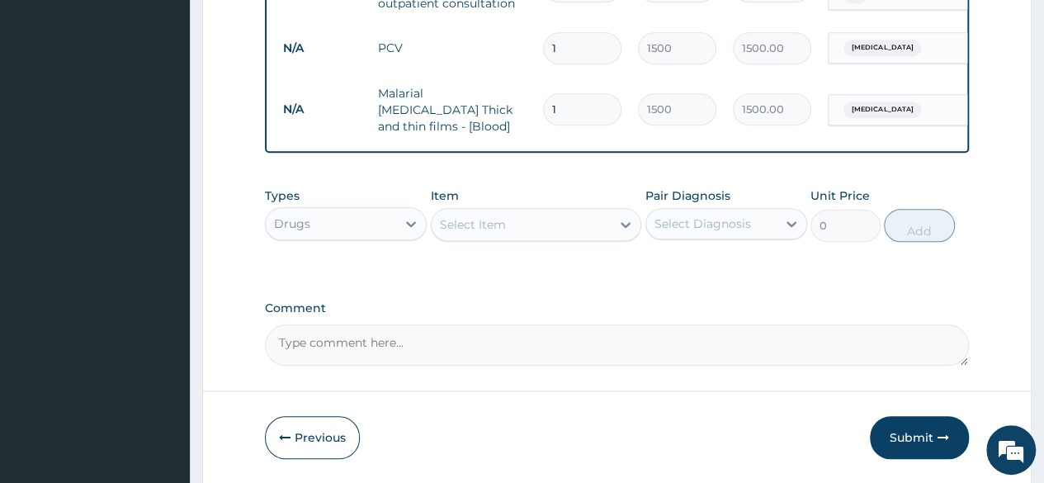
click at [518, 224] on div "Select Item" at bounding box center [522, 224] width 180 height 26
click at [506, 224] on div "Select Item" at bounding box center [522, 224] width 180 height 26
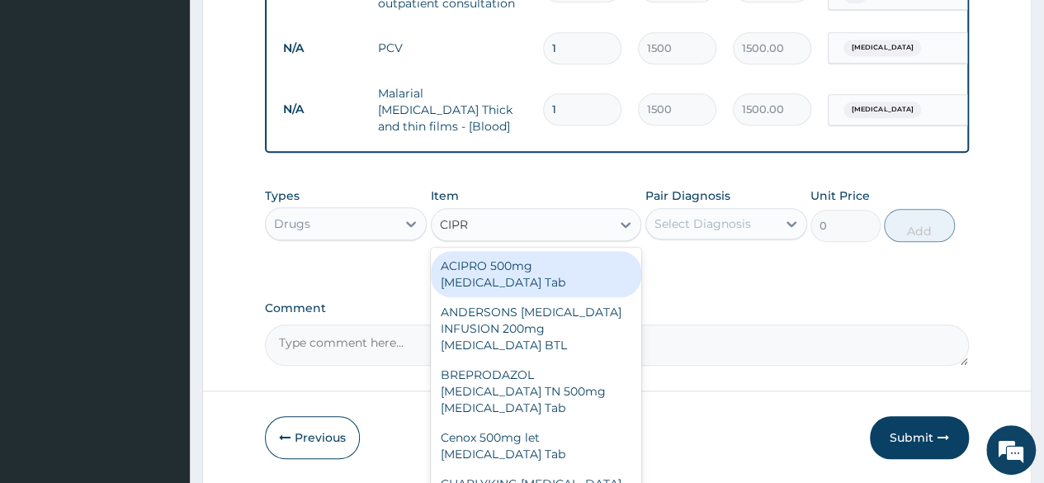
type input "[MEDICAL_DATA]"
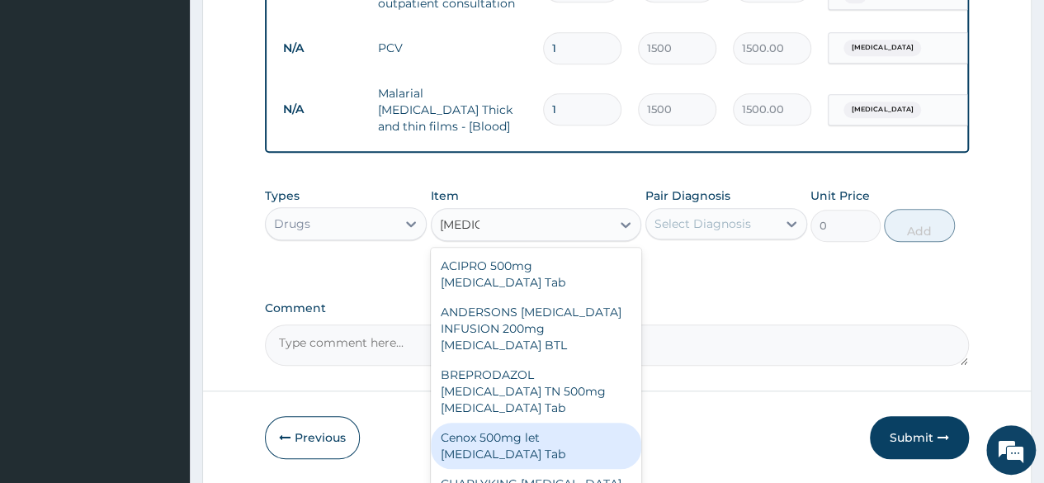
click at [561, 440] on div "Cenox 500mg let [MEDICAL_DATA] Tab" at bounding box center [536, 445] width 211 height 46
type input "650"
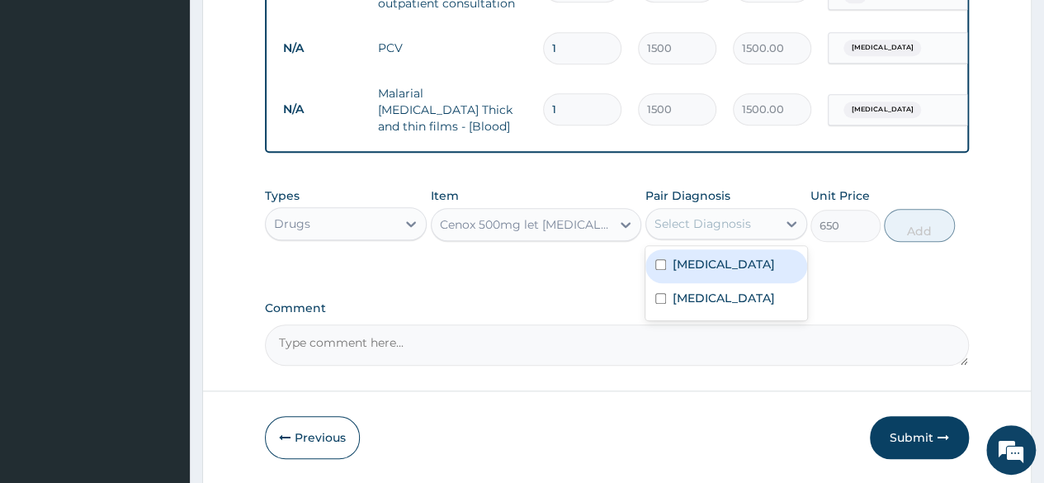
click at [758, 233] on div "Select Diagnosis" at bounding box center [711, 223] width 130 height 26
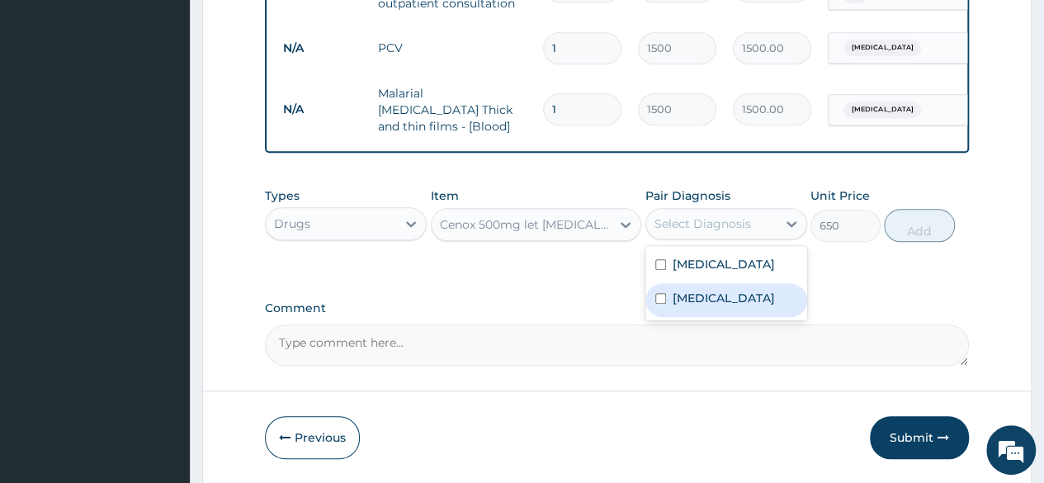
click at [751, 296] on label "[MEDICAL_DATA]" at bounding box center [723, 298] width 102 height 17
checkbox input "true"
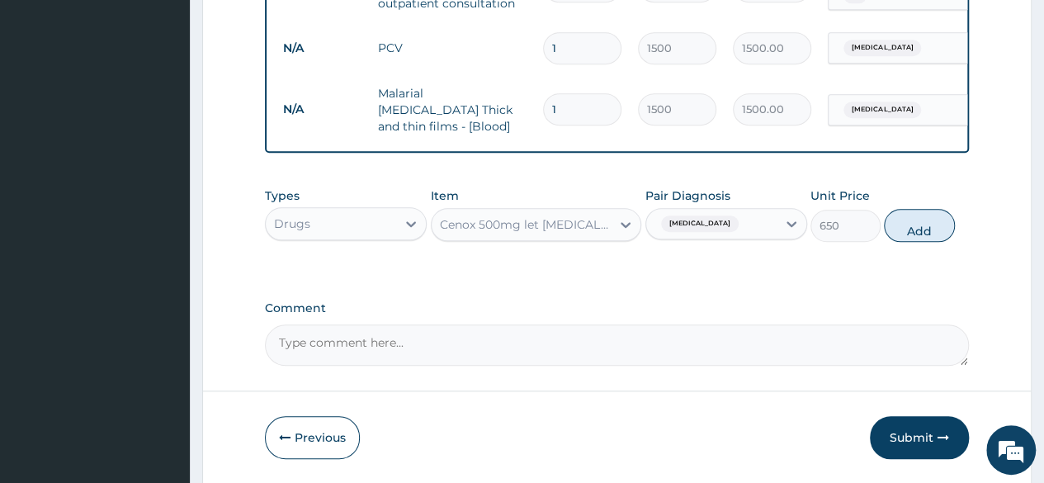
click at [881, 227] on div "Types Drugs Item Cenox 500mg let [MEDICAL_DATA] Tab Pair Diagnosis [MEDICAL_DAT…" at bounding box center [617, 214] width 704 height 71
click at [918, 221] on button "Add" at bounding box center [919, 225] width 70 height 33
type input "0"
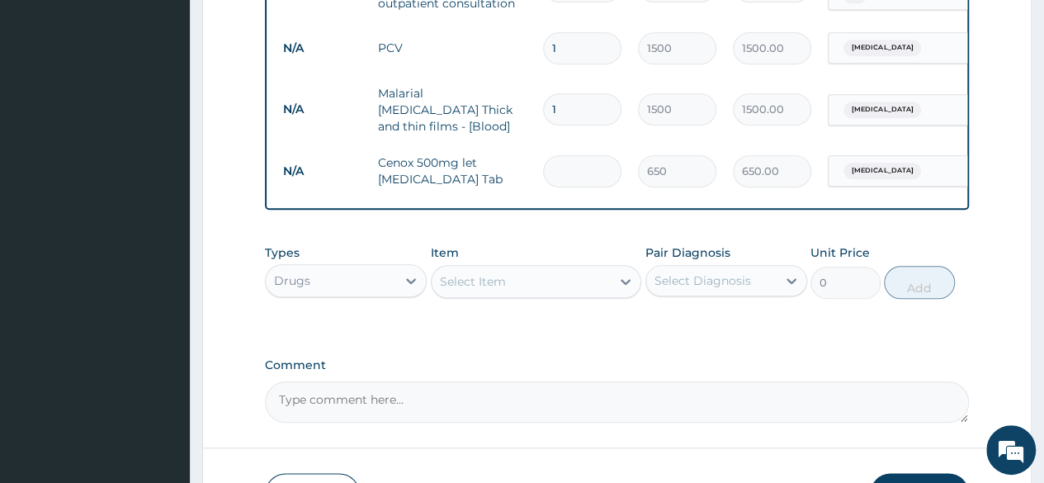
type input "0.00"
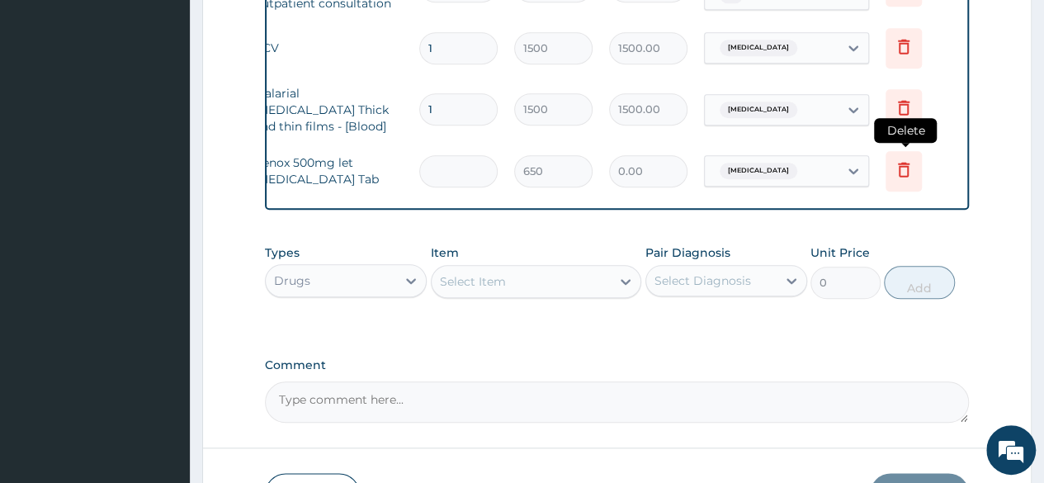
click at [900, 166] on icon at bounding box center [904, 169] width 12 height 15
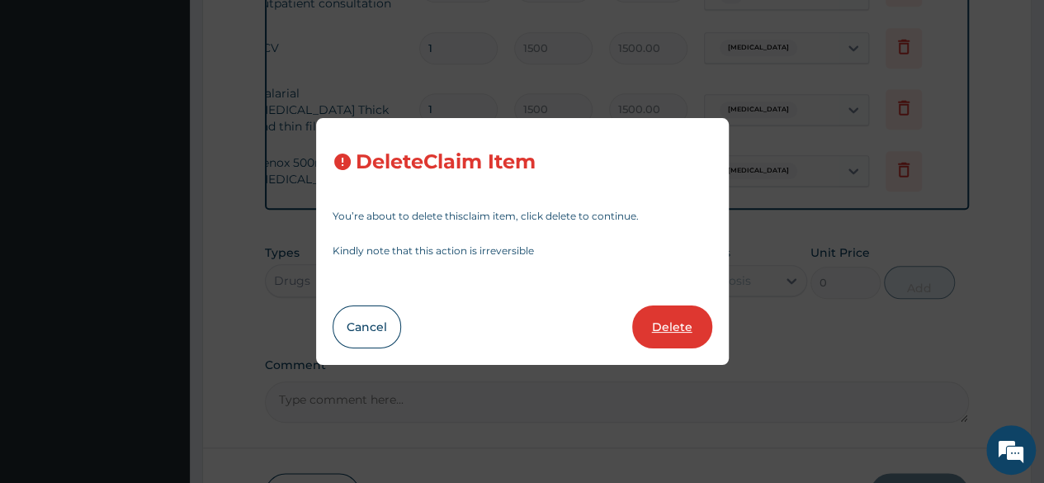
click at [667, 332] on button "Delete" at bounding box center [672, 326] width 80 height 43
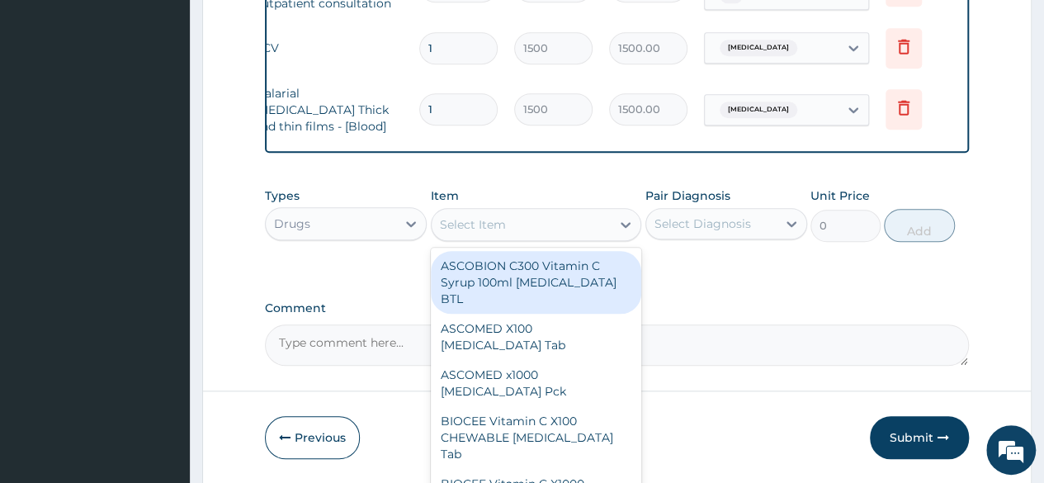
click at [532, 230] on div "Select Item" at bounding box center [522, 224] width 180 height 26
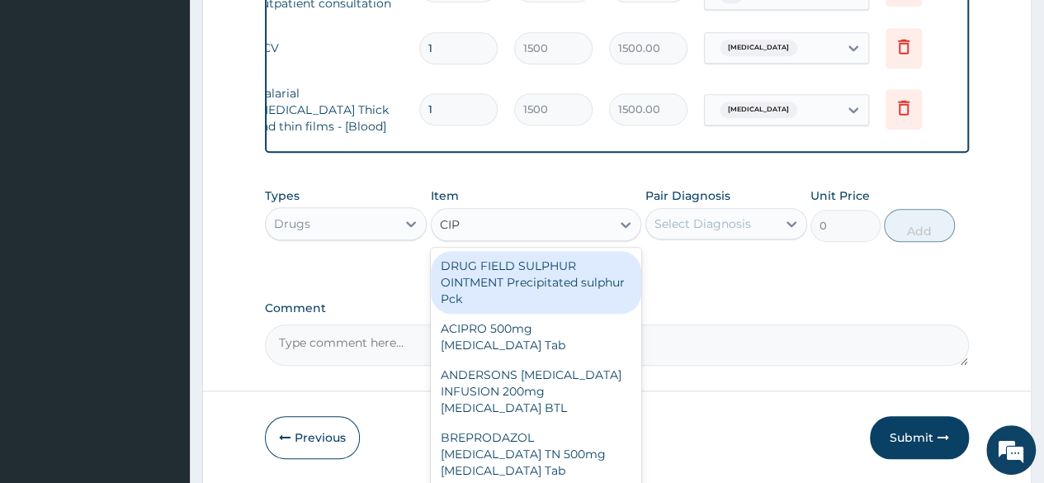
type input "CIPR"
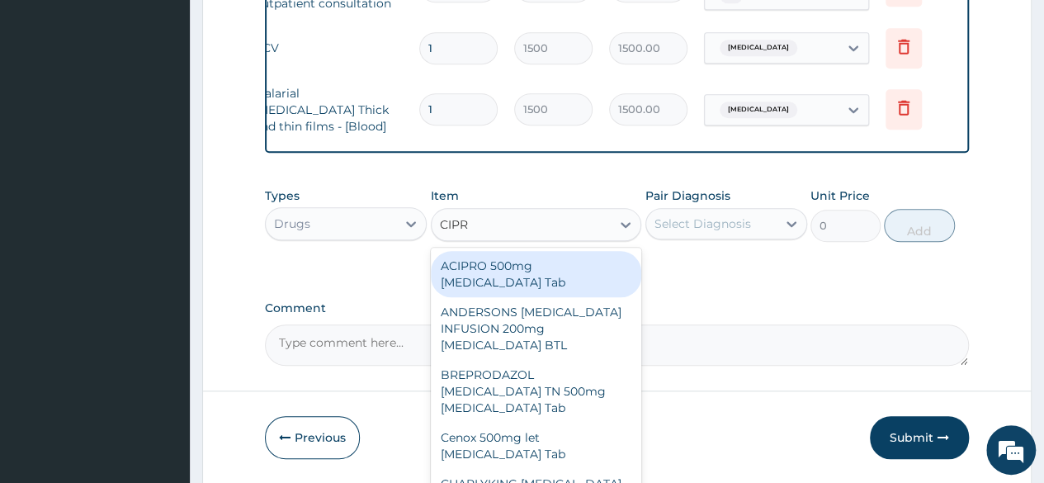
click at [587, 280] on div "ACIPRO 500mg [MEDICAL_DATA] Tab" at bounding box center [536, 274] width 211 height 46
type input "175"
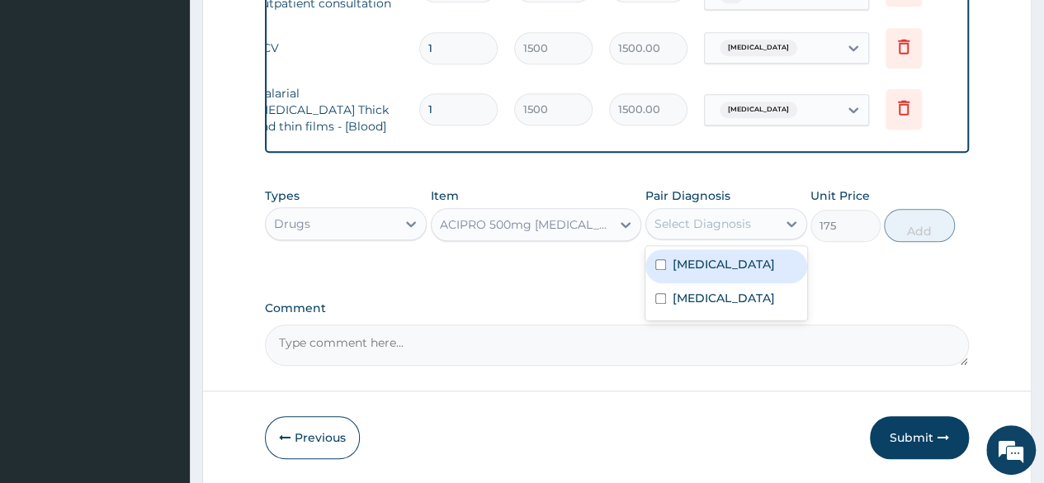
click at [722, 237] on div "Select Diagnosis" at bounding box center [711, 223] width 130 height 26
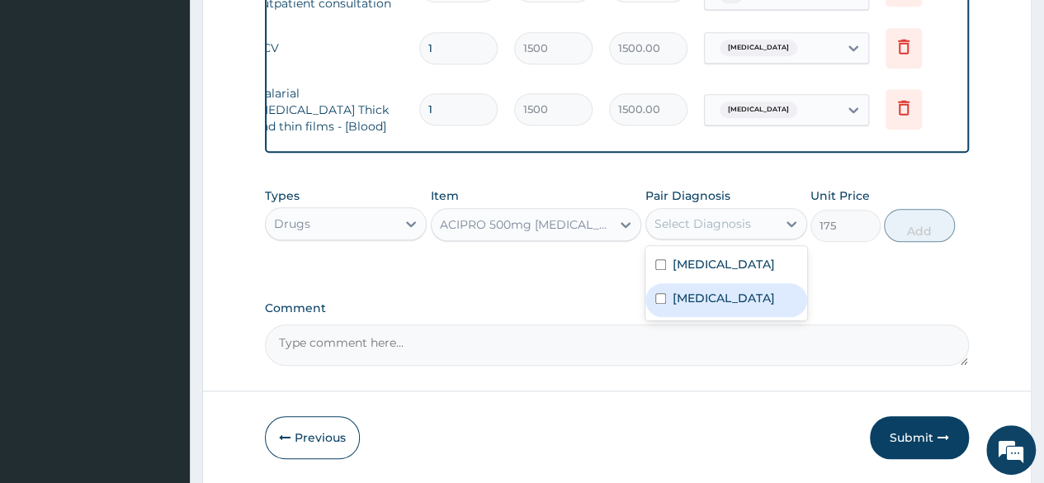
click at [713, 306] on label "[MEDICAL_DATA]" at bounding box center [723, 298] width 102 height 17
checkbox input "true"
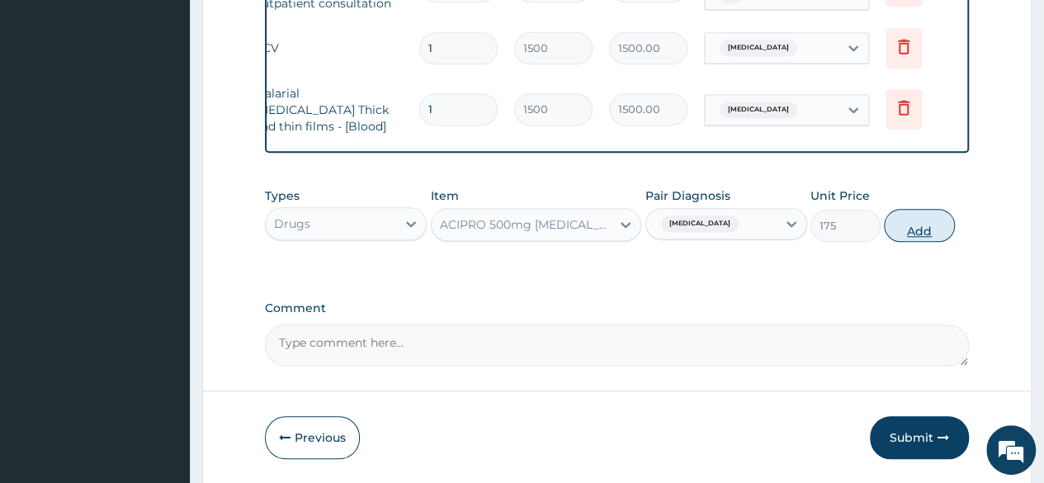
click at [909, 239] on button "Add" at bounding box center [919, 225] width 70 height 33
type input "0"
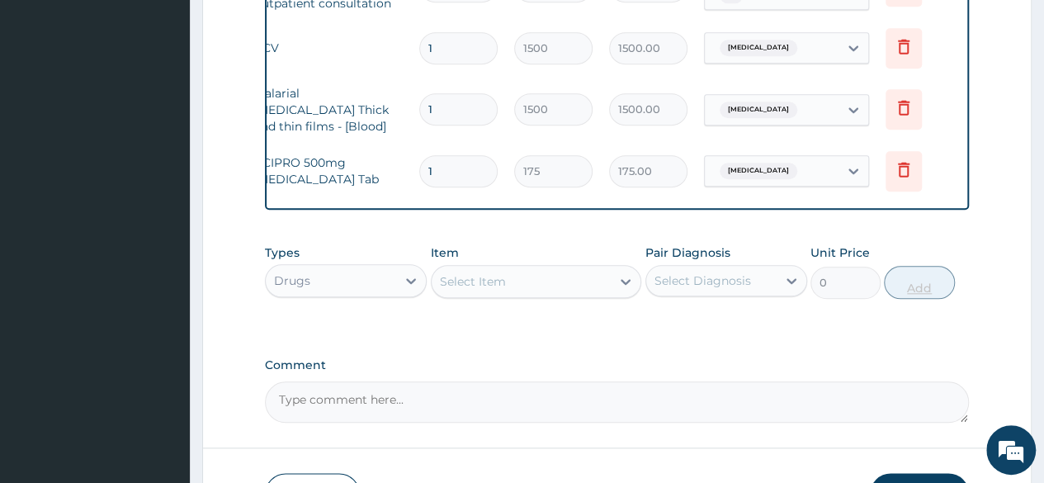
type input "10"
type input "1750.00"
type input "10"
click at [561, 285] on div "Select Item" at bounding box center [522, 281] width 180 height 26
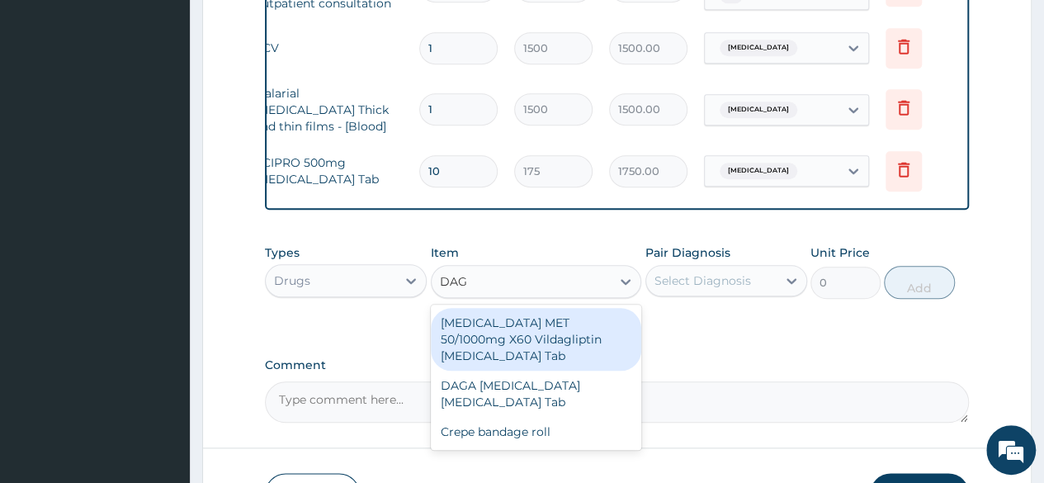
type input "DAGA"
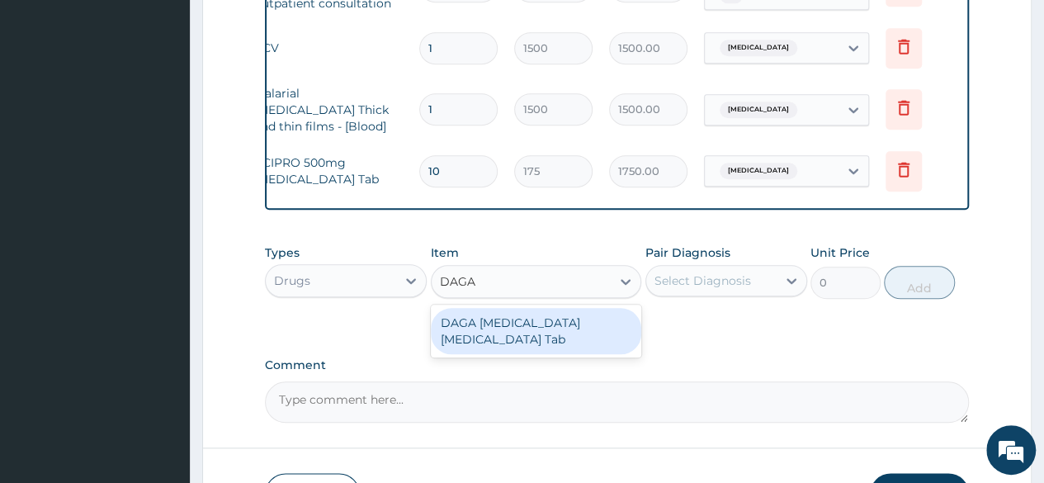
click at [574, 341] on div "DAGA [MEDICAL_DATA] [MEDICAL_DATA] Tab" at bounding box center [536, 331] width 211 height 46
type input "20"
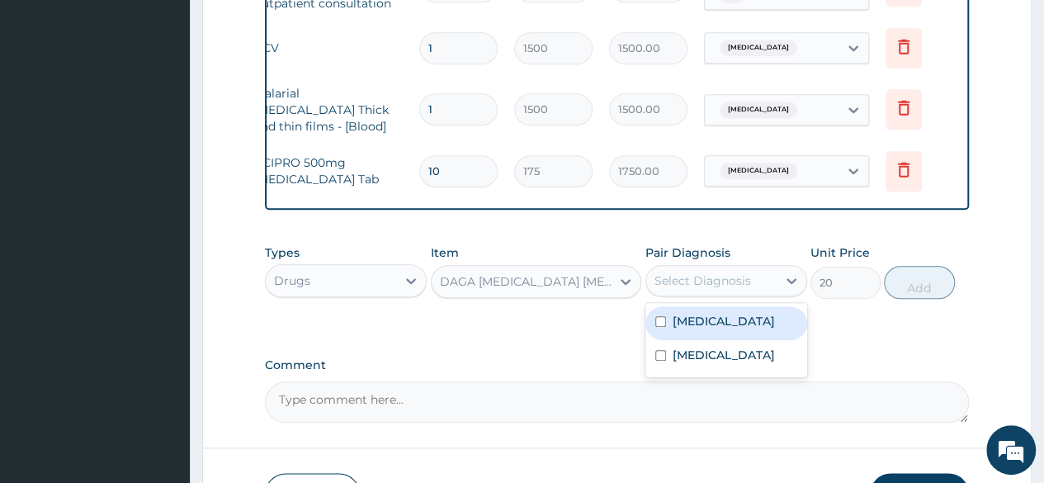
click at [767, 276] on div "Select Diagnosis" at bounding box center [711, 280] width 130 height 26
click at [755, 328] on div "[MEDICAL_DATA]" at bounding box center [726, 323] width 162 height 34
checkbox input "true"
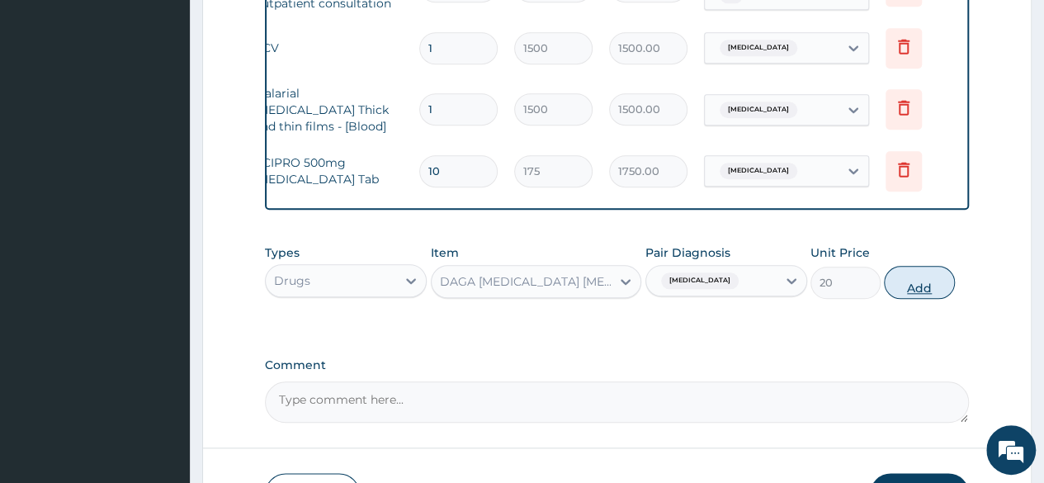
click at [907, 293] on button "Add" at bounding box center [919, 282] width 70 height 33
type input "0"
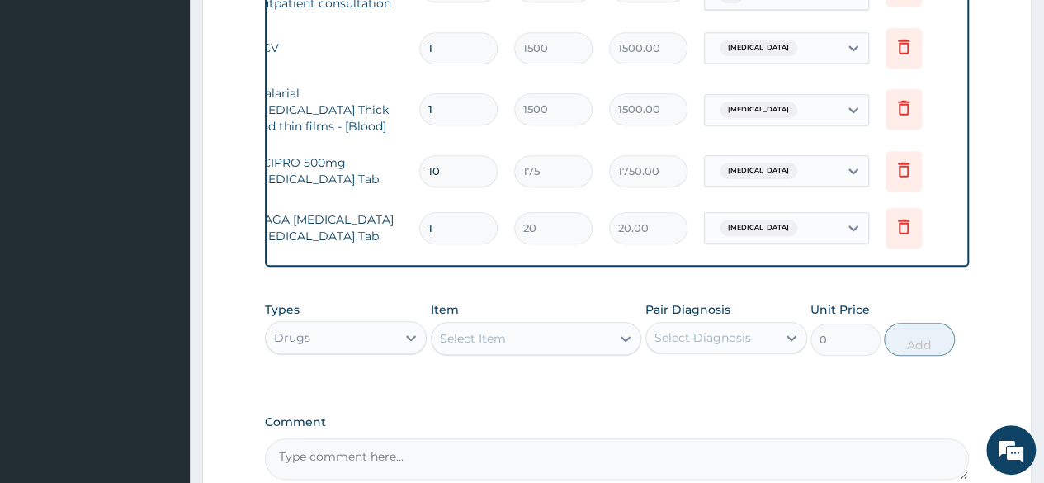
click at [592, 340] on div "Select Item" at bounding box center [522, 338] width 180 height 26
click at [462, 219] on input "1" at bounding box center [458, 228] width 78 height 32
type input "18"
type input "360.00"
type input "18"
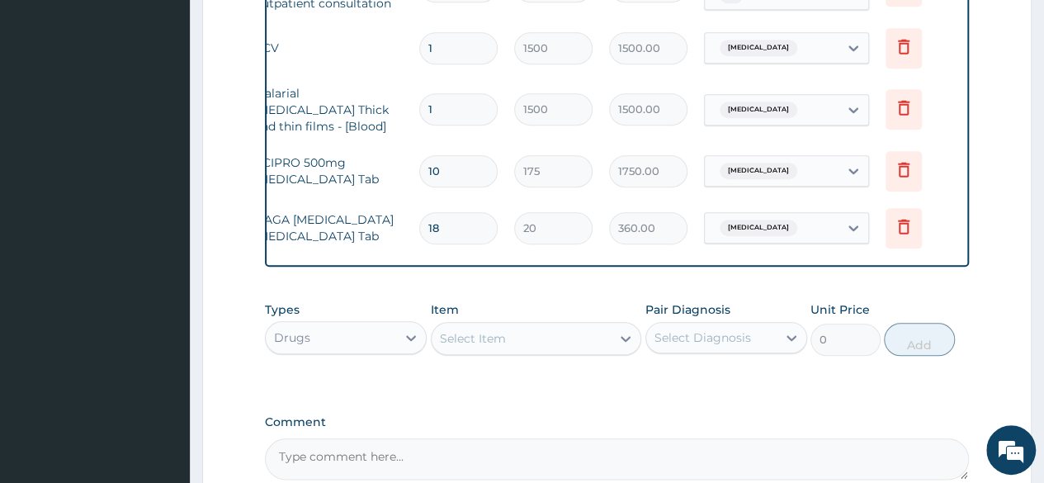
click at [486, 347] on div "Select Item" at bounding box center [473, 338] width 66 height 17
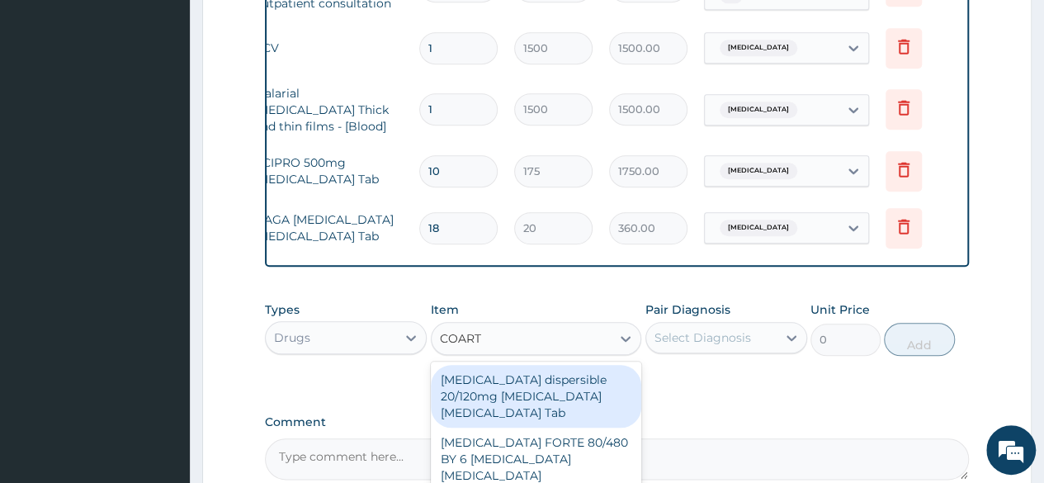
type input "COARTE"
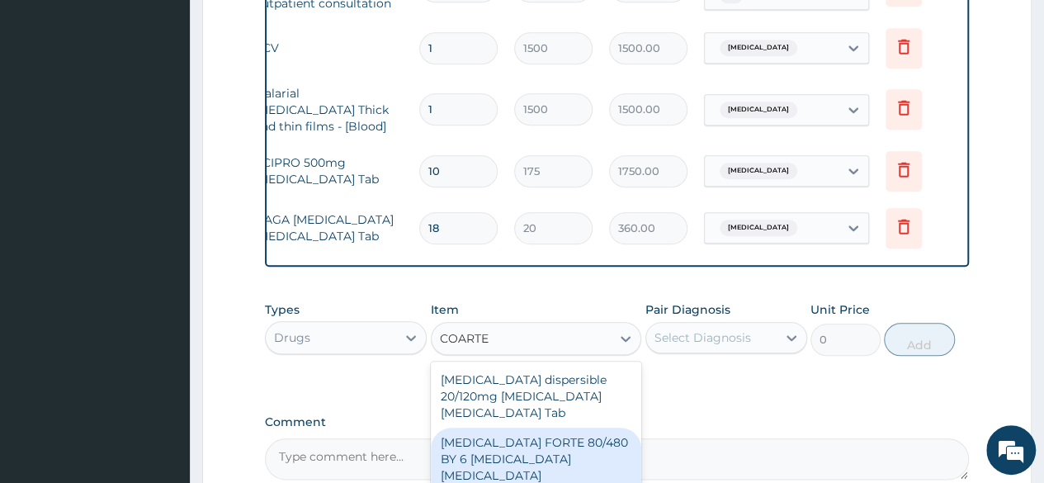
click at [553, 446] on div "[MEDICAL_DATA] FORTE 80/480 BY 6 [MEDICAL_DATA] [MEDICAL_DATA][PERSON_NAME]" at bounding box center [536, 466] width 211 height 79
type input "2800"
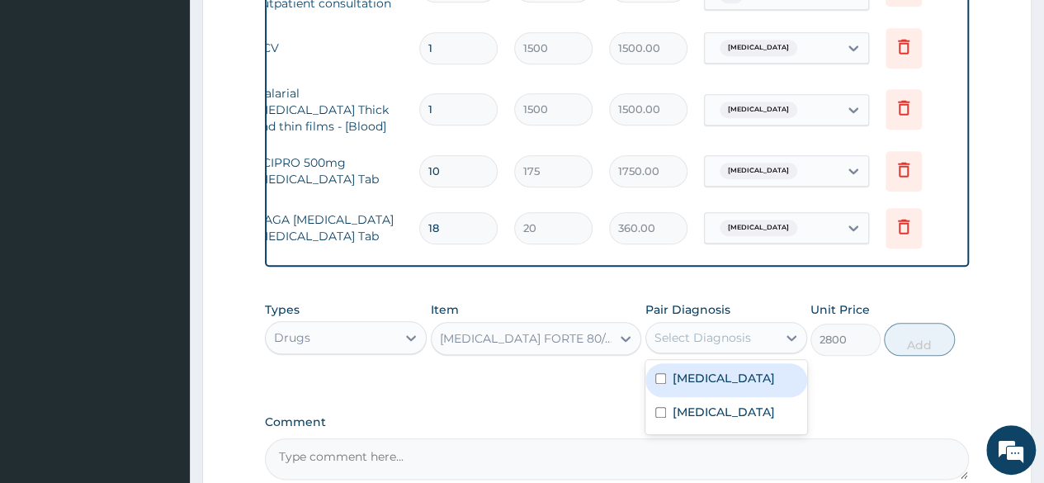
click at [731, 351] on div "Select Diagnosis" at bounding box center [711, 337] width 130 height 26
click at [721, 389] on div "[MEDICAL_DATA]" at bounding box center [726, 380] width 162 height 34
checkbox input "true"
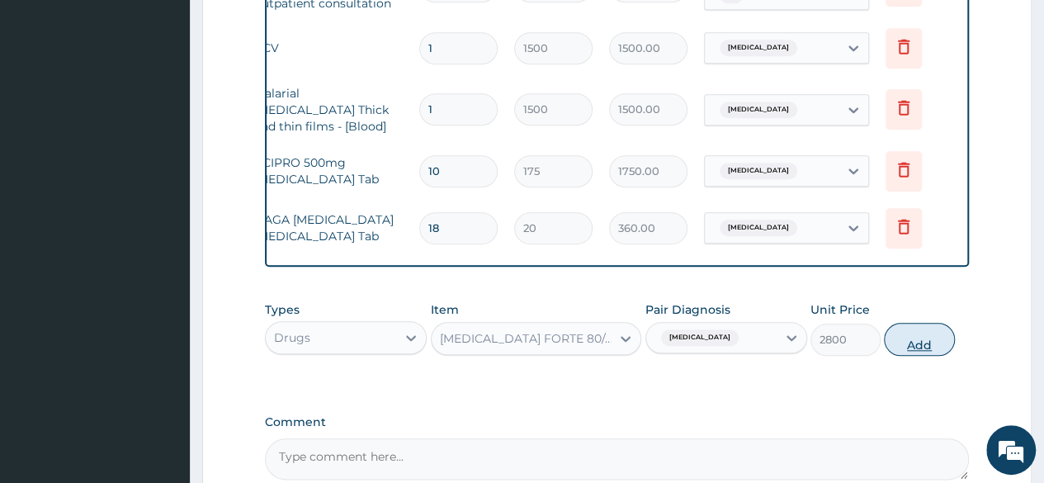
click at [917, 352] on button "Add" at bounding box center [919, 339] width 70 height 33
type input "0"
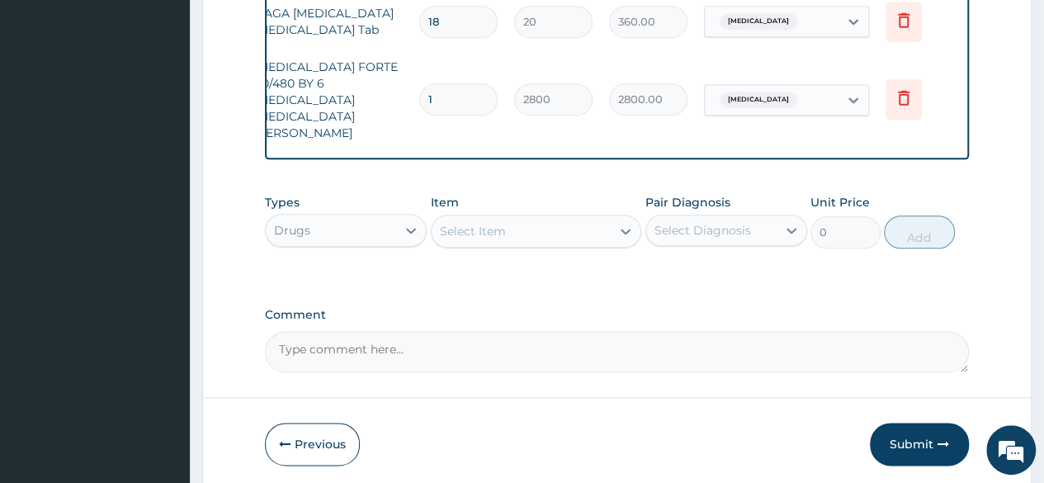
scroll to position [941, 0]
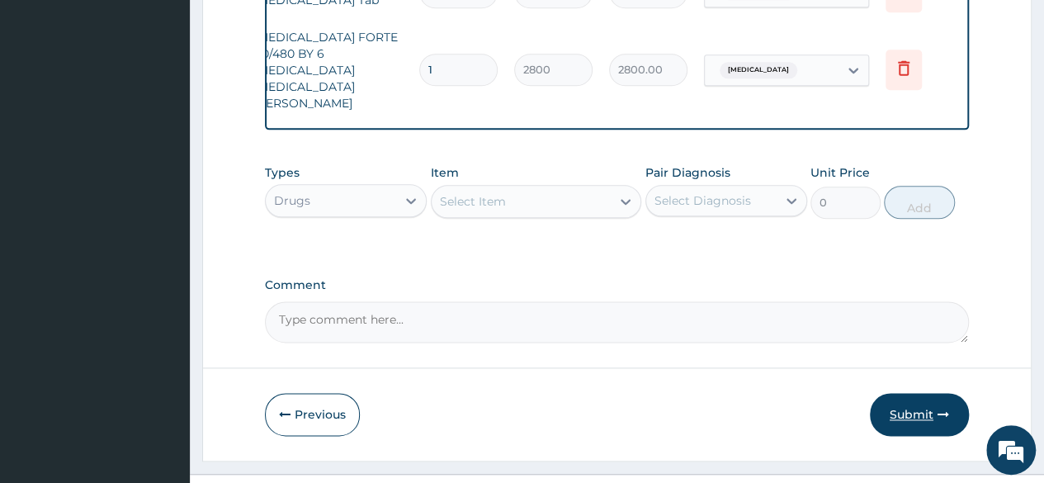
click at [927, 393] on button "Submit" at bounding box center [919, 414] width 99 height 43
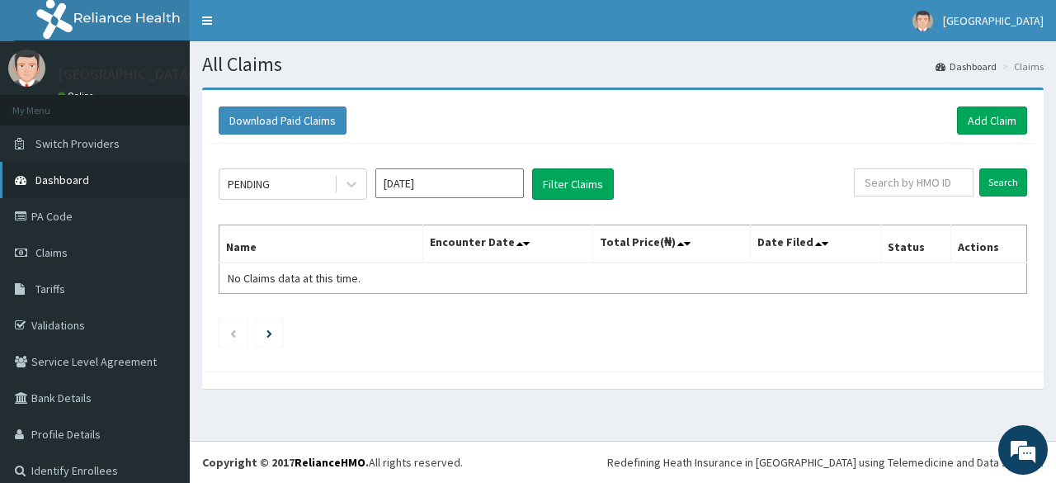
click at [111, 177] on link "Dashboard" at bounding box center [95, 180] width 190 height 36
